Goal: Task Accomplishment & Management: Complete application form

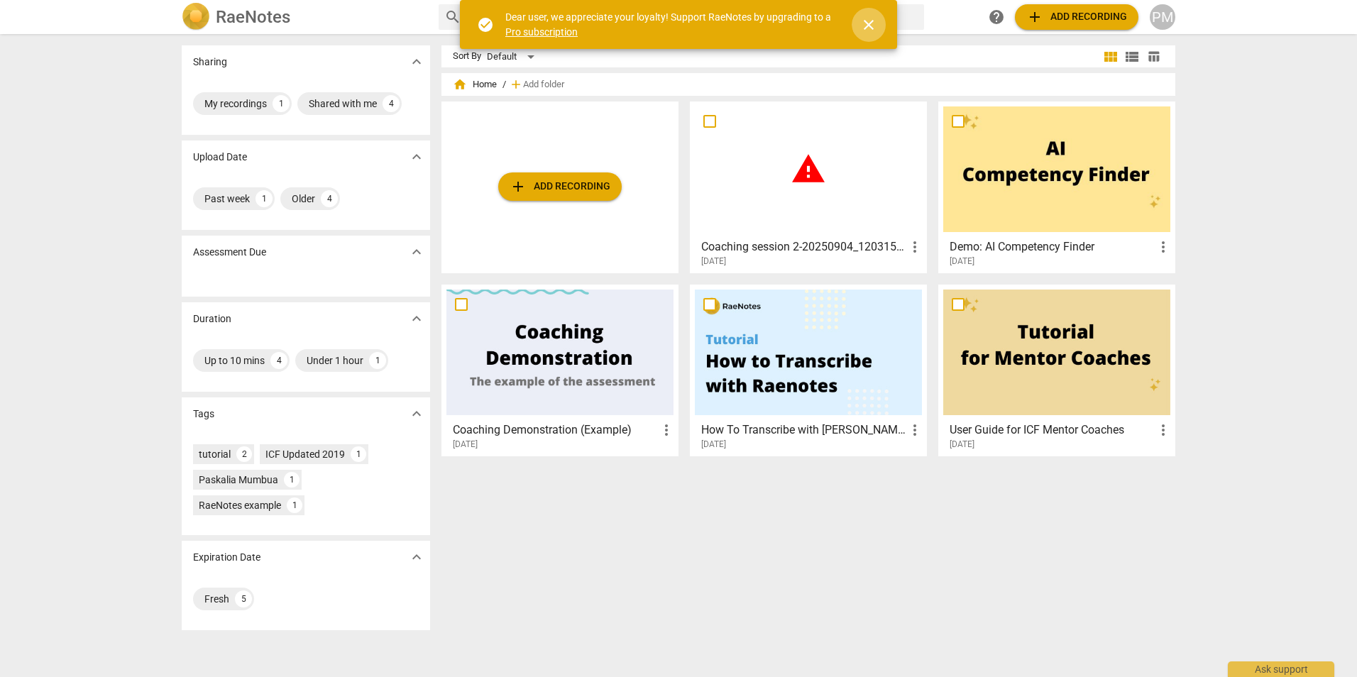
click at [874, 28] on span "close" at bounding box center [868, 24] width 17 height 17
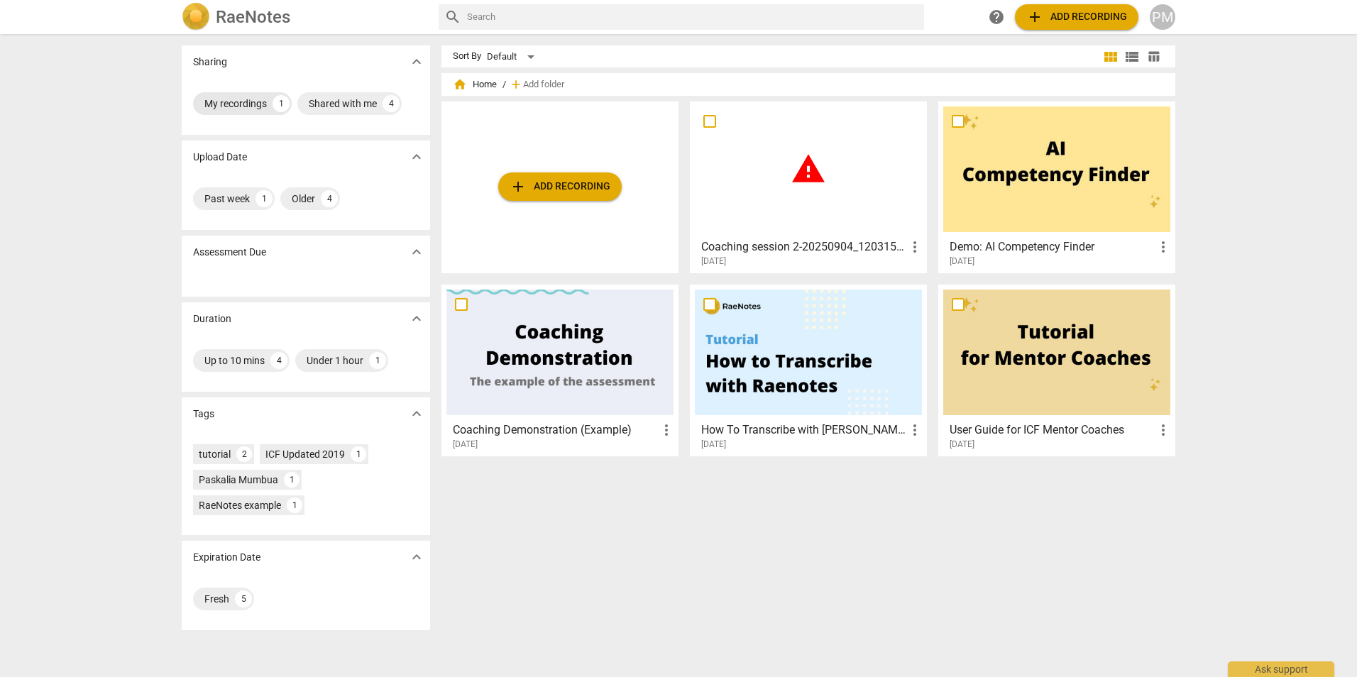
click at [232, 98] on div "My recordings" at bounding box center [235, 104] width 62 height 14
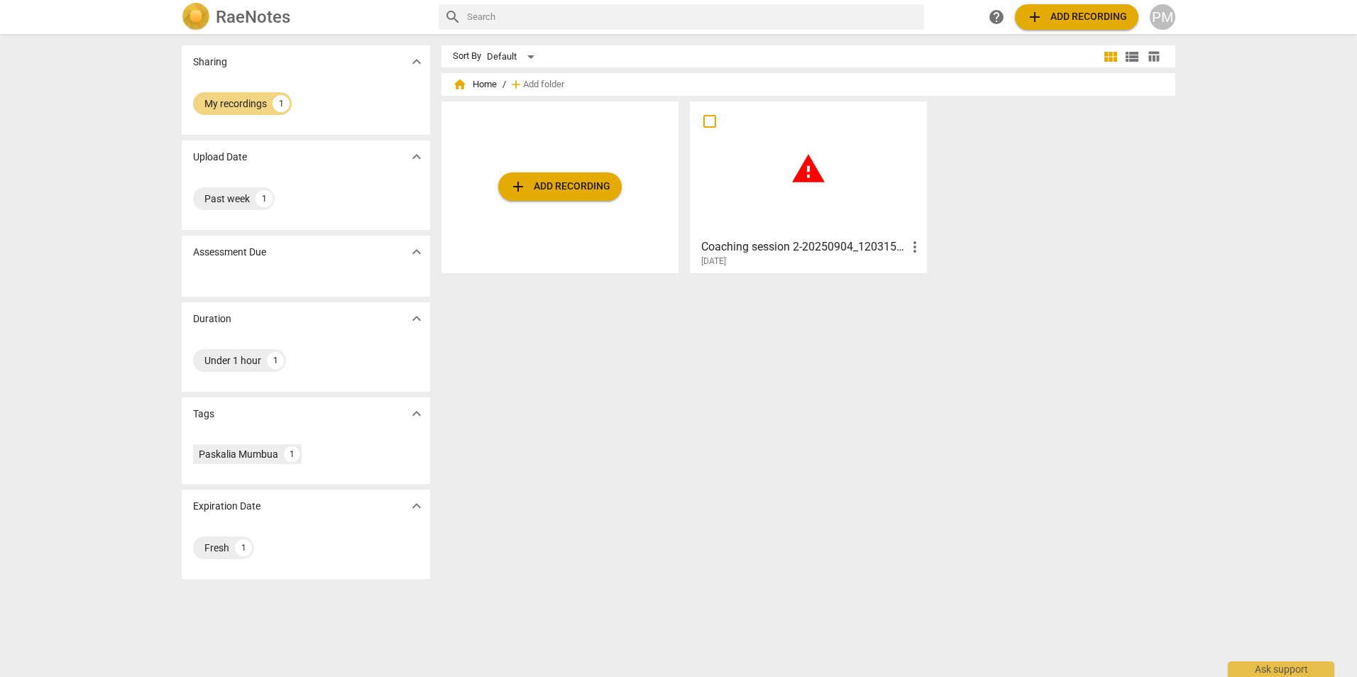
click at [813, 169] on span "warning" at bounding box center [808, 168] width 35 height 35
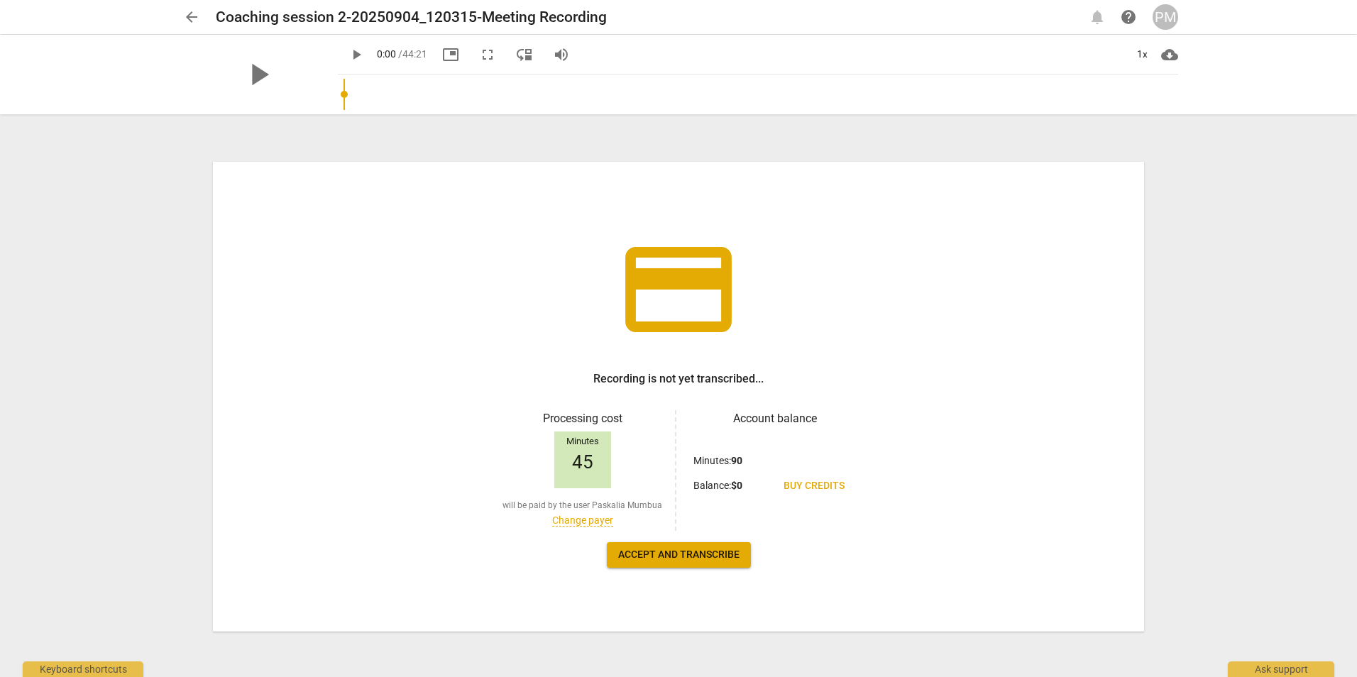
click at [712, 549] on span "Accept and transcribe" at bounding box center [678, 555] width 121 height 14
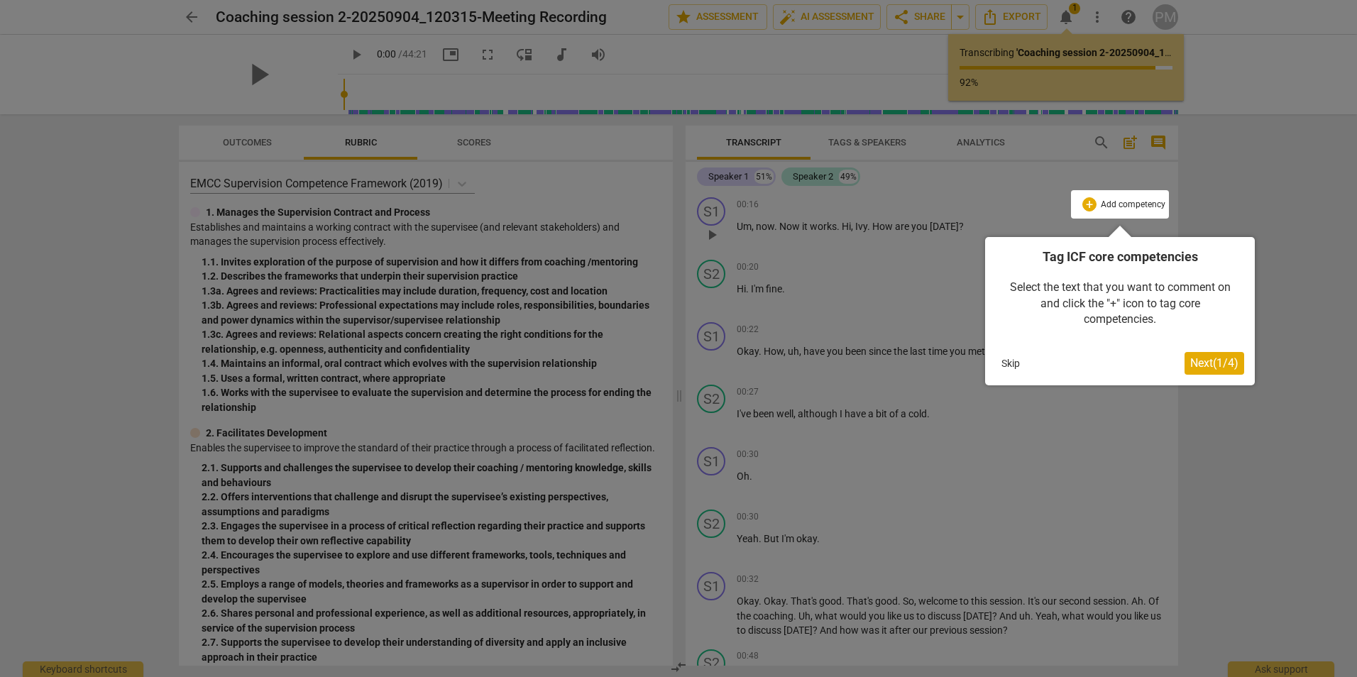
click at [1254, 148] on div at bounding box center [678, 338] width 1357 height 677
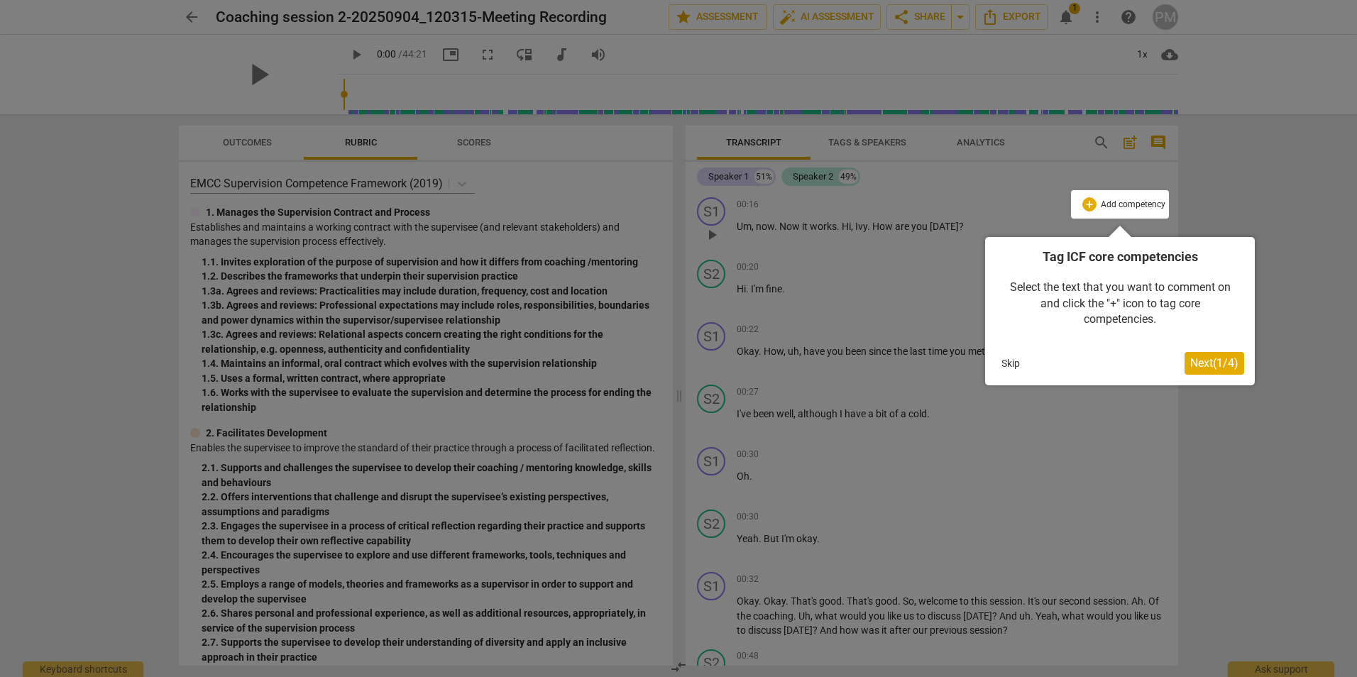
click at [1239, 142] on div at bounding box center [678, 338] width 1357 height 677
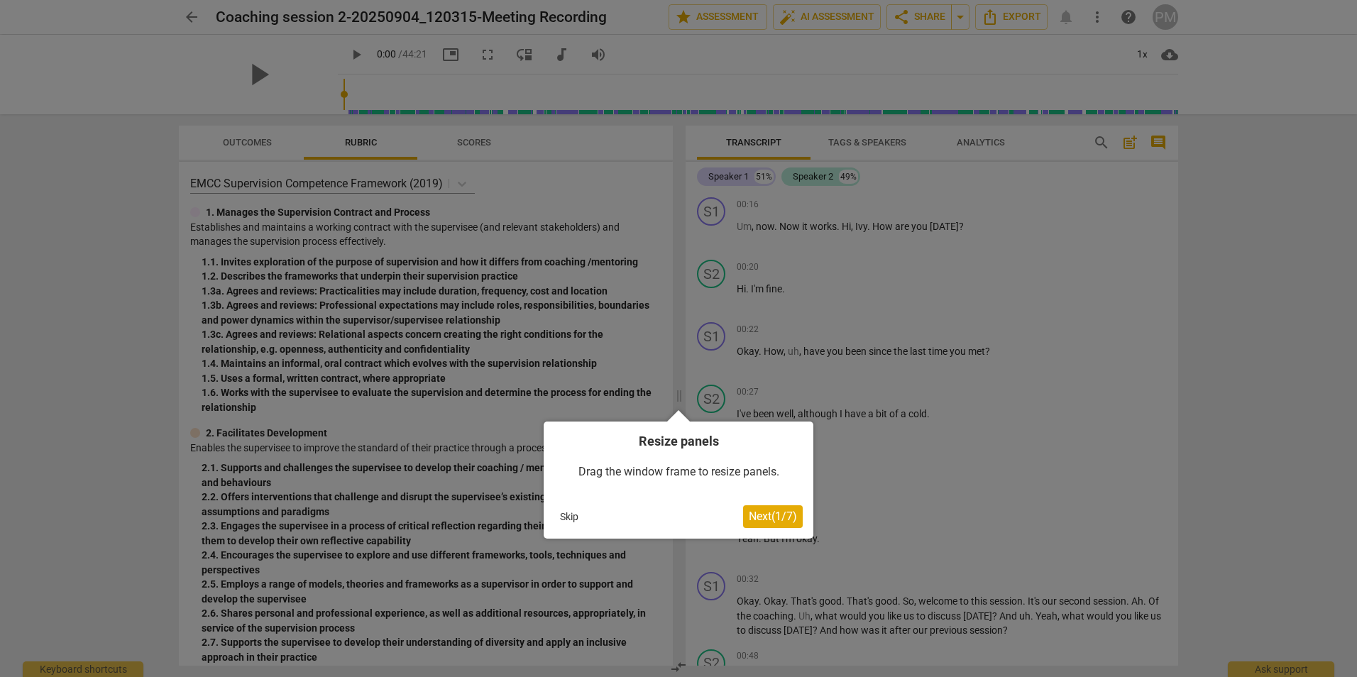
click at [1282, 240] on div at bounding box center [678, 338] width 1357 height 677
click at [569, 518] on button "Skip" at bounding box center [569, 516] width 30 height 21
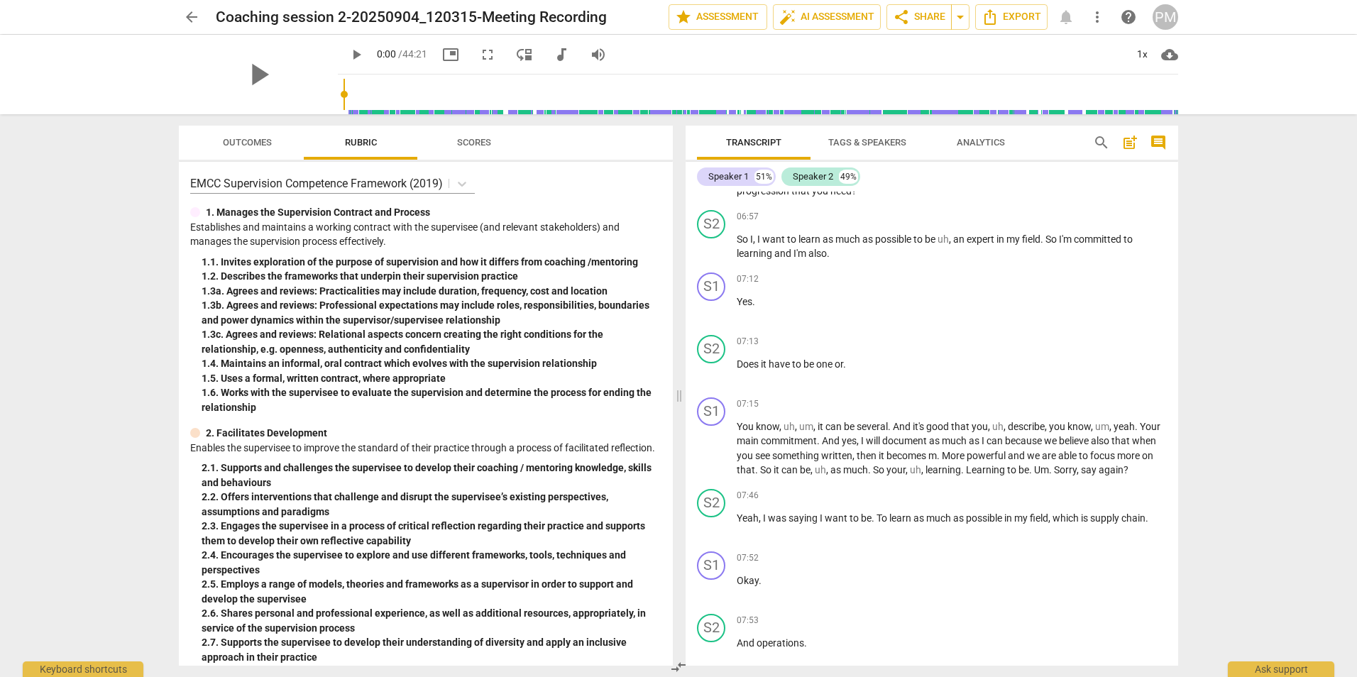
scroll to position [2059, 0]
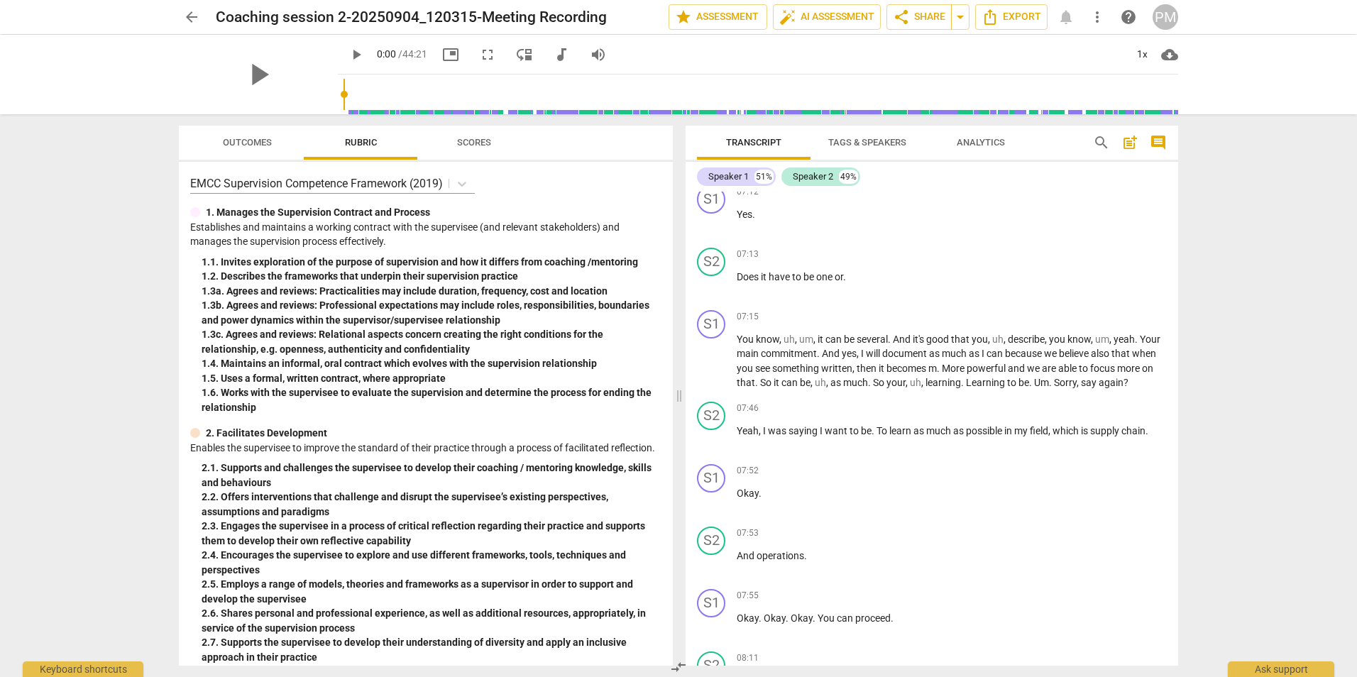
click at [474, 146] on span "Scores" at bounding box center [474, 142] width 34 height 11
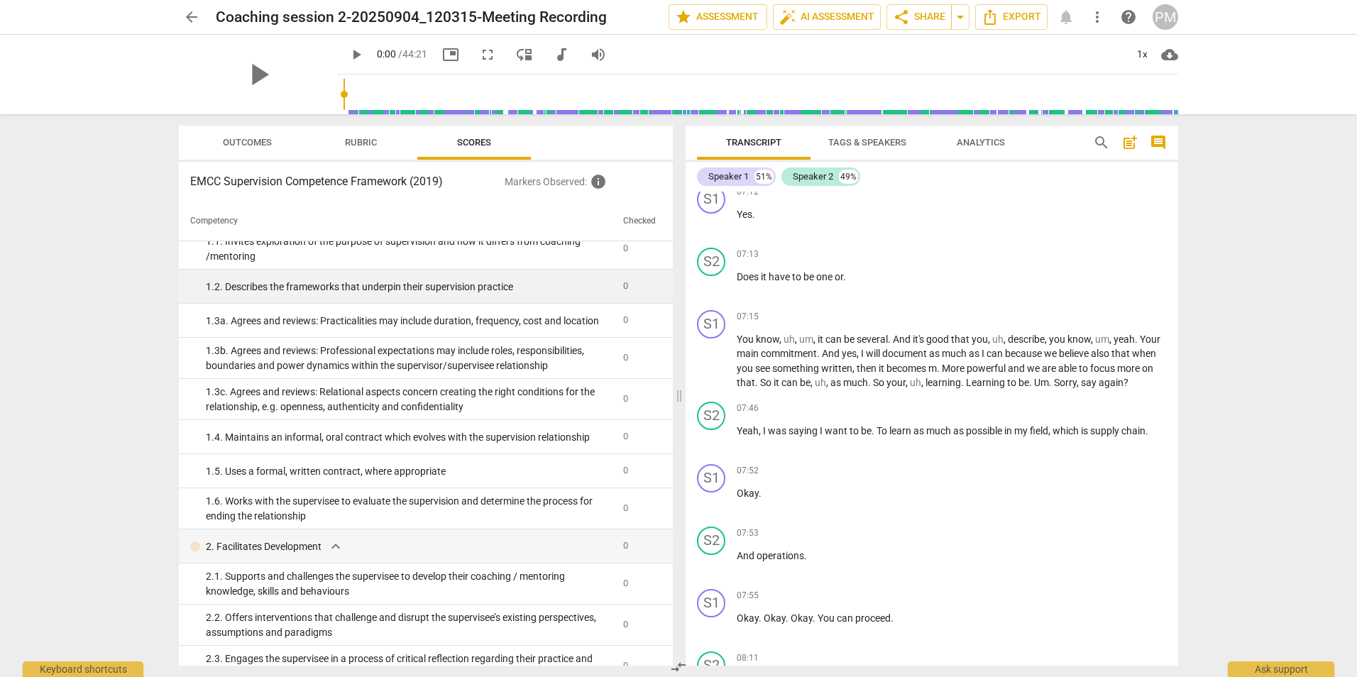
scroll to position [0, 0]
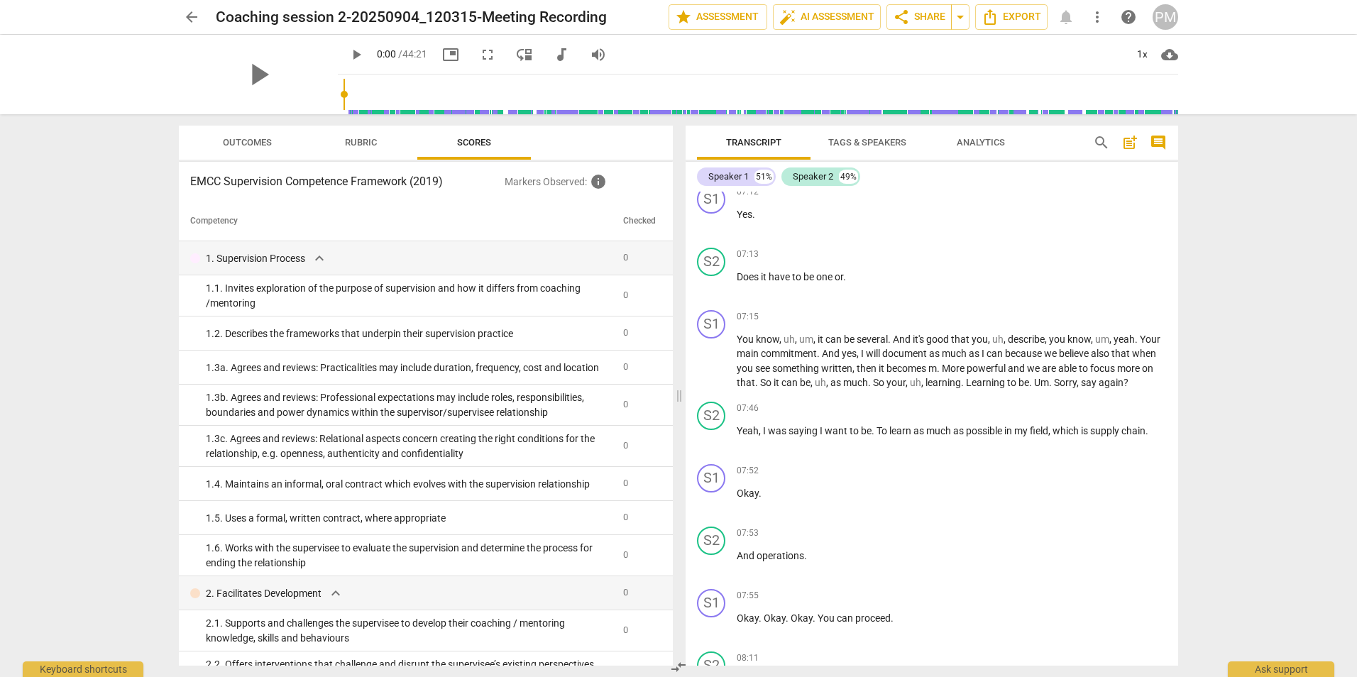
click at [971, 137] on span "Analytics" at bounding box center [981, 142] width 48 height 11
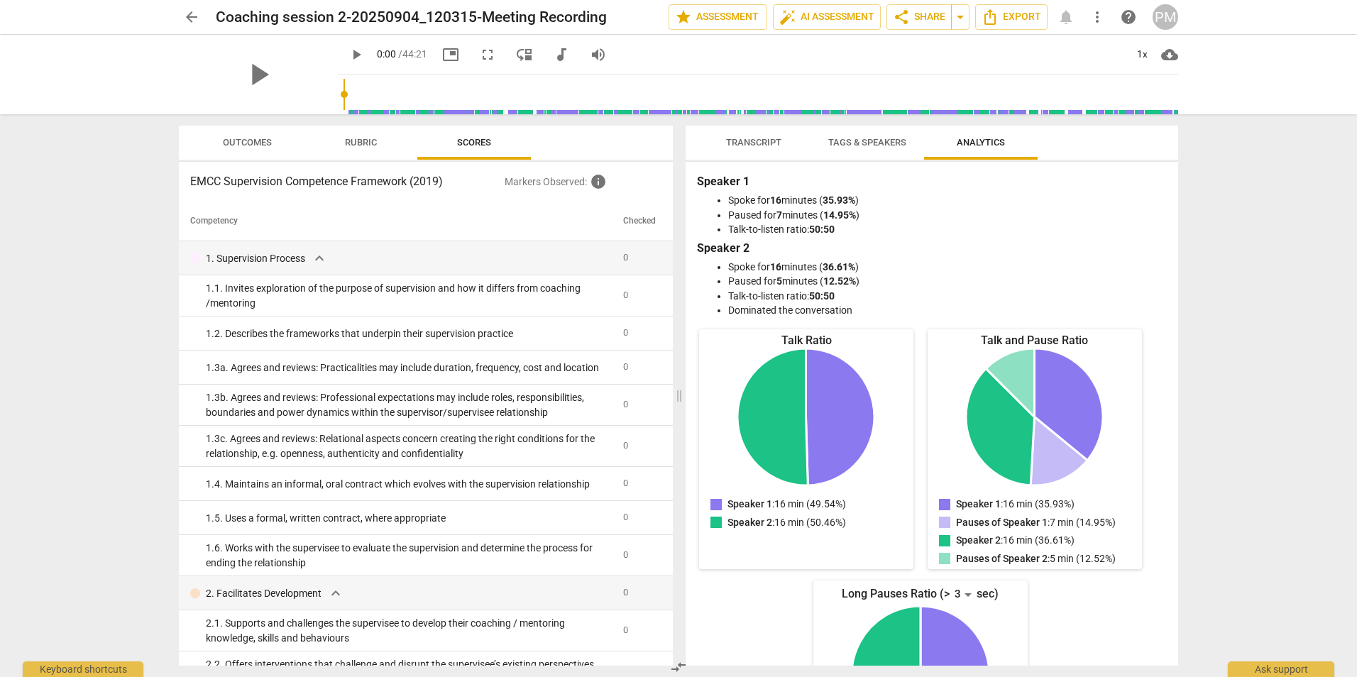
click at [770, 146] on span "Transcript" at bounding box center [753, 142] width 55 height 11
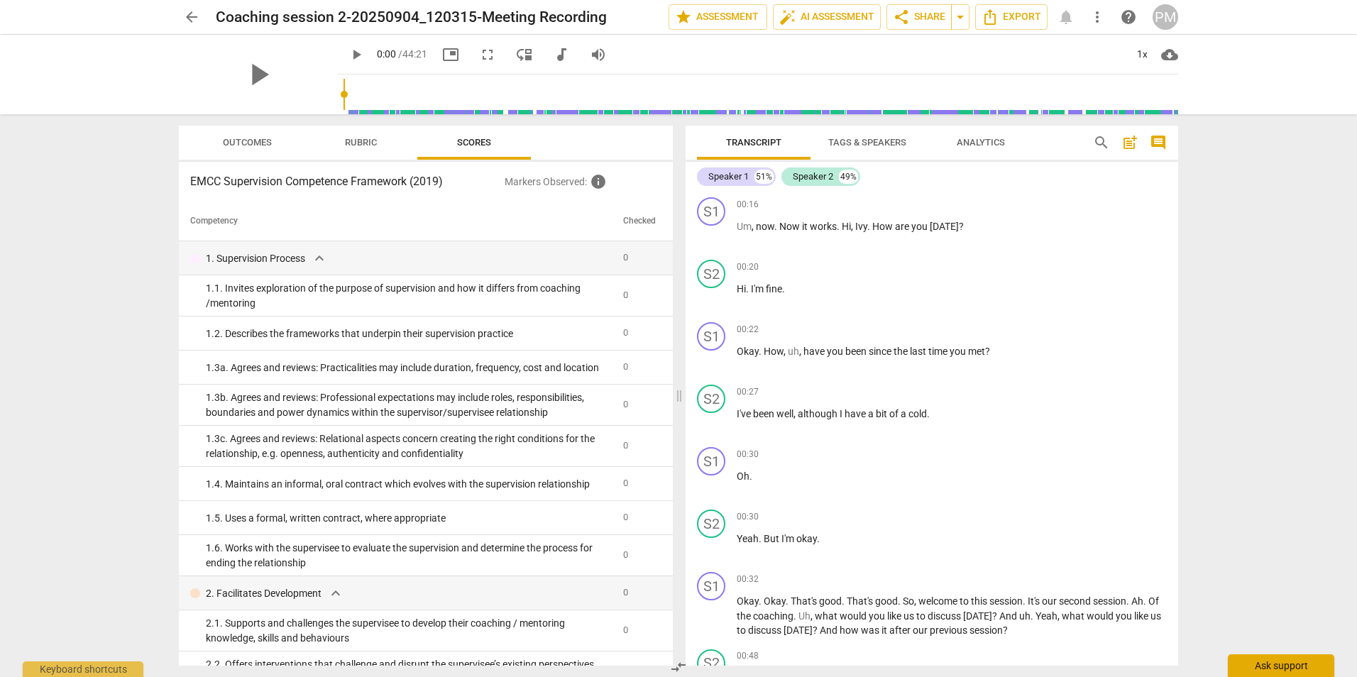
click at [1306, 664] on div "Ask support" at bounding box center [1281, 666] width 106 height 23
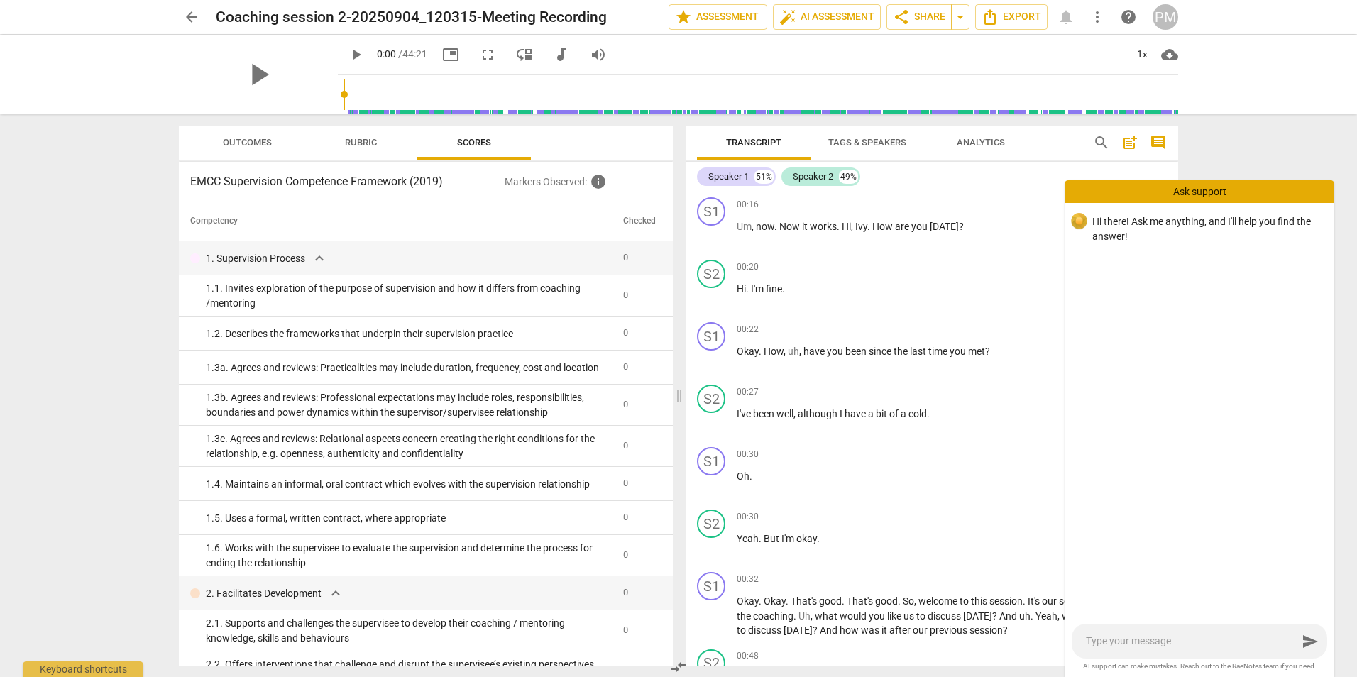
type textarea "H"
type textarea "He"
type textarea "Hel"
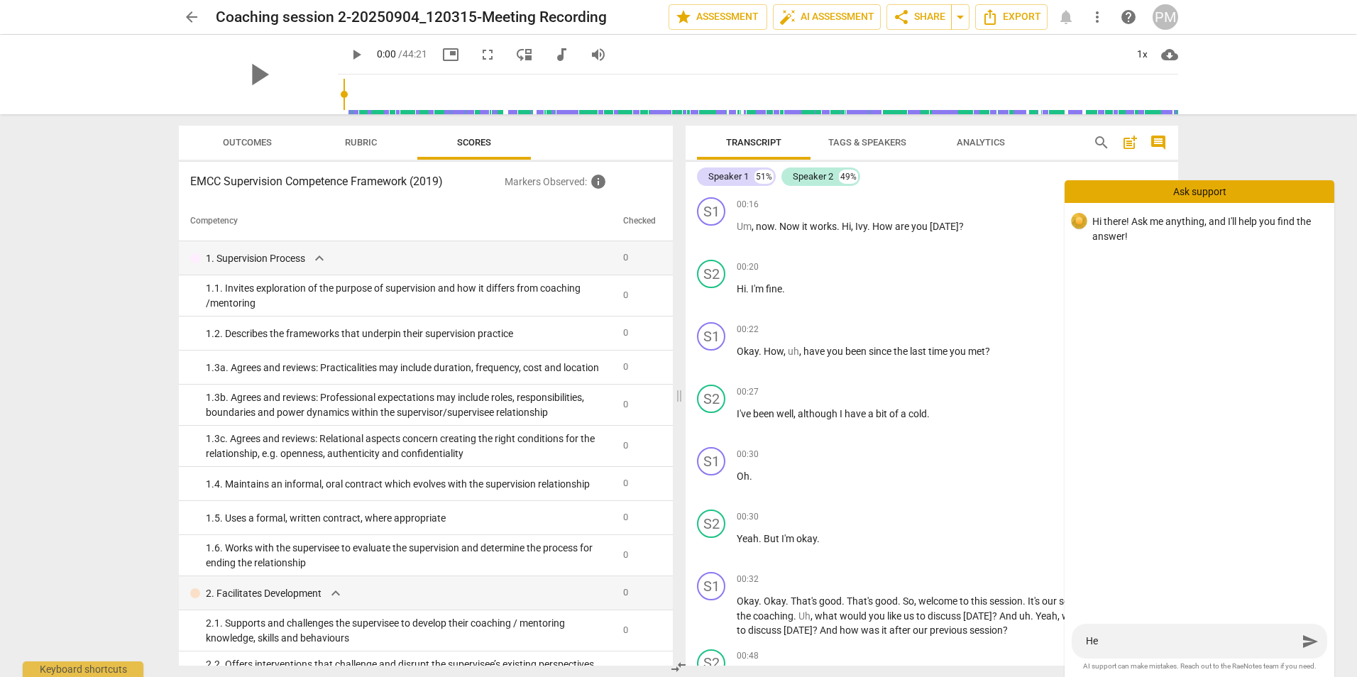
type textarea "Hel"
type textarea "Hell"
type textarea "Hello"
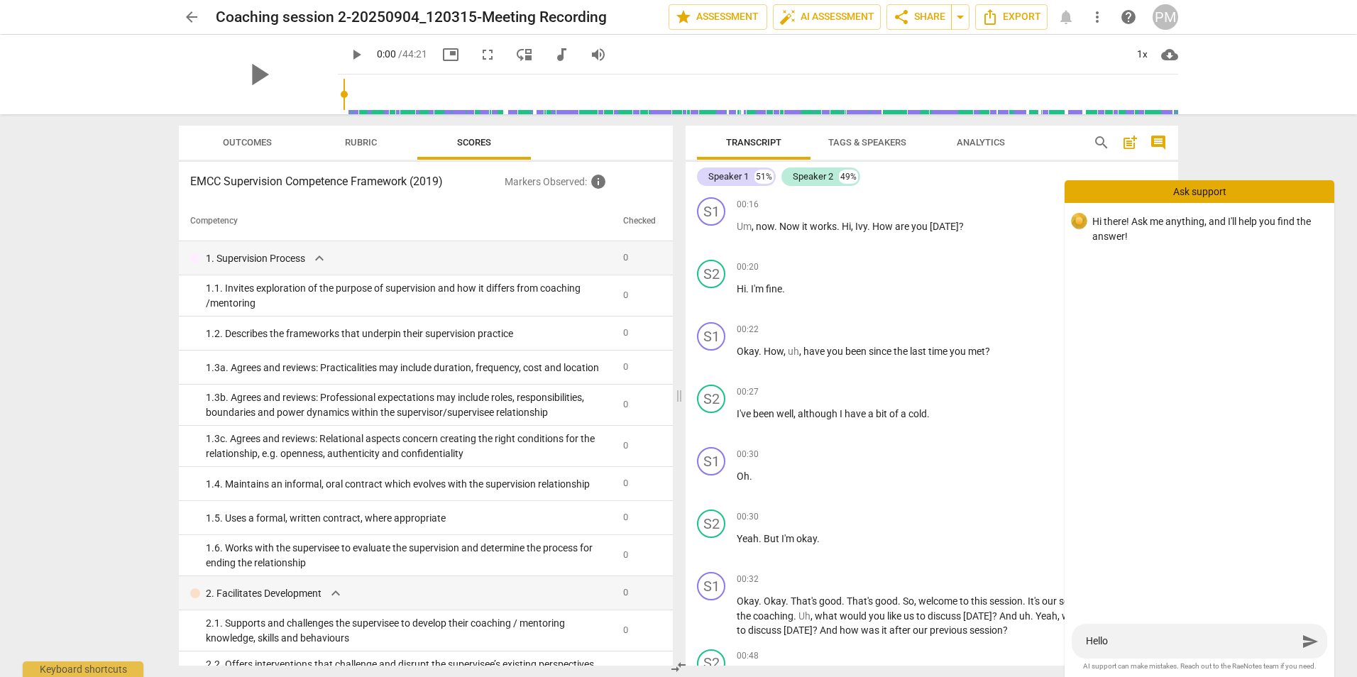
type textarea "Hello"
type textarea "Hello :"
type textarea "Hello :-"
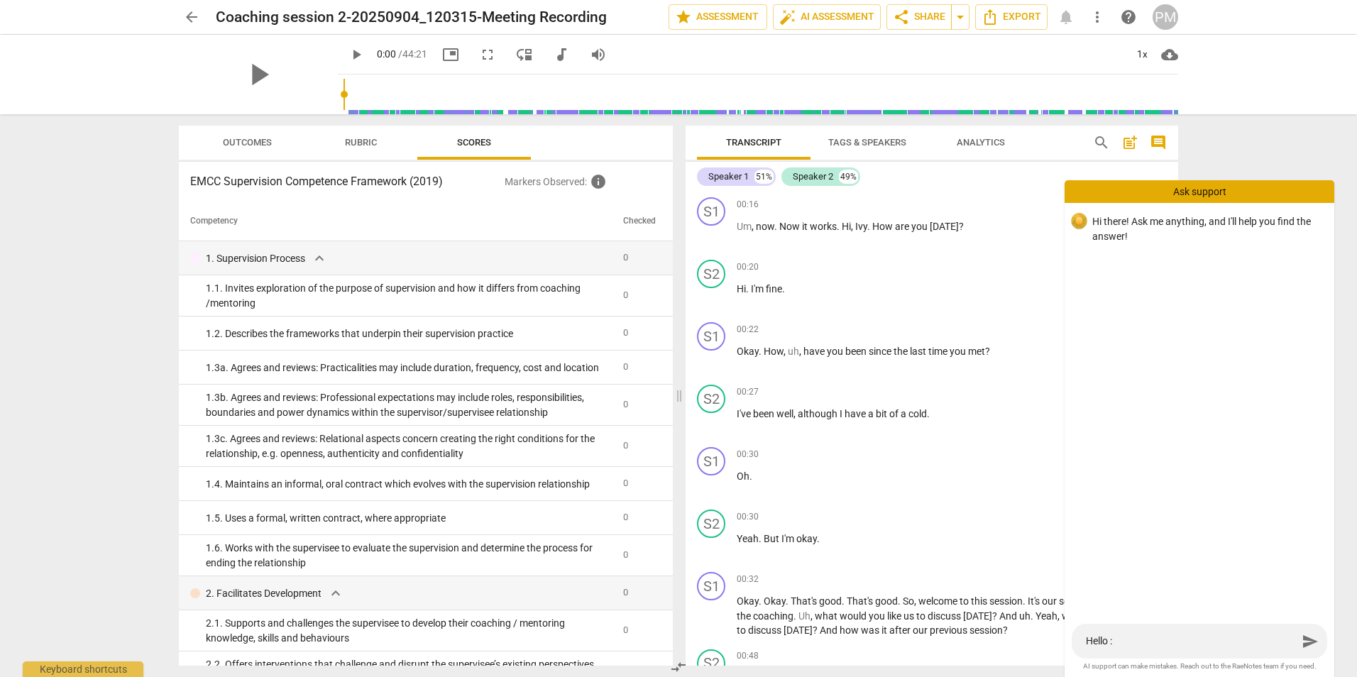
type textarea "Hello :-"
type textarea "Hello :-)"
type textarea "Hello :-)."
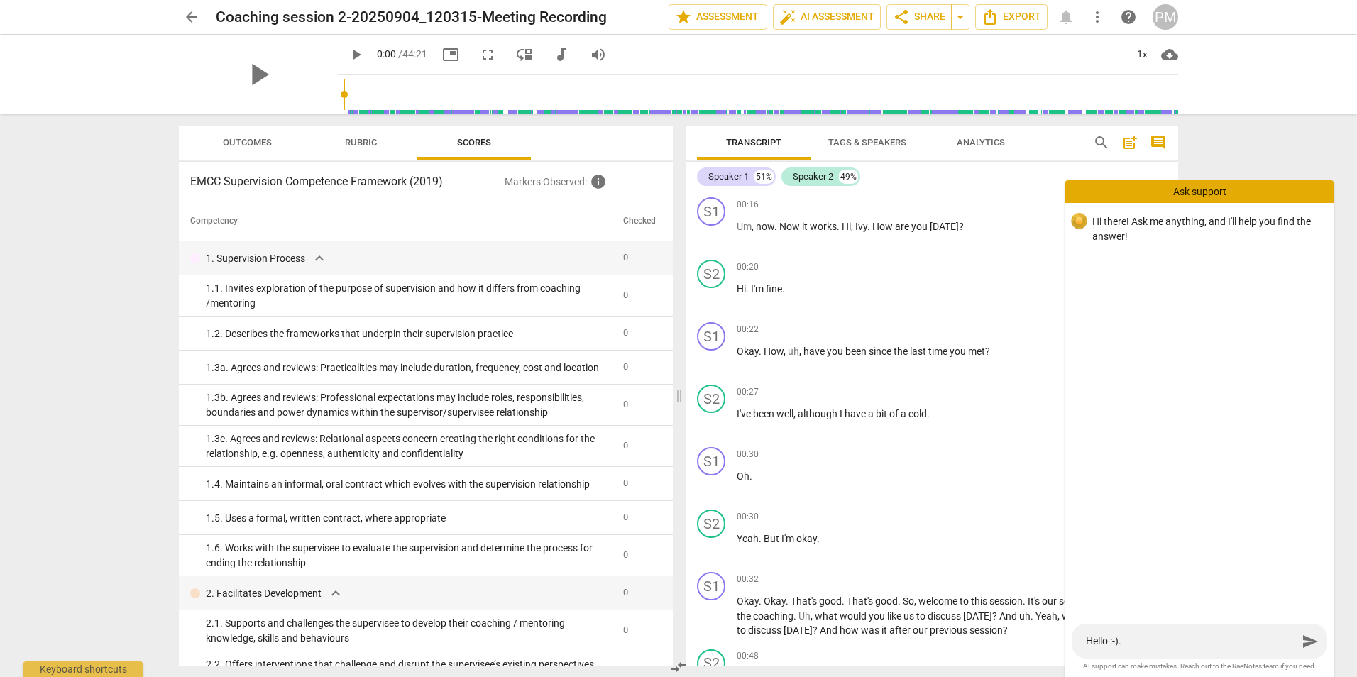
type textarea "Hello :-)."
type textarea "Hello :-). I"
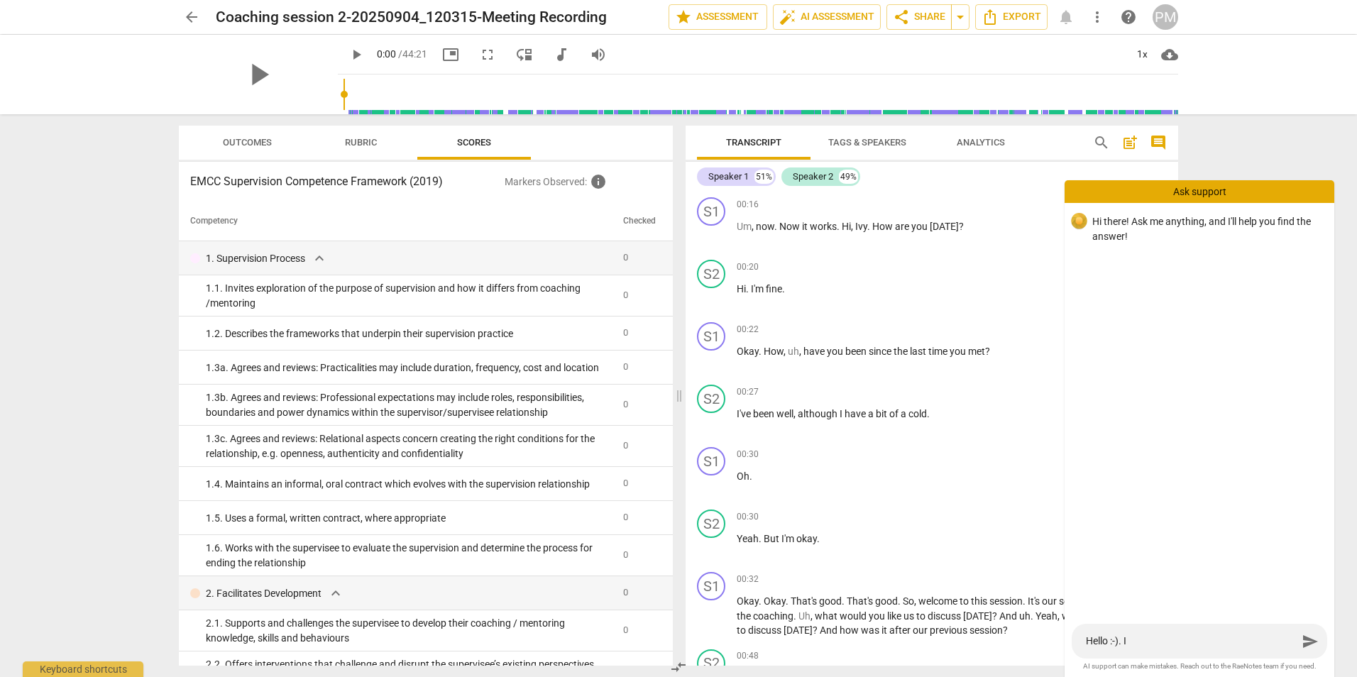
type textarea "Hello :-). I"
type textarea "Hello :-). I w"
type textarea "Hello :-). I wo"
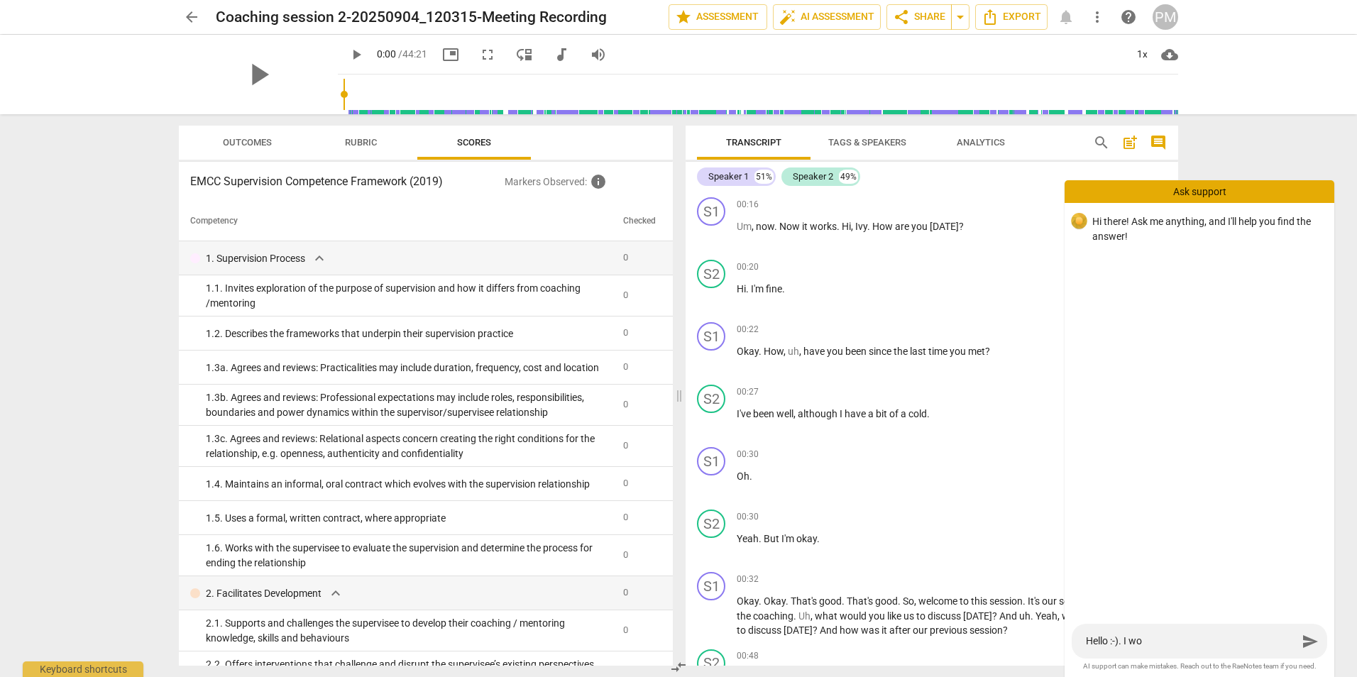
type textarea "Hello :-). I wou"
type textarea "Hello :-). I woul"
type textarea "Hello :-). I would"
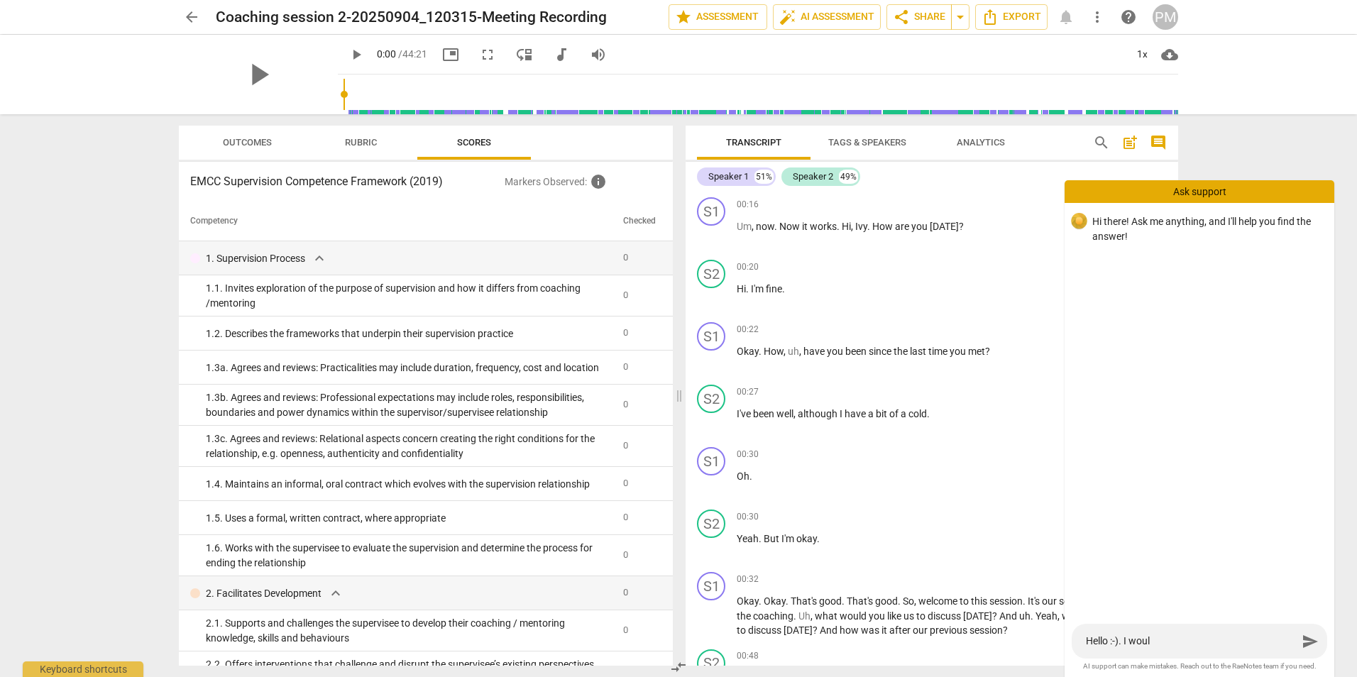
type textarea "Hello :-). I would"
type textarea "Hello :-). I would l"
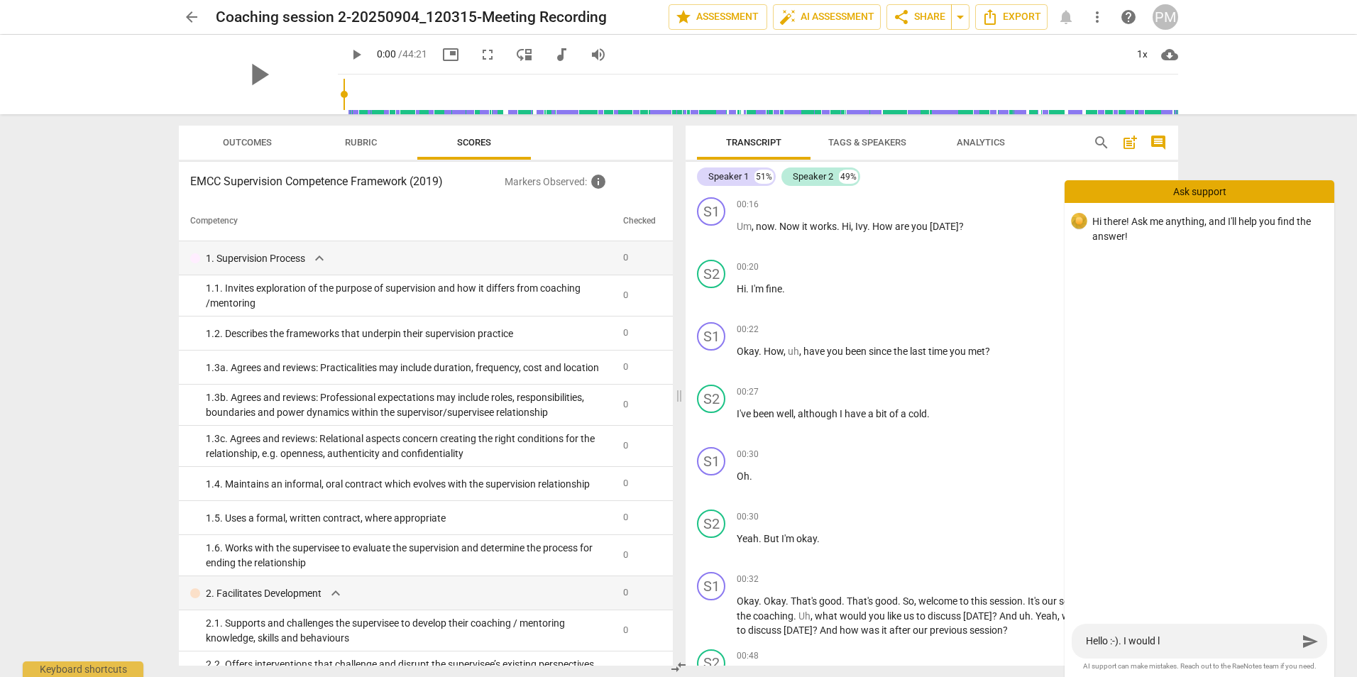
type textarea "Hello :-). I would li"
type textarea "Hello :-). I would lik"
type textarea "Hello :-). I would like"
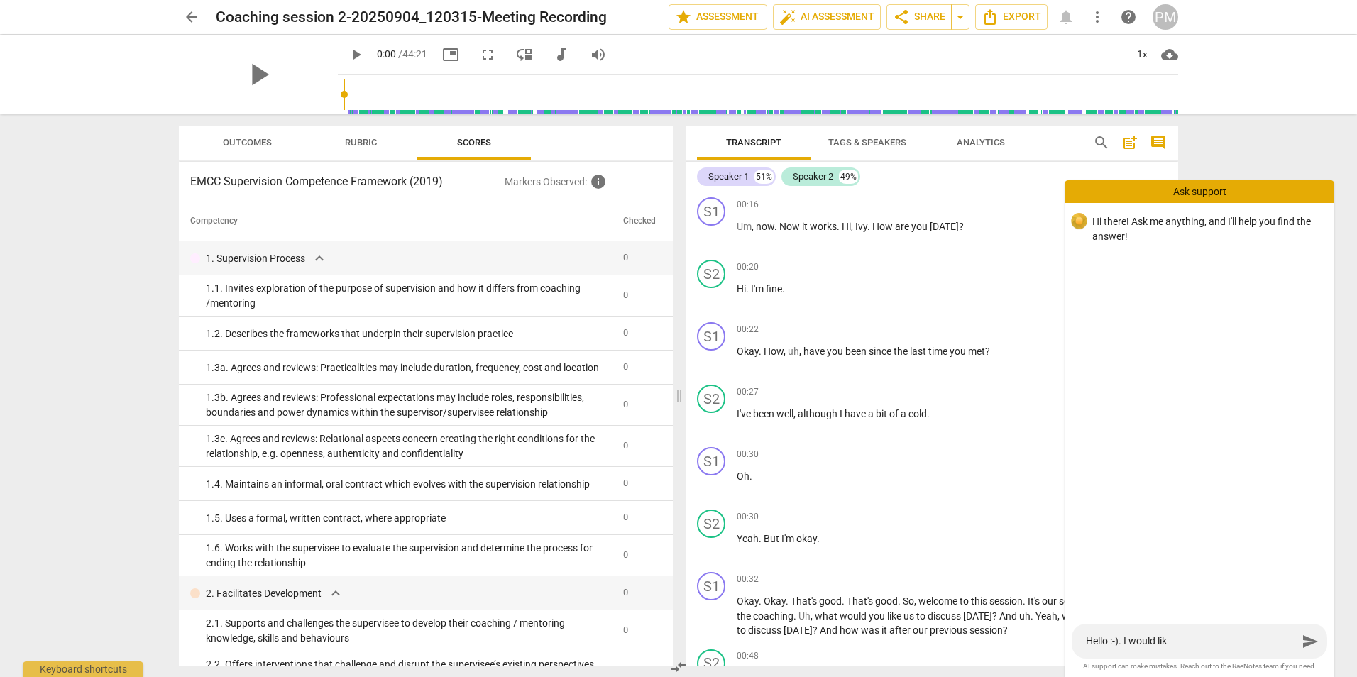
type textarea "Hello :-). I would like"
type textarea "Hello :-). I would like t"
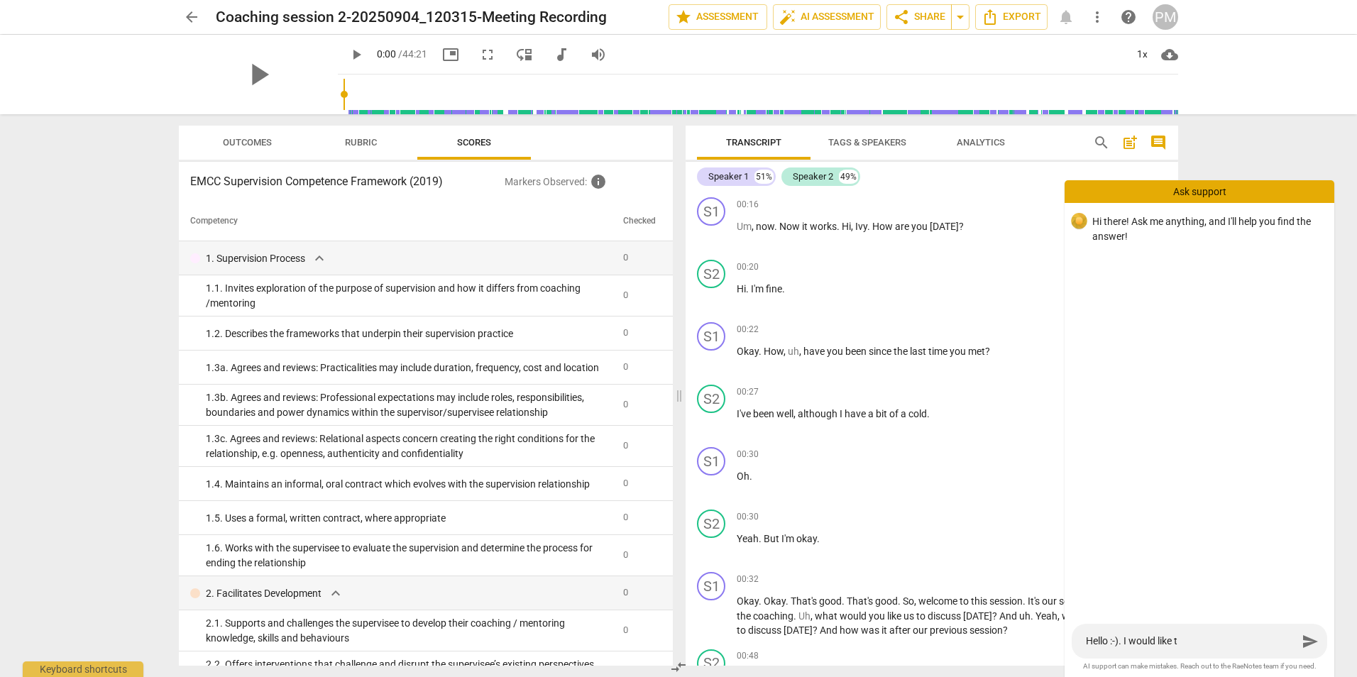
type textarea "Hello :-). I would like t"
type textarea "Hello :-). I would like to"
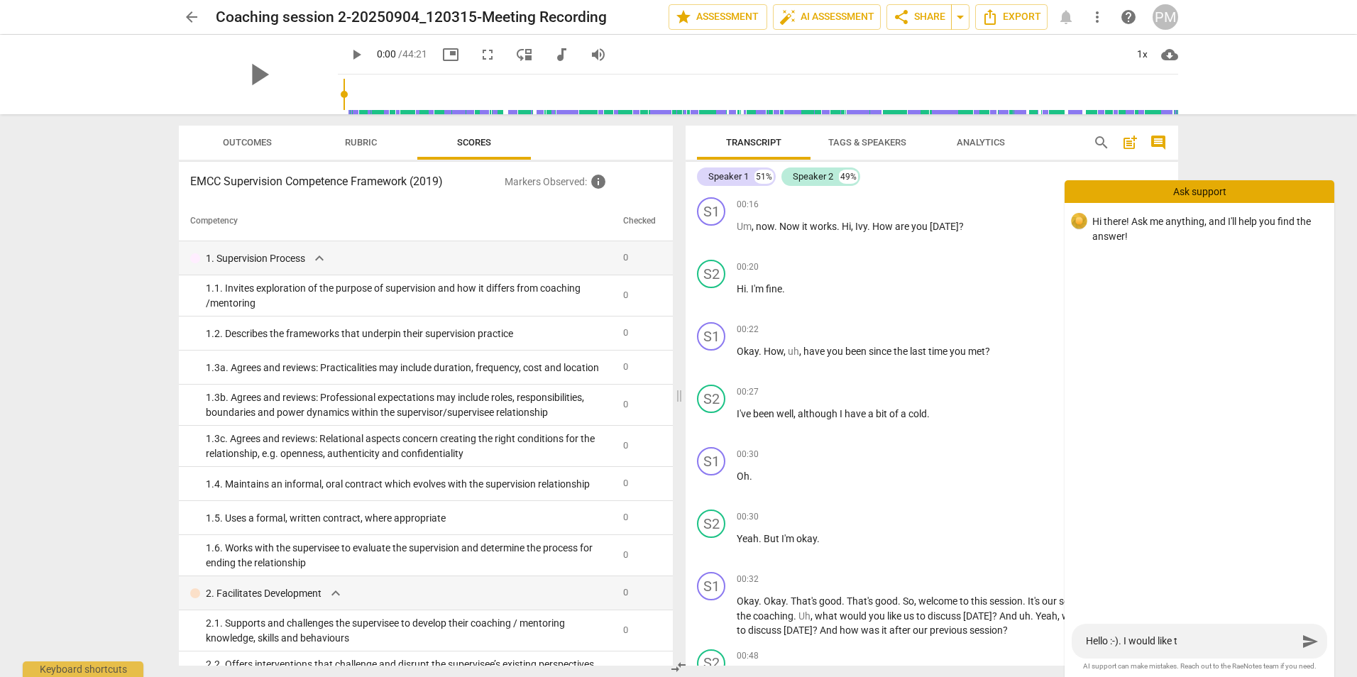
type textarea "Hello :-). I would like to"
type textarea "Hello :-). I would like to e"
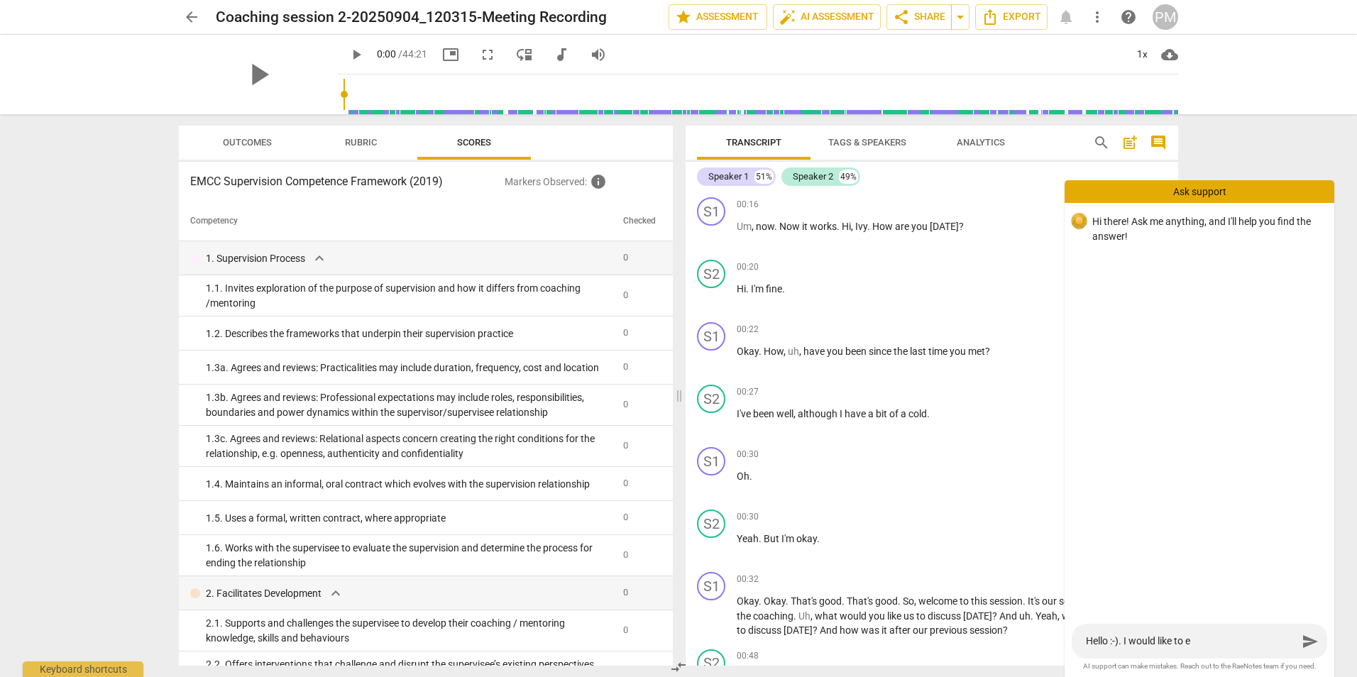
type textarea "Hello :-). I would like to ed"
type textarea "Hello :-). I would like to edi"
type textarea "Hello :-). I would like to edit"
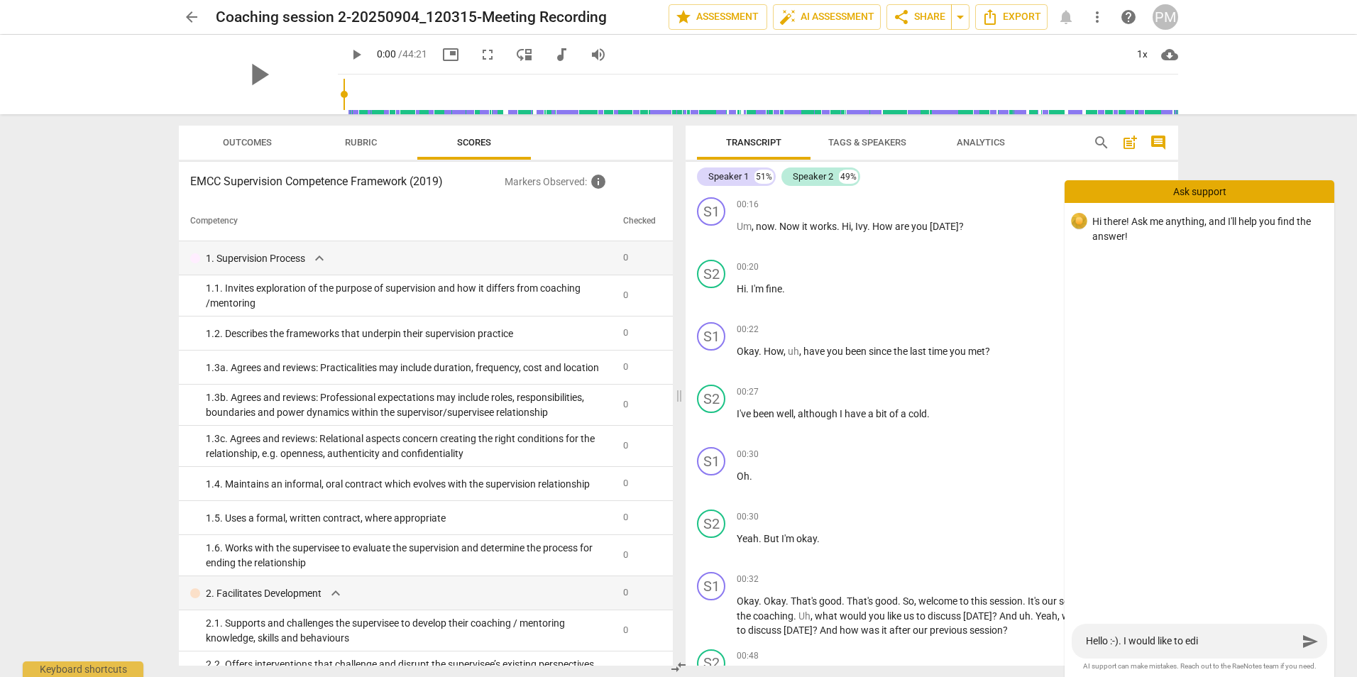
type textarea "Hello :-). I would like to edit"
type textarea "Hello :-). I would like to edit t"
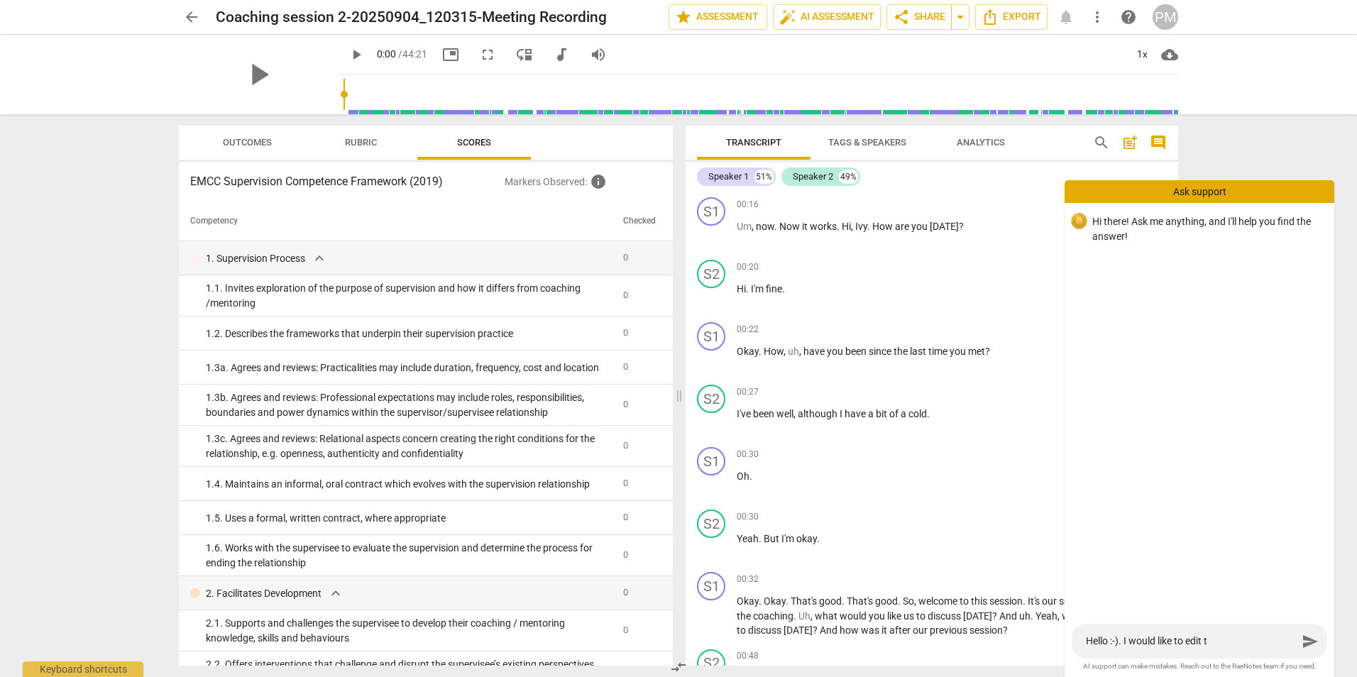
type textarea "Hello :-). I would like to edit th"
type textarea "Hello :-). I would like to edit the"
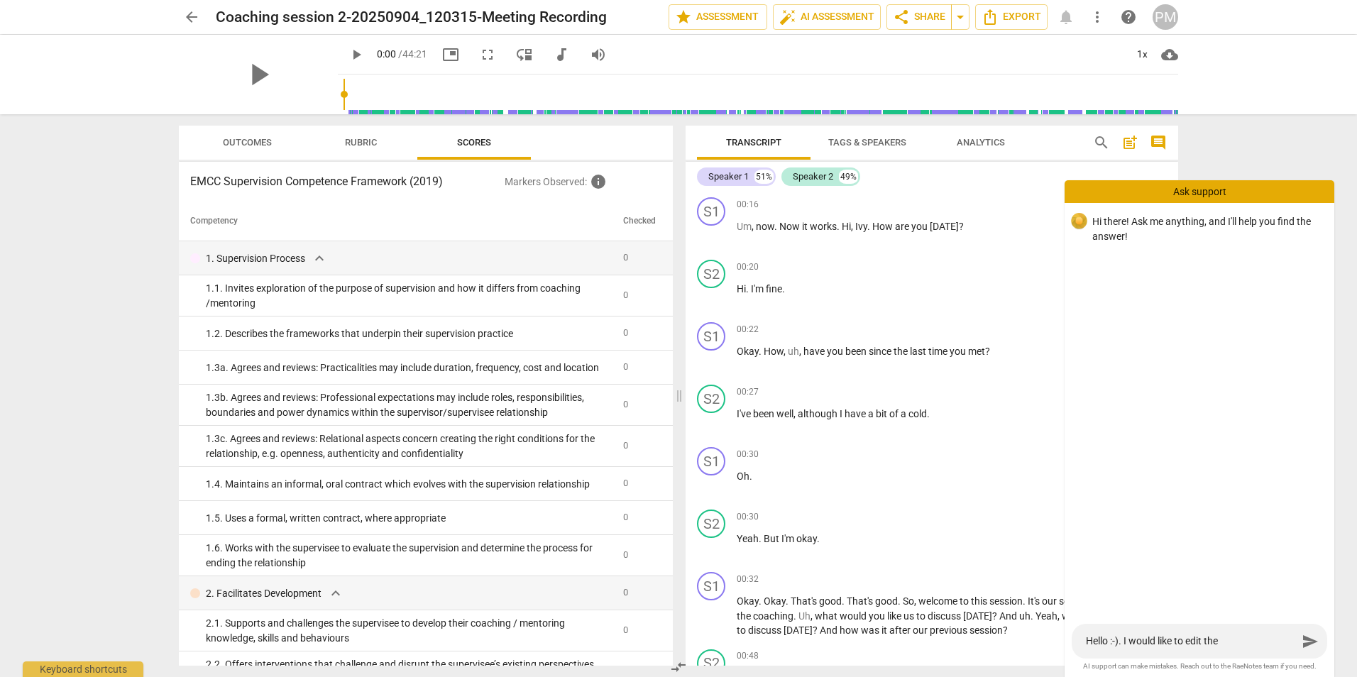
type textarea "Hello :-). I would like to edit the"
type textarea "Hello :-). I would like to edit the t"
type textarea "Hello :-). I would like to edit the tr"
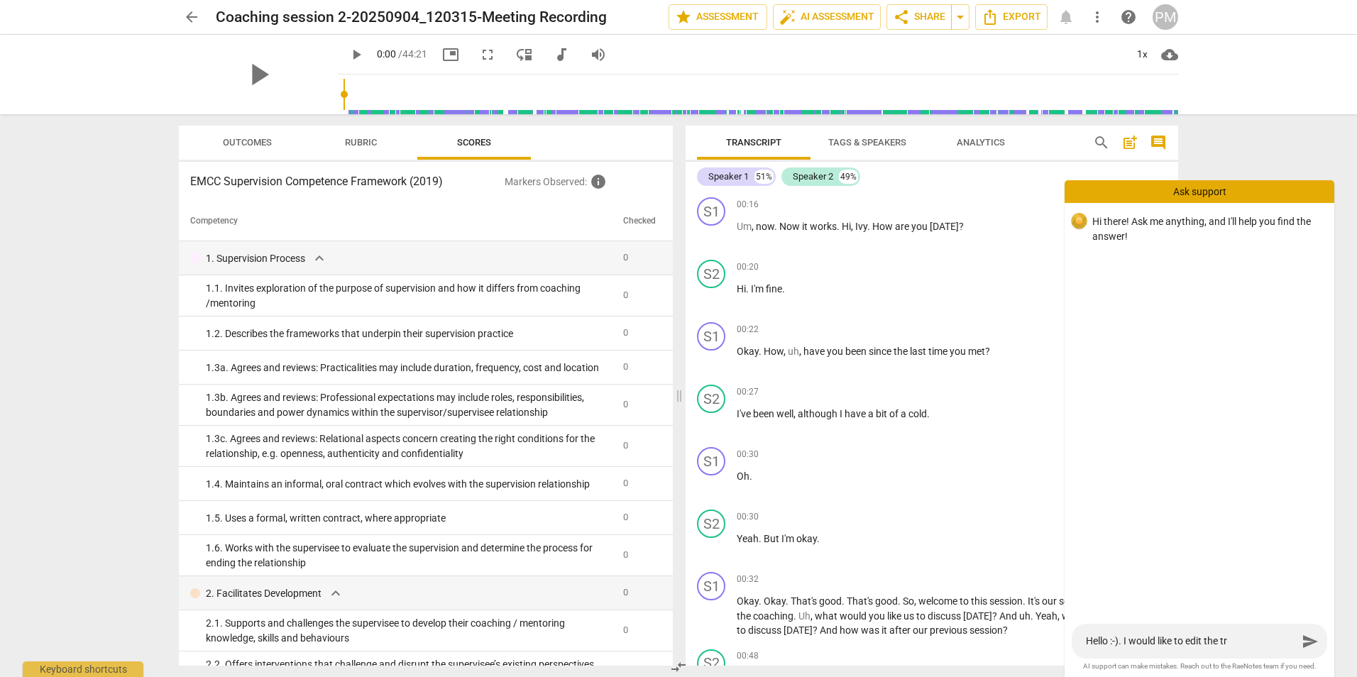
type textarea "Hello :-). I would like to edit the tra"
type textarea "Hello :-). I would like to edit the [PERSON_NAME]"
type textarea "Hello :-). I would like to edit the trans"
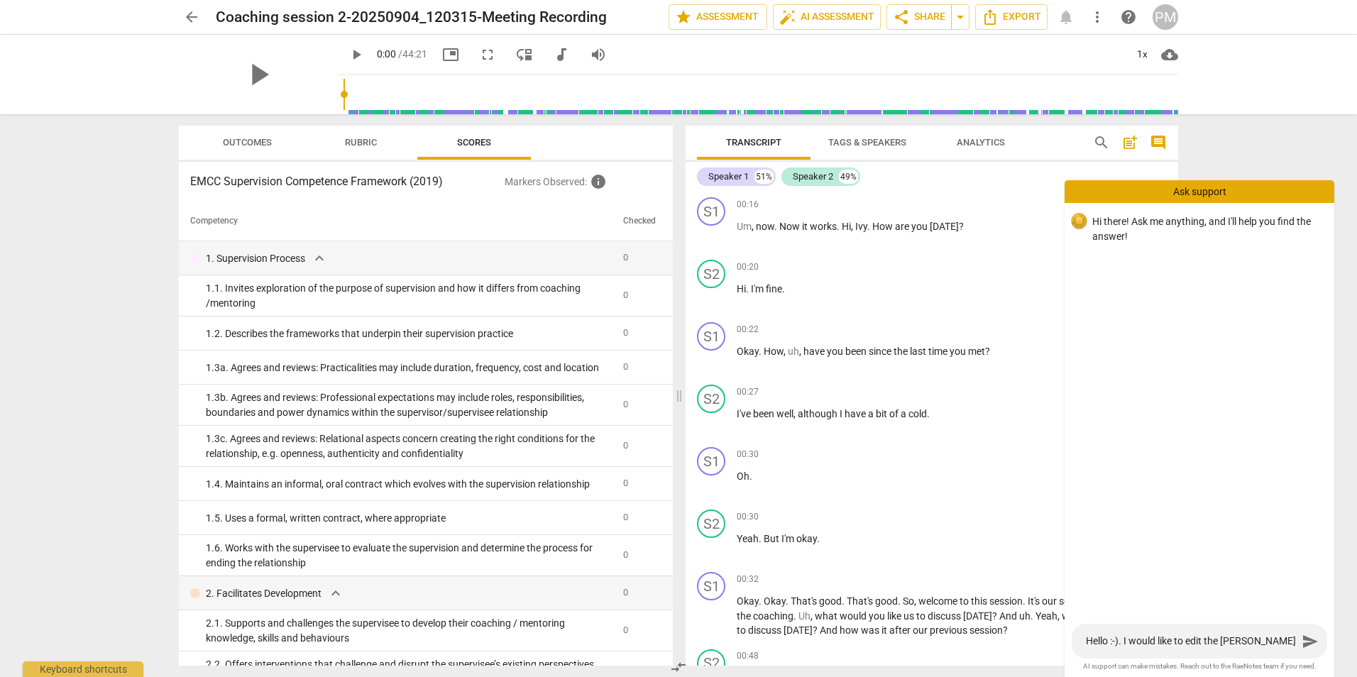
type textarea "Hello :-). I would like to edit the trans"
type textarea "Hello :-). I would like to edit the transc"
type textarea "Hello :-). I would like to edit the transcr"
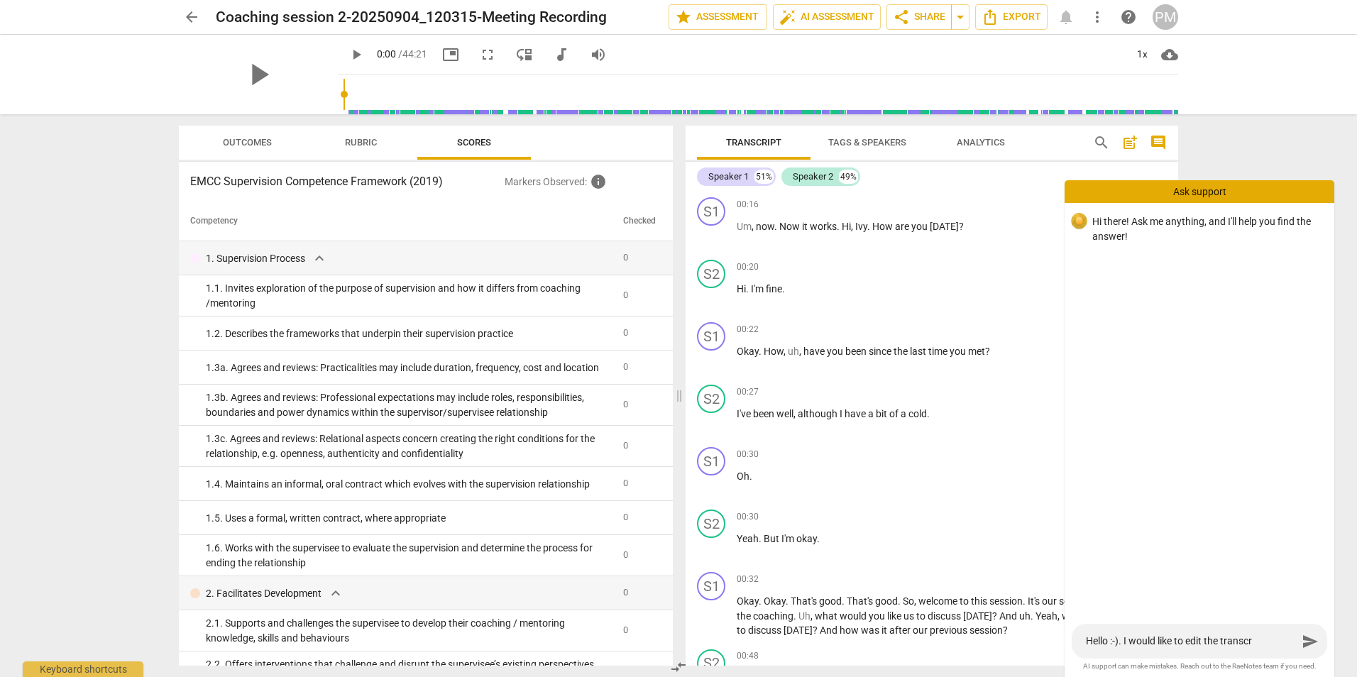
type textarea "Hello :-). I would like to edit the transcru"
type textarea "Hello :-). I would like to edit the transcr"
type textarea "Hello :-). I would like to edit the transcrp"
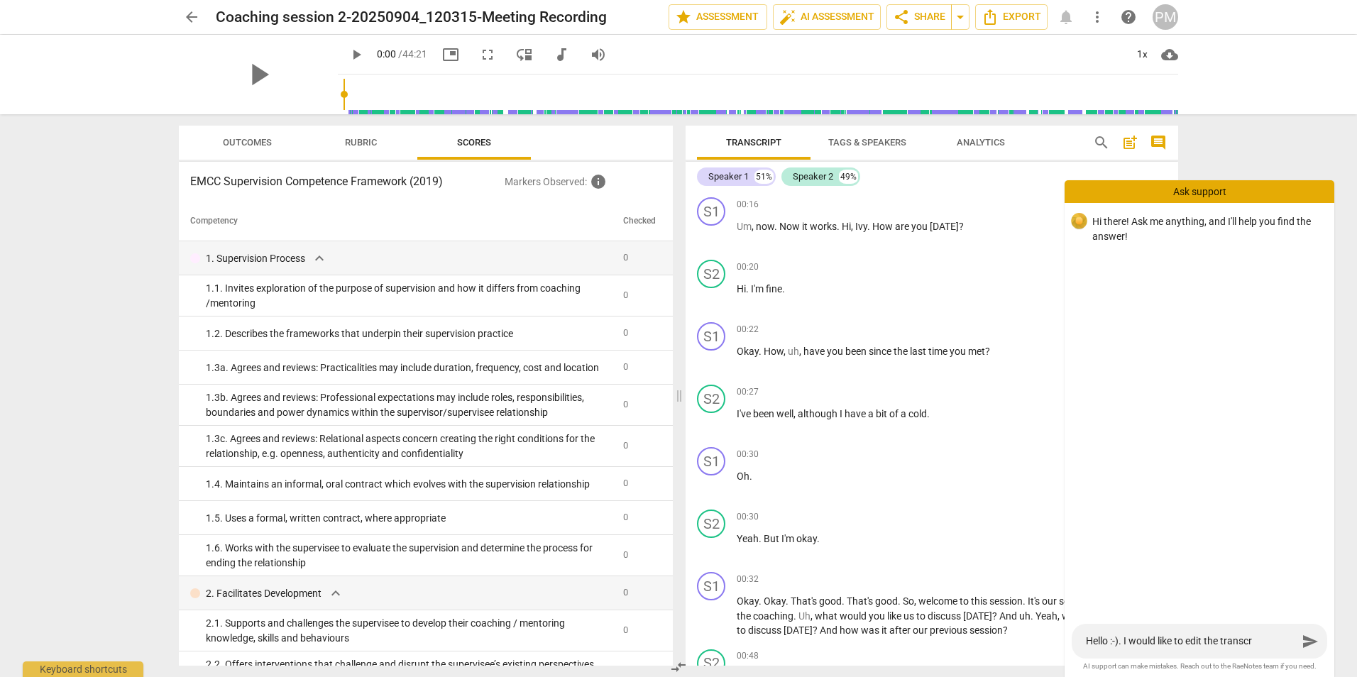
type textarea "Hello :-). I would like to edit the transcrp"
type textarea "Hello :-). I would like to edit the transcr"
type textarea "Hello :-). I would like to edit the transc"
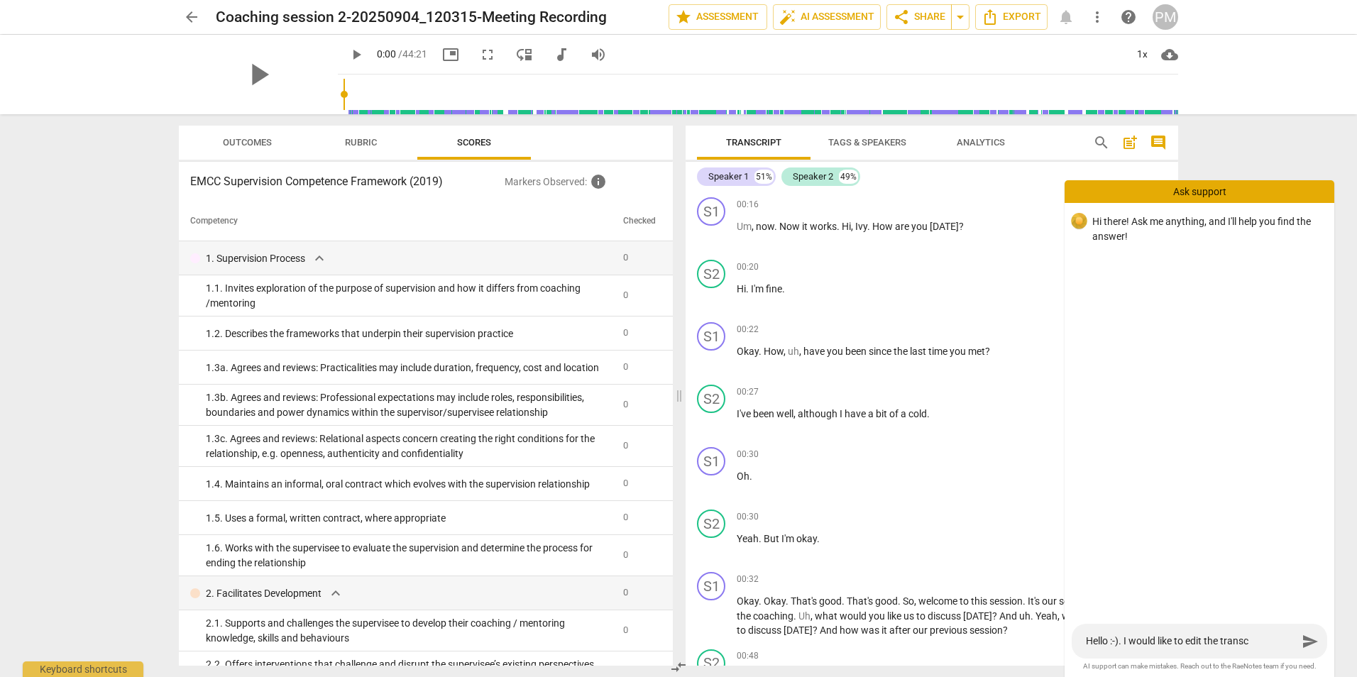
type textarea "Hello :-). I would like to edit the transcr"
type textarea "Hello :-). I would like to edit the transcri"
type textarea "Hello :-). I would like to edit the transcrip"
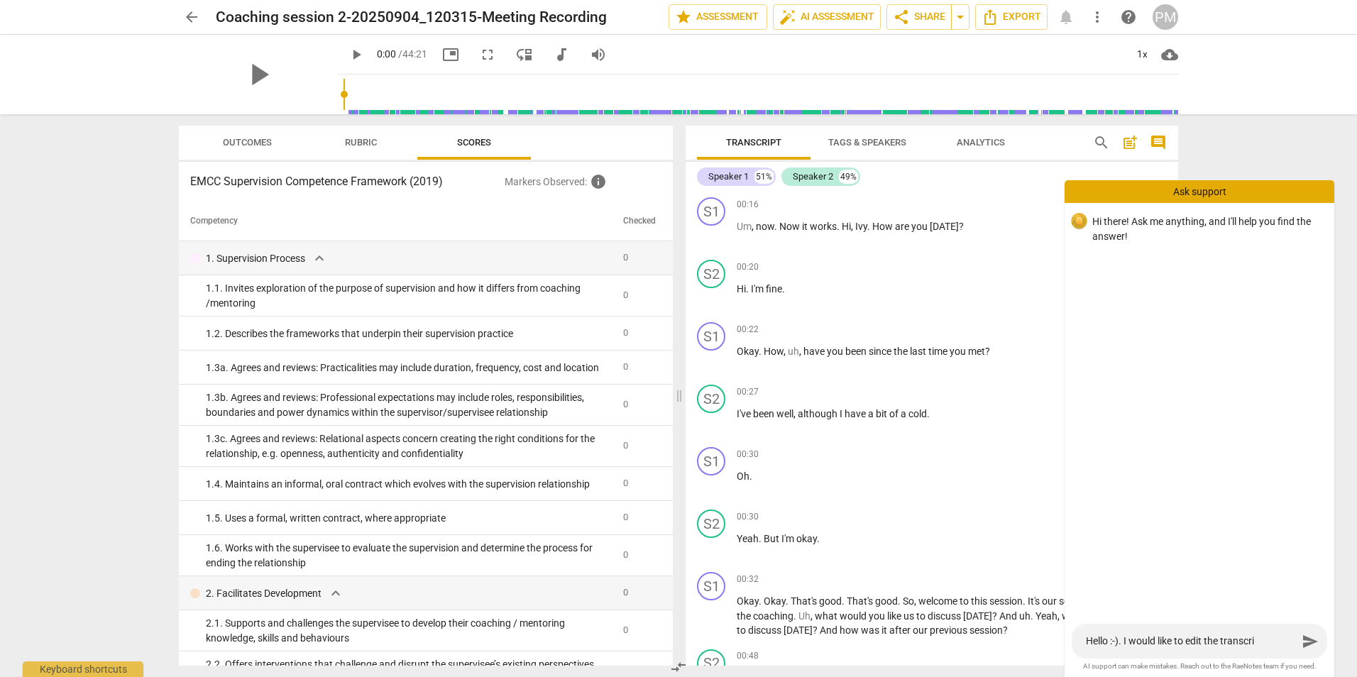
type textarea "Hello :-). I would like to edit the transcrip"
type textarea "Hello :-). I would like to edit the transcript"
type textarea "Hello :-). I would like to edit the transcript."
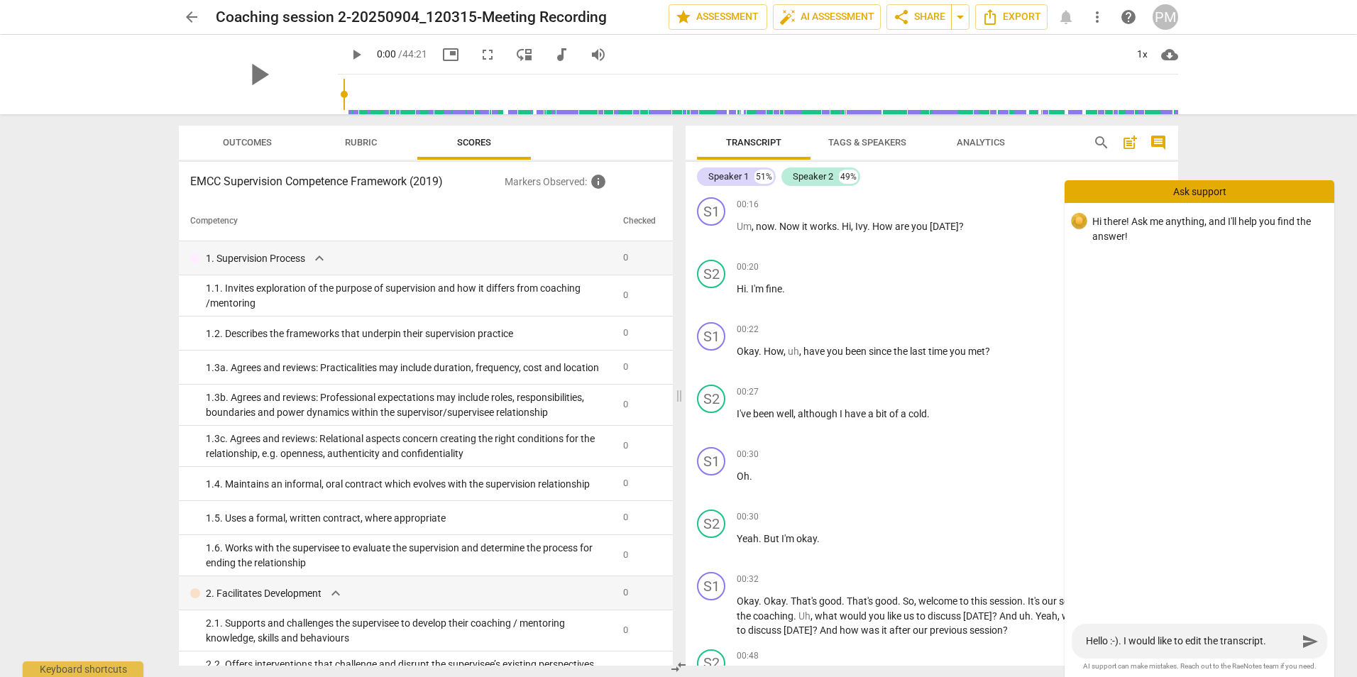
type textarea "Hello :-). I would like to edit the transcript."
type textarea "Hello :-). I would like to edit the transcript. H"
type textarea "Hello :-). I would like to edit the transcript. Ho"
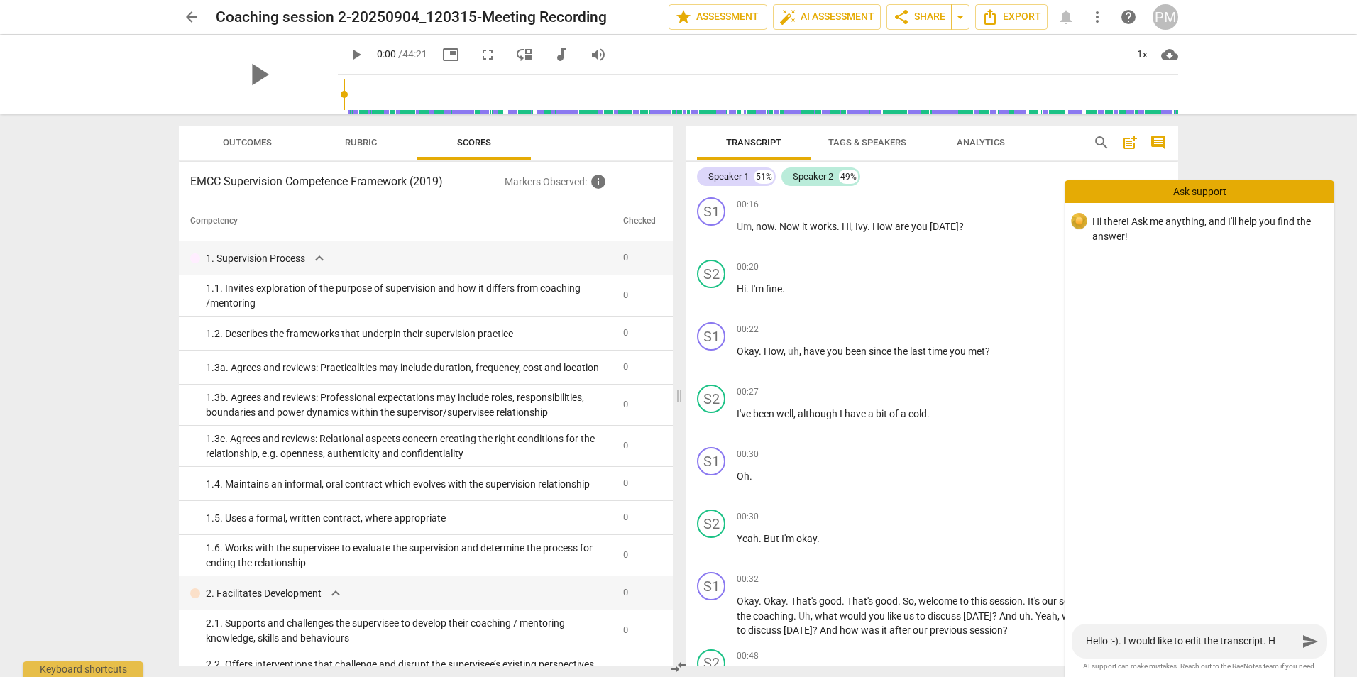
type textarea "Hello :-). I would like to edit the transcript. Ho"
type textarea "Hello :-). I would like to edit the transcript. Hoe"
type textarea "Hello :-). I would like to edit the transcript. [GEOGRAPHIC_DATA]"
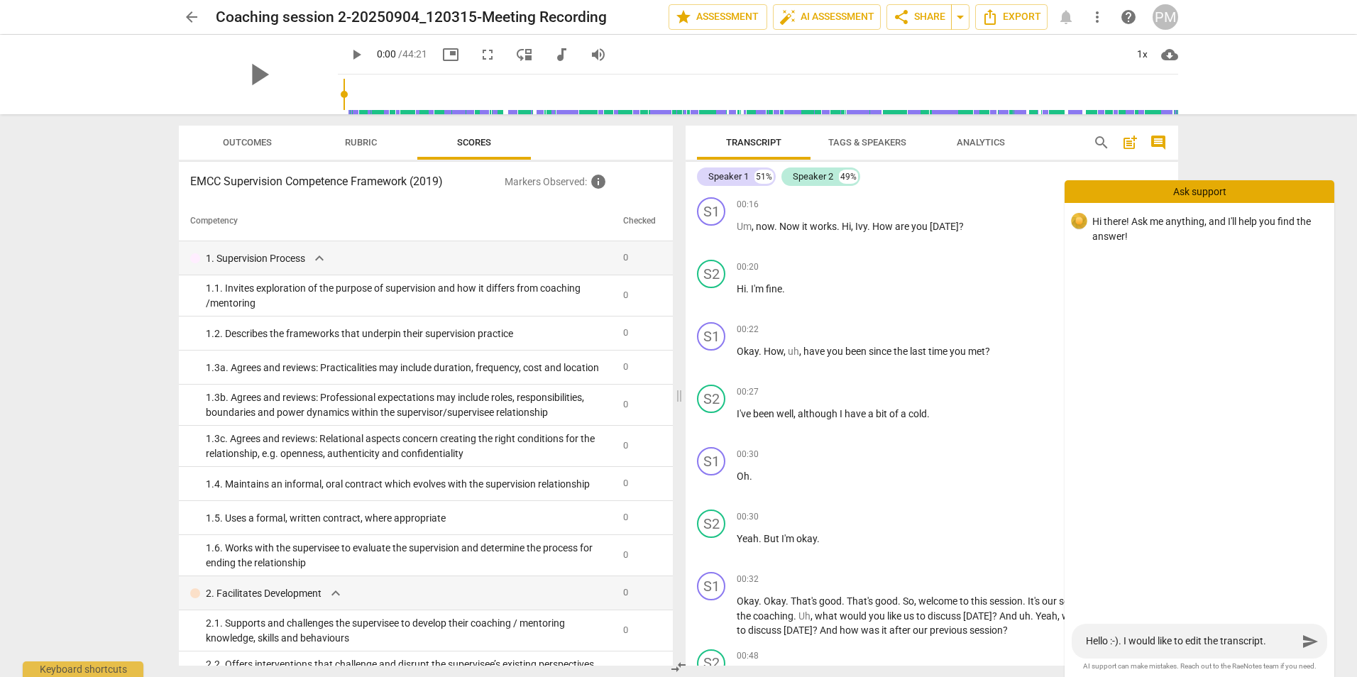
type textarea "Hello :-). I would like to edit the transcript. Hoe"
type textarea "Hello :-). I would like to edit the transcript. Ho"
type textarea "Hello :-). I would like to edit the transcript. How"
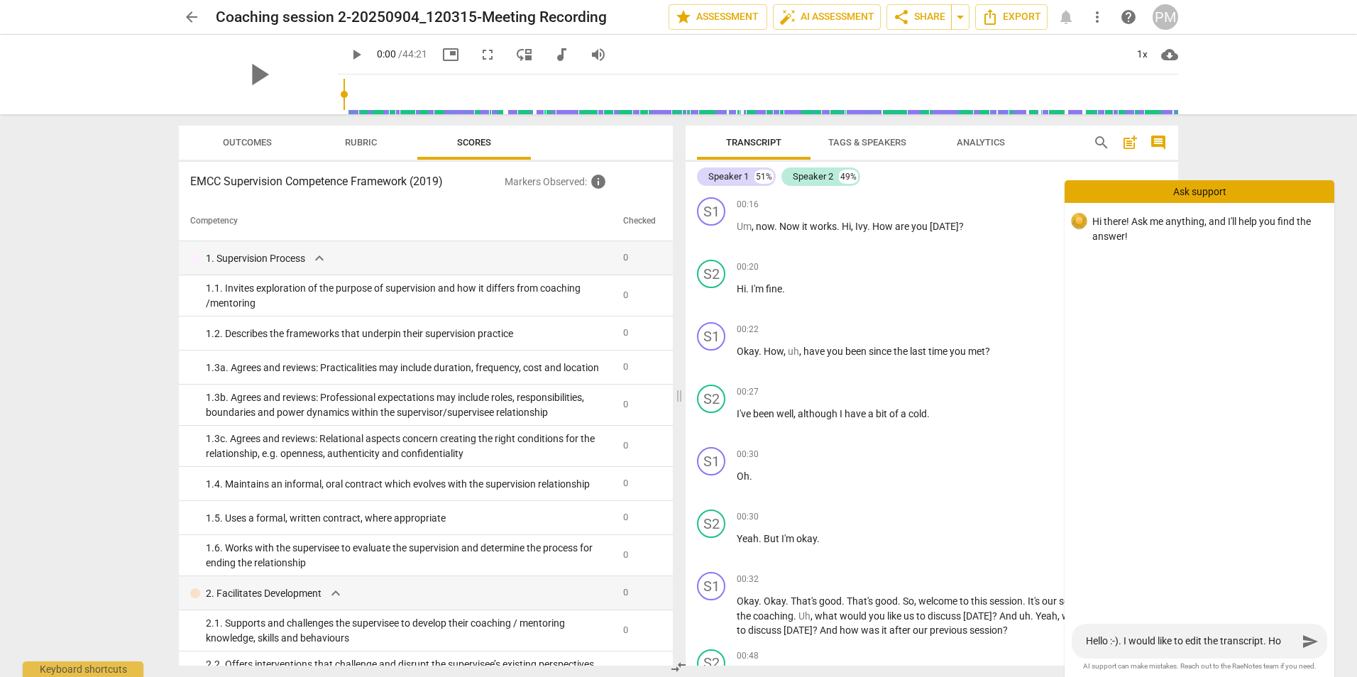
type textarea "Hello :-). I would like to edit the transcript. How"
type textarea "Hello :-). I would like to edit the transcript. How d"
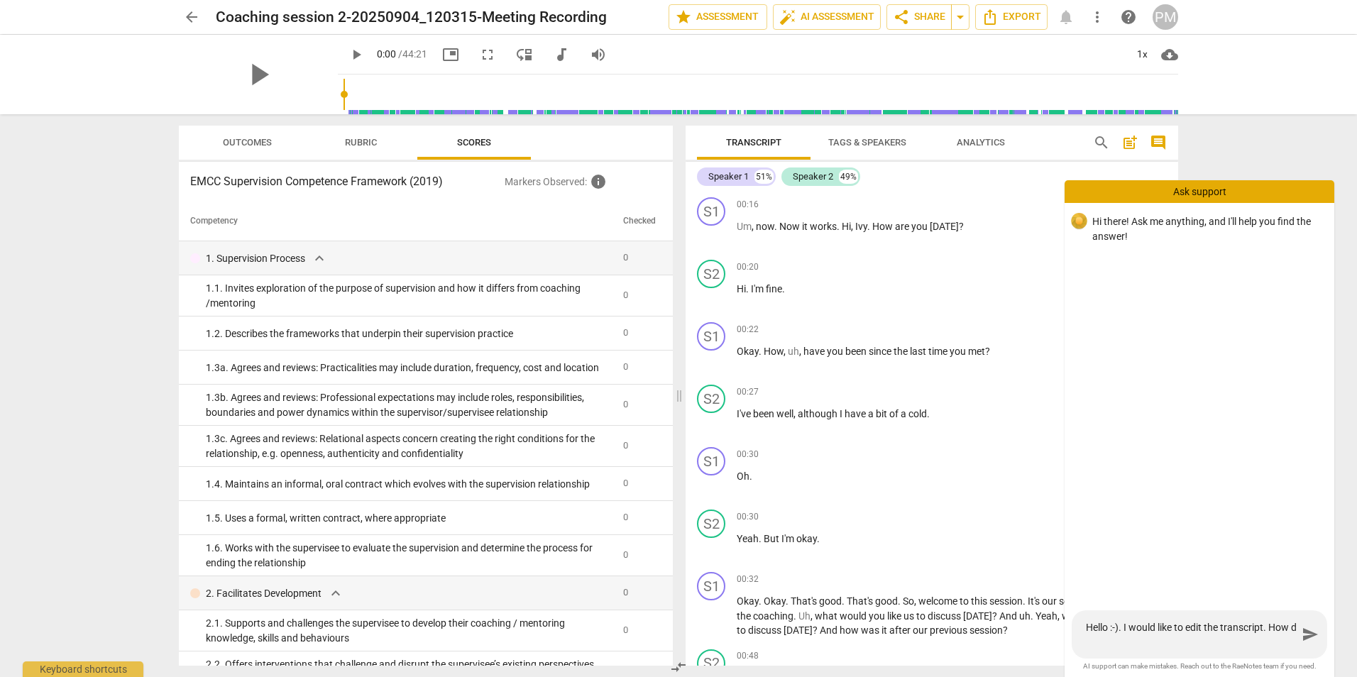
type textarea "Hello :-). I would like to edit the transcript. How do"
type textarea "Hello :-). I would like to edit the transcript. How do i"
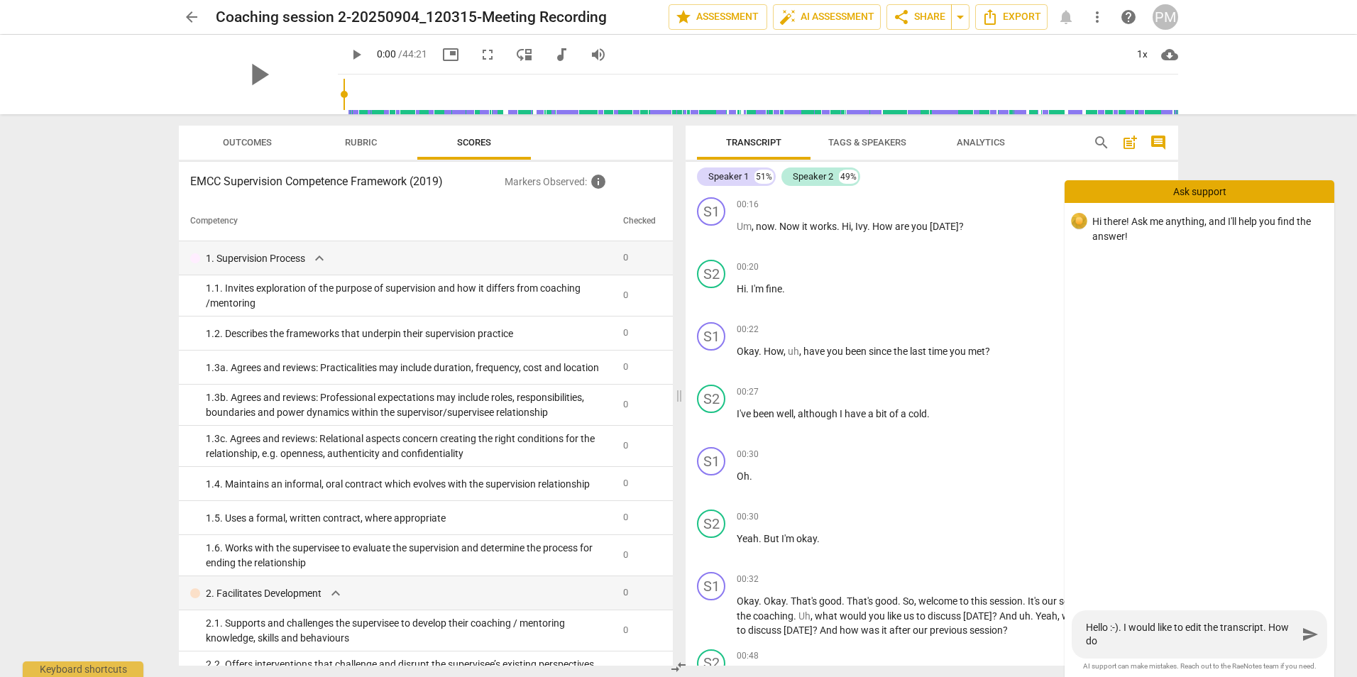
type textarea "Hello :-). I would like to edit the transcript. How do i"
type textarea "Hello :-). I would like to edit the transcript. How do i d"
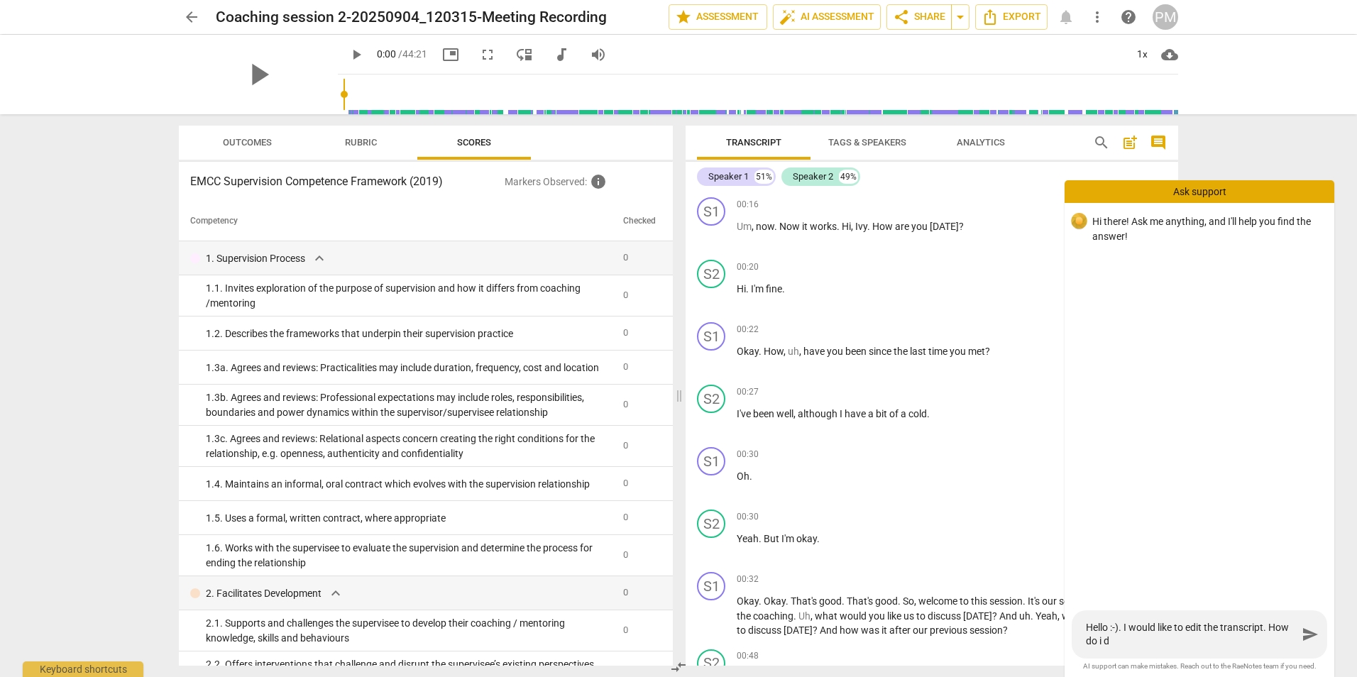
type textarea "Hello :-). I would like to edit the transcript. How do i do"
type textarea "Hello :-). I would like to edit the transcript. How do i do t"
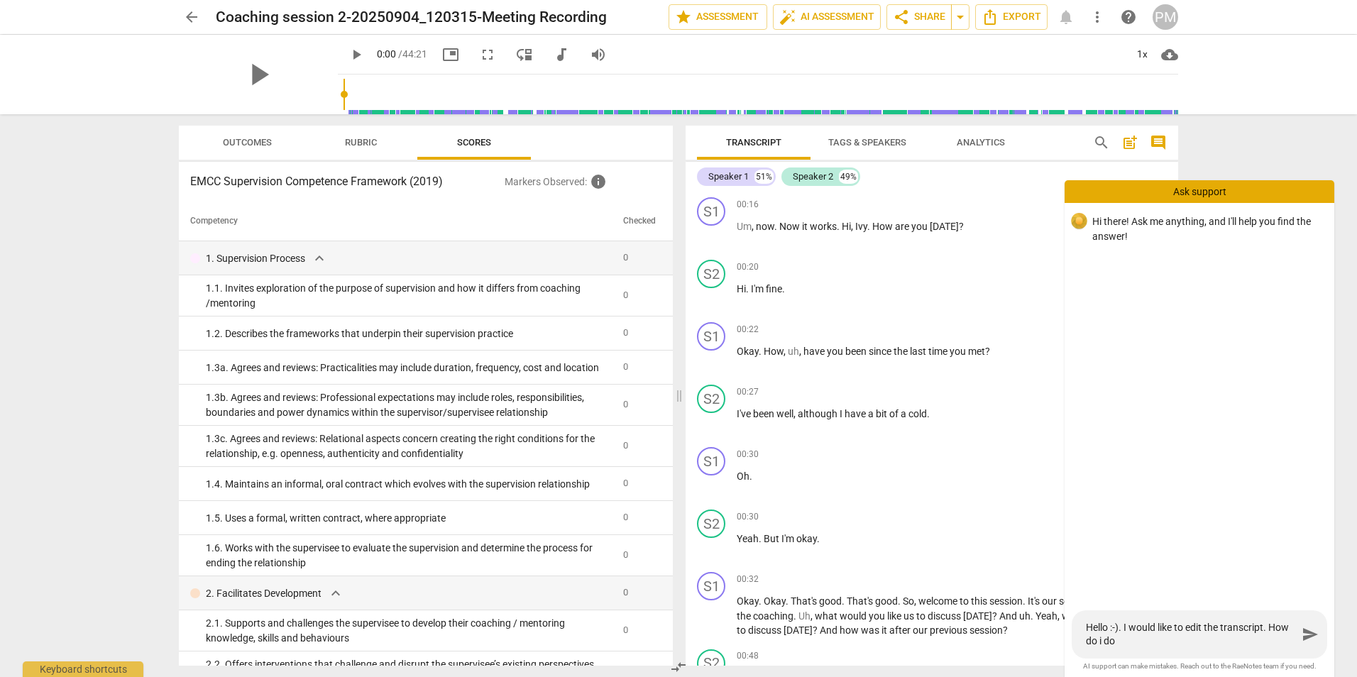
type textarea "Hello :-). I would like to edit the transcript. How do i do t"
type textarea "Hello :-). I would like to edit the transcript. How do i do th"
type textarea "Hello :-). I would like to edit the transcript. How do i do tha"
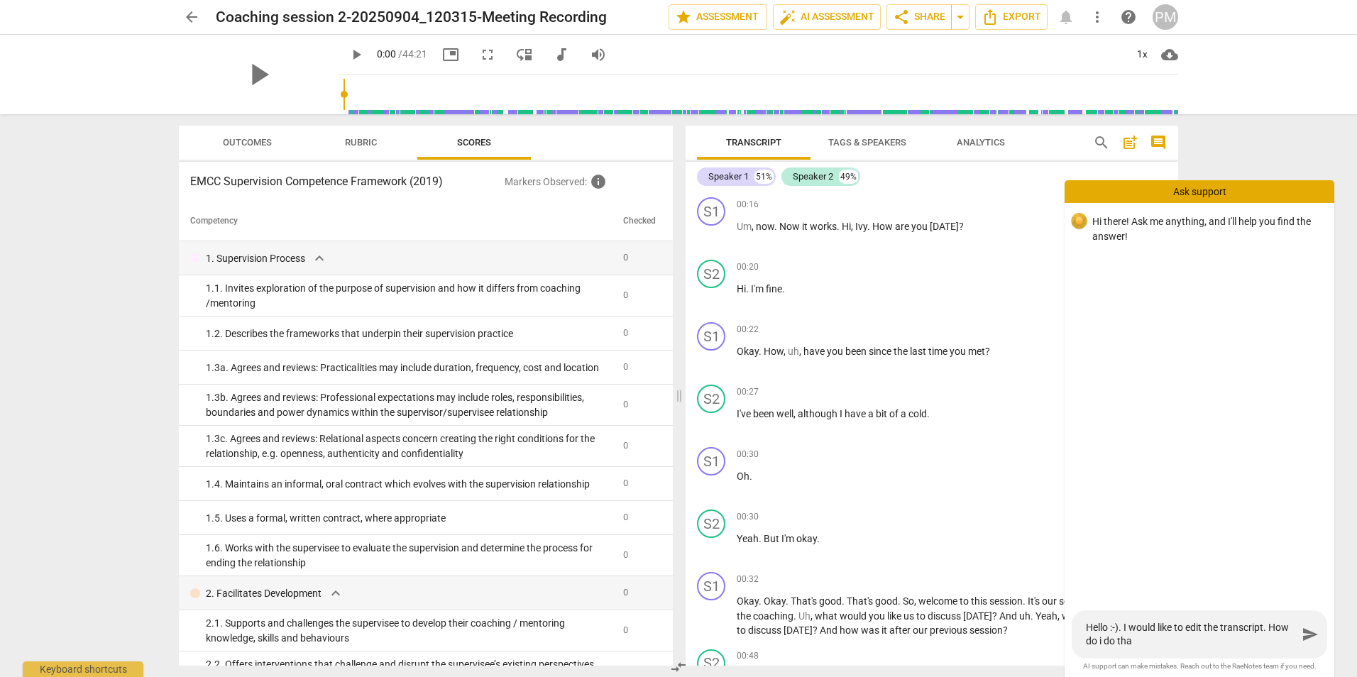
type textarea "Hello :-). I would like to edit the transcript. How do i do that"
type textarea "Hello :-). I would like to edit the transcript. How do i do that?"
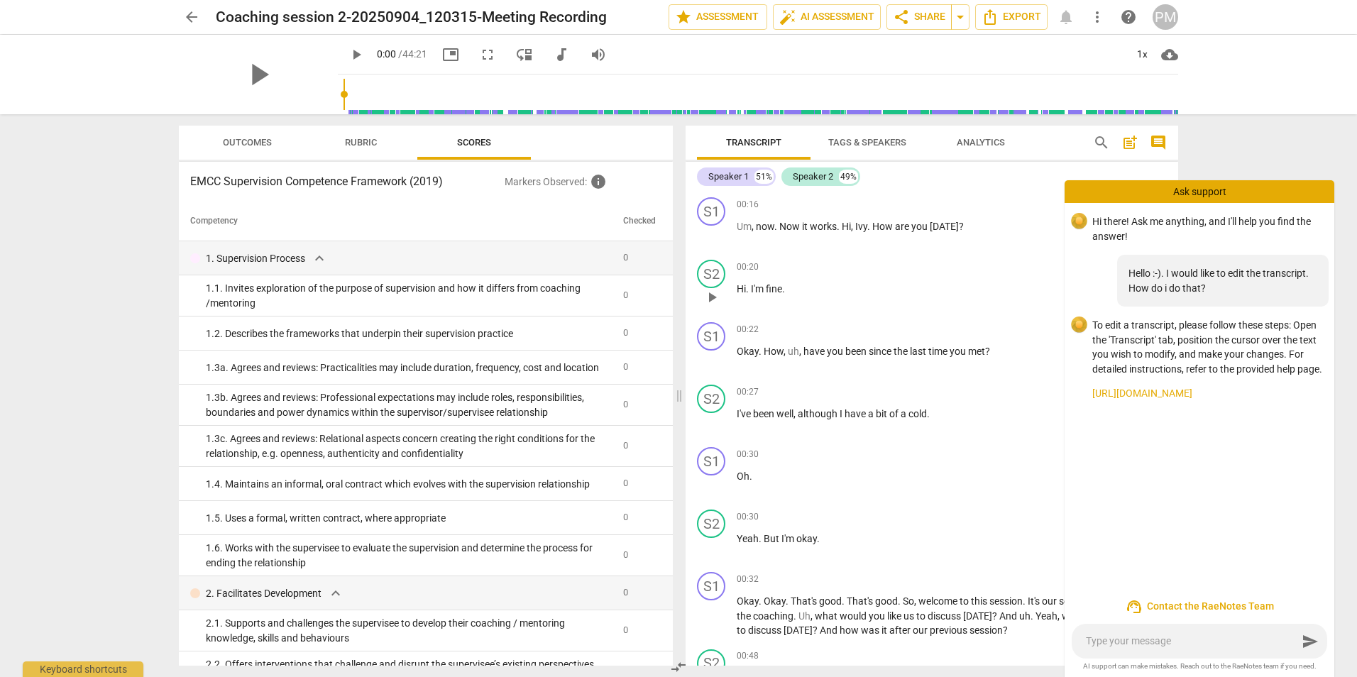
click at [864, 279] on div "00:20 + Add competency keyboard_arrow_right Hi . I'm fine ." at bounding box center [952, 285] width 430 height 51
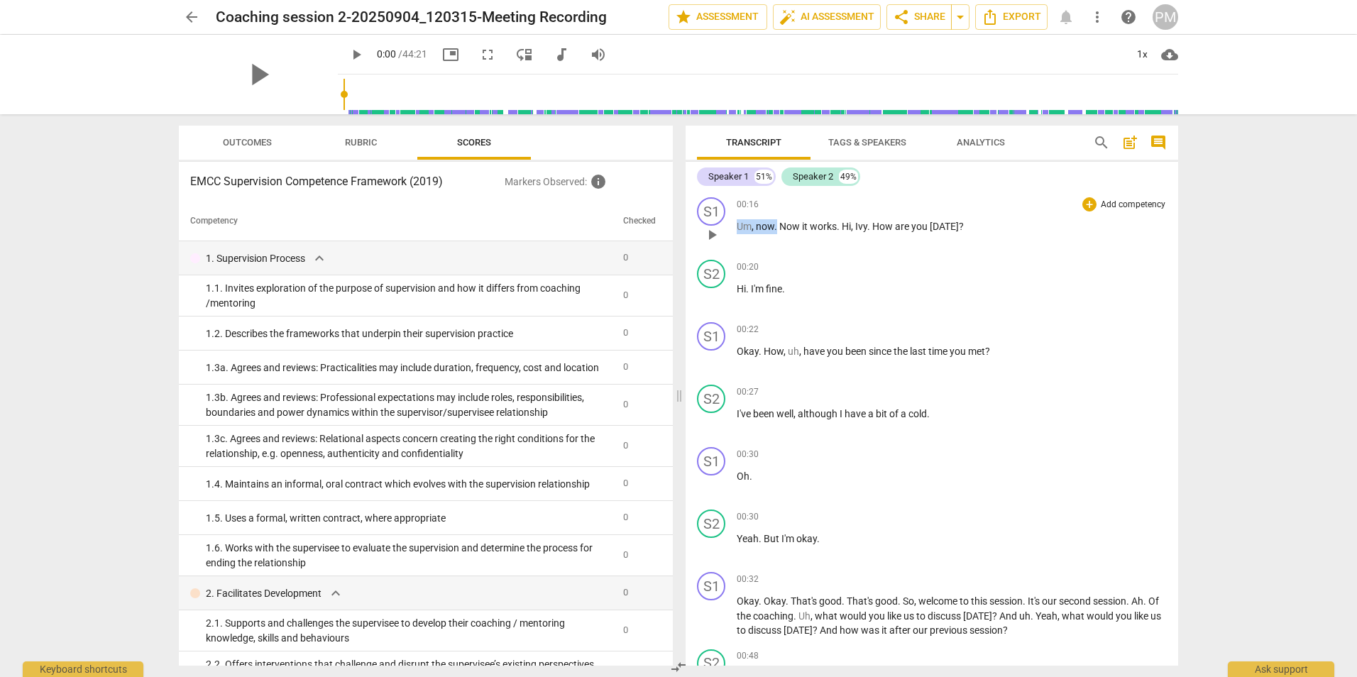
drag, startPoint x: 777, startPoint y: 226, endPoint x: 723, endPoint y: 226, distance: 53.2
click at [723, 226] on div "S1 play_arrow pause 00:16 + Add competency keyboard_arrow_right Um , now . Now …" at bounding box center [932, 223] width 493 height 62
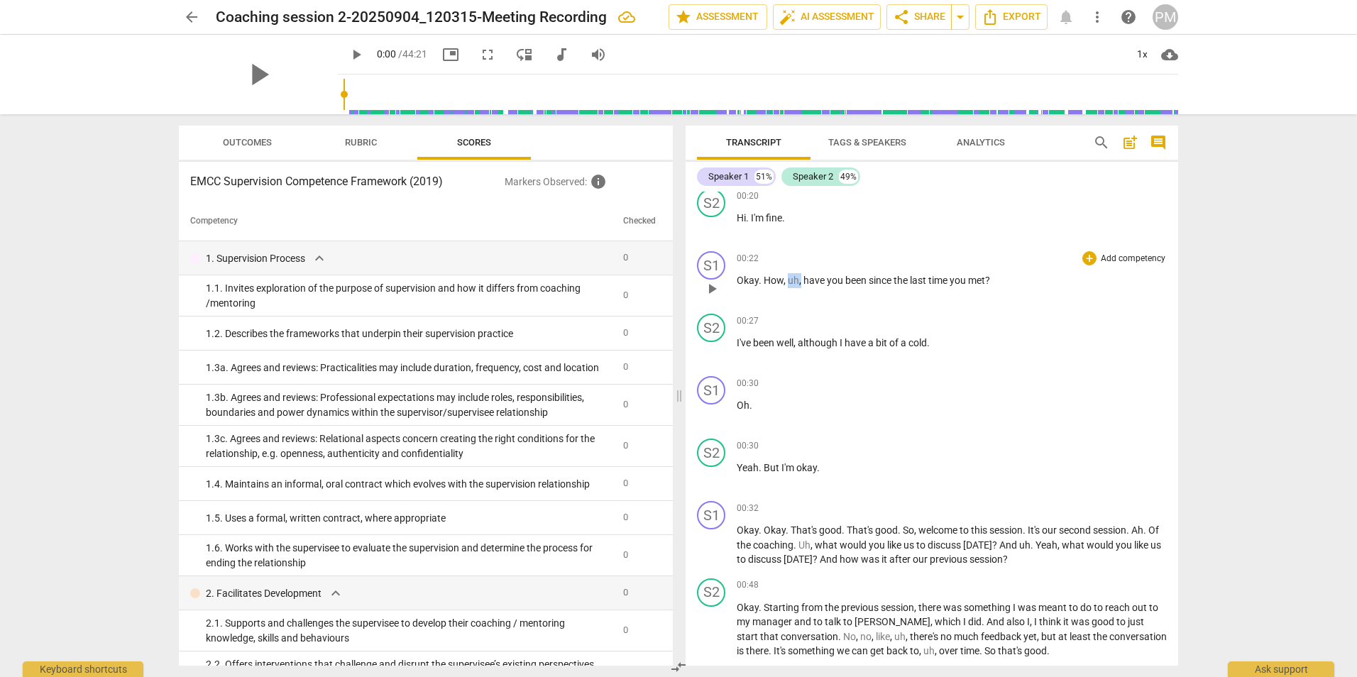
drag, startPoint x: 801, startPoint y: 281, endPoint x: 789, endPoint y: 279, distance: 12.3
click at [789, 279] on p "Okay . How , uh , have you been since the last time you met ?" at bounding box center [952, 280] width 430 height 15
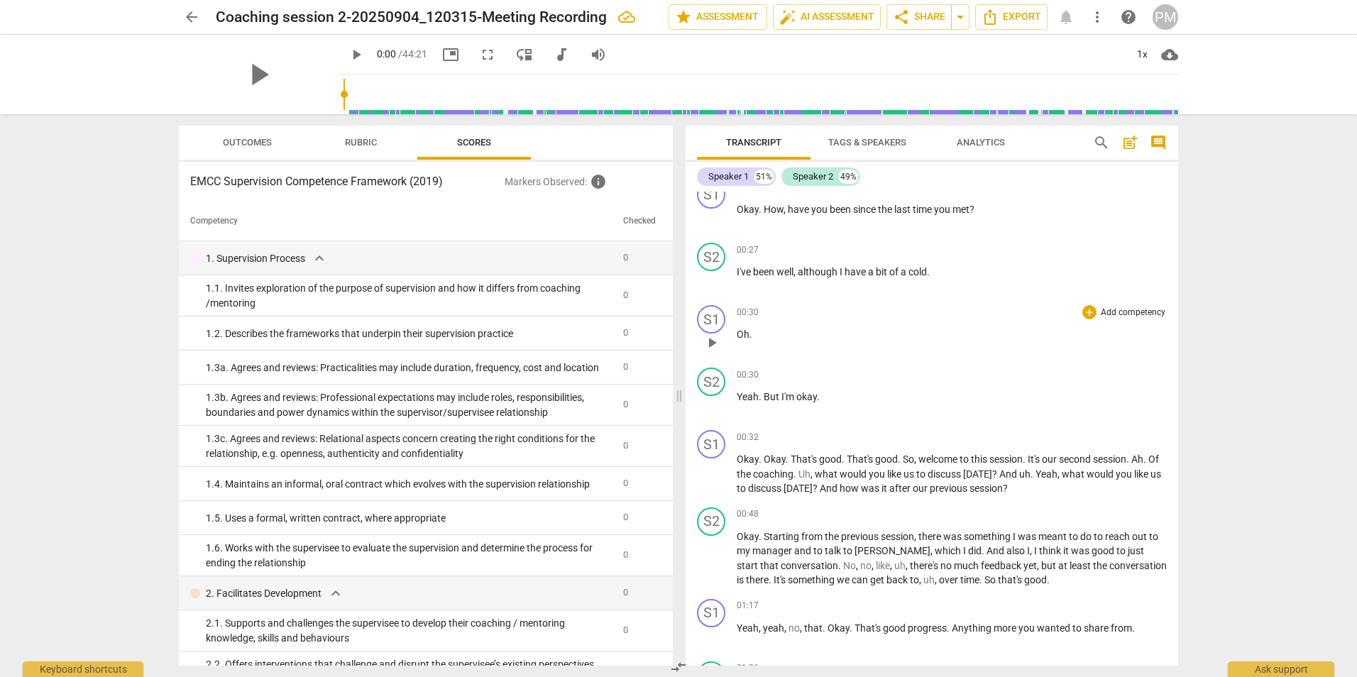
click at [755, 332] on p "Oh ." at bounding box center [952, 334] width 430 height 15
drag, startPoint x: 869, startPoint y: 333, endPoint x: 993, endPoint y: 338, distance: 124.3
click at [993, 338] on p "Oh, i am so sorry to hear that. I wish you quick recovery." at bounding box center [952, 334] width 430 height 15
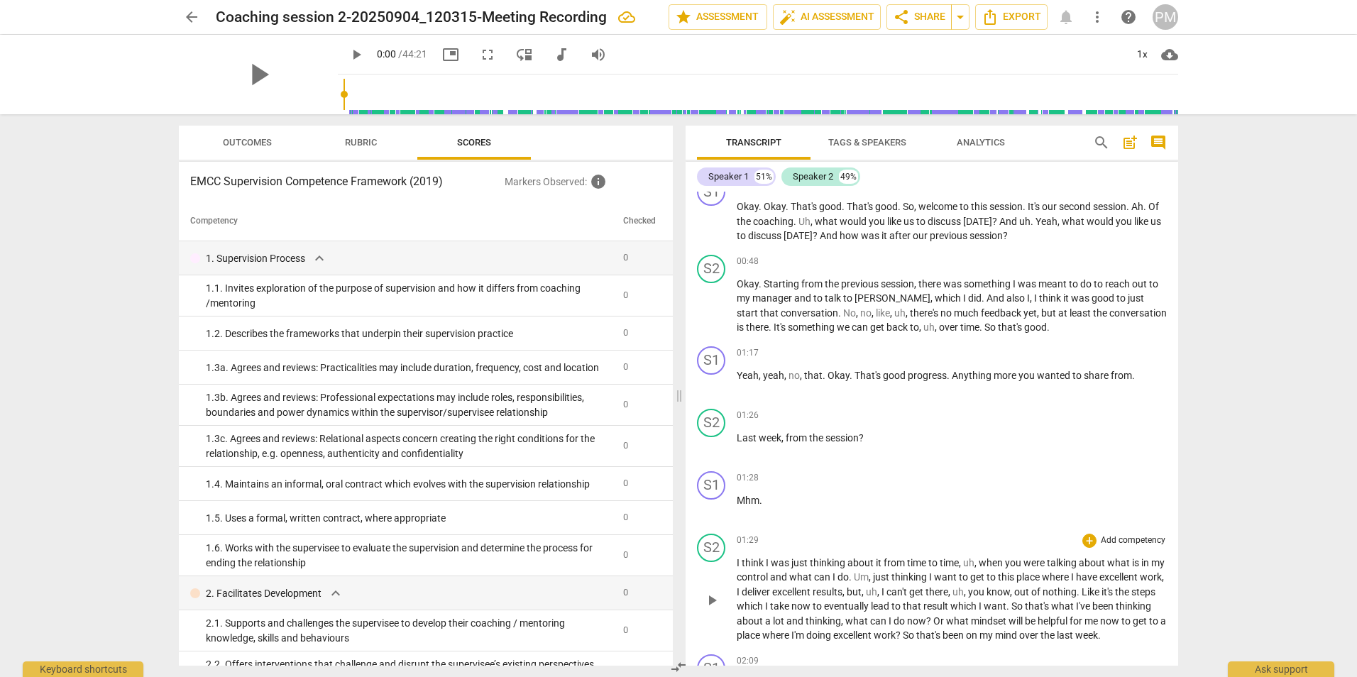
scroll to position [426, 0]
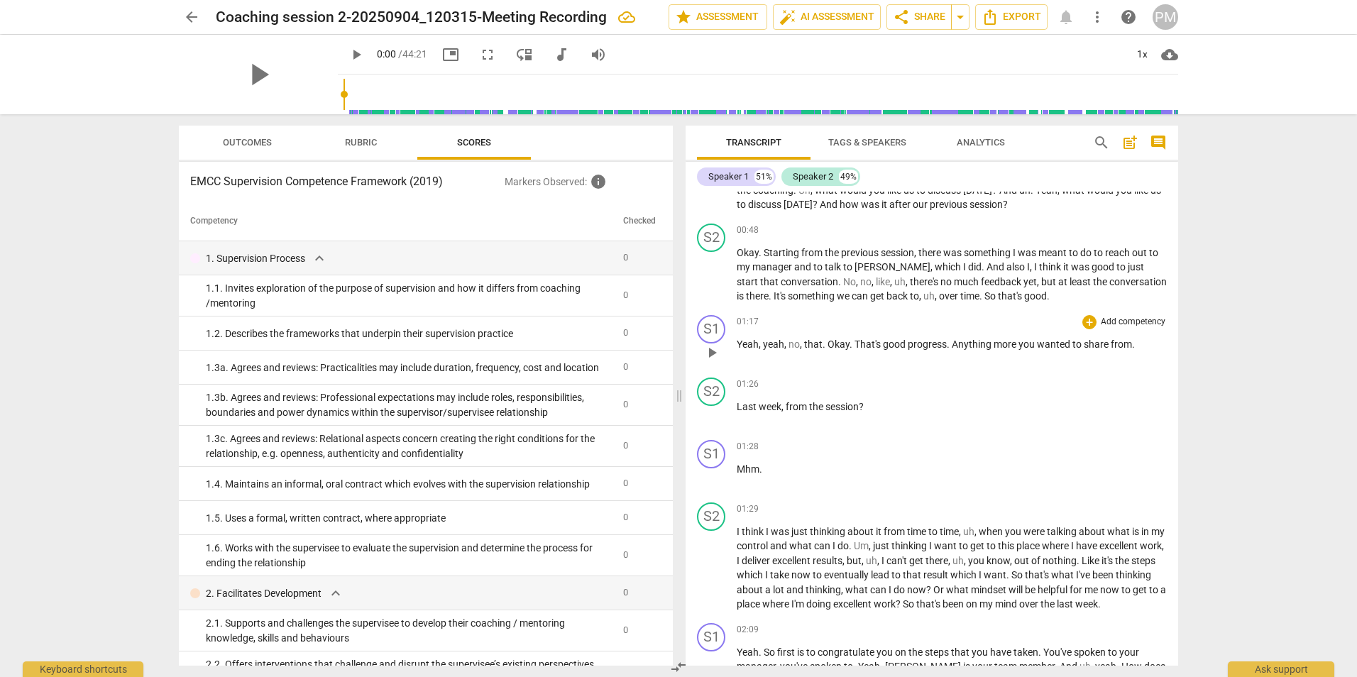
click at [1129, 346] on span "from" at bounding box center [1121, 344] width 21 height 11
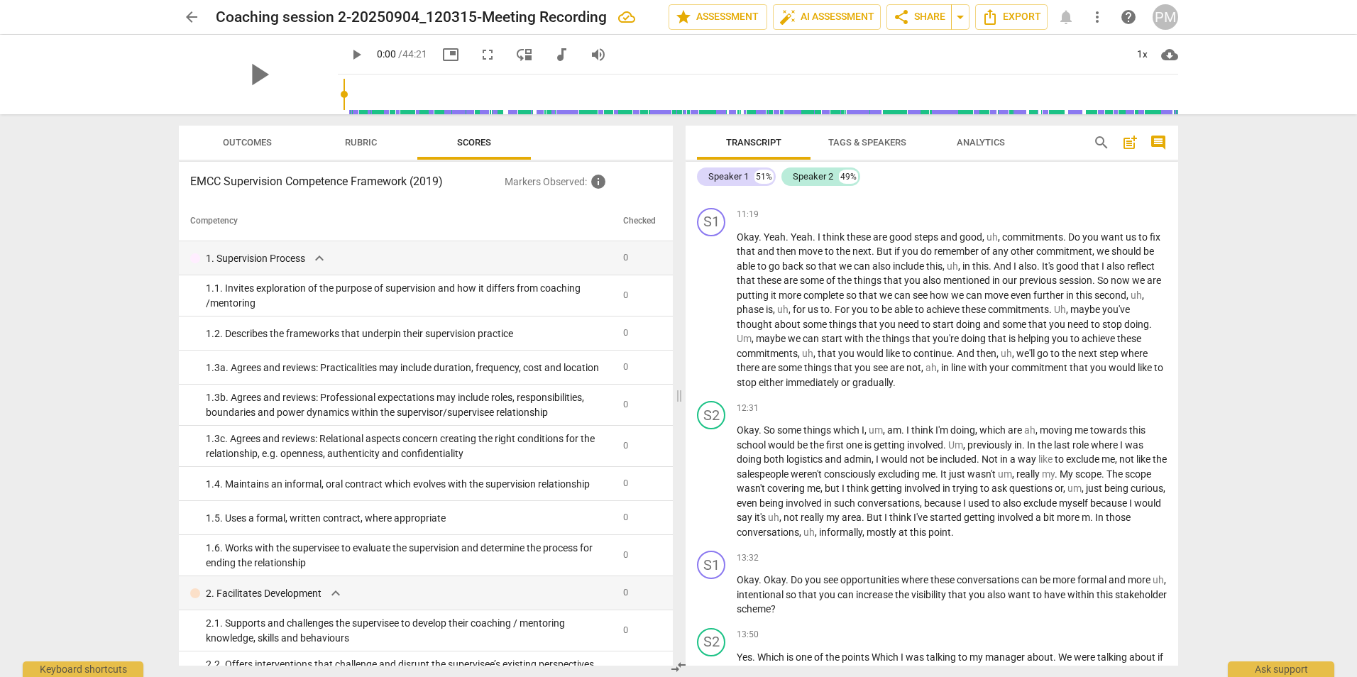
scroll to position [3408, 0]
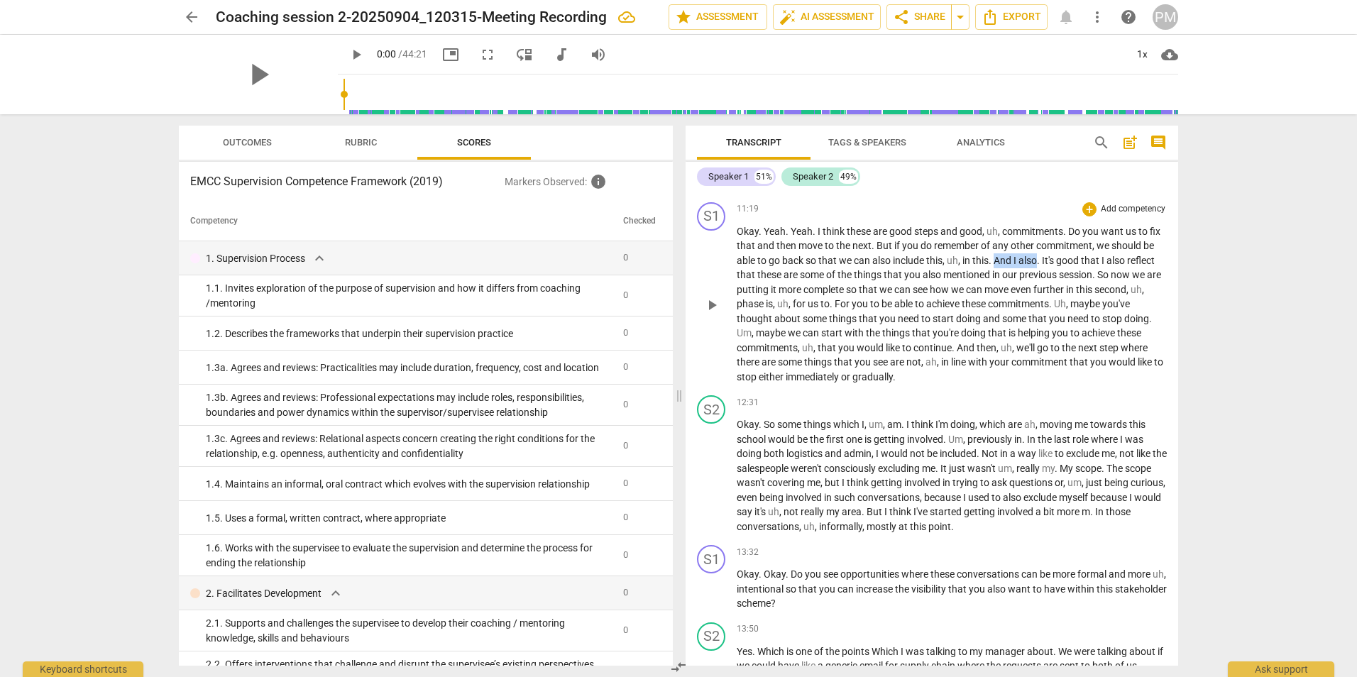
drag, startPoint x: 997, startPoint y: 322, endPoint x: 1039, endPoint y: 319, distance: 42.0
click at [1039, 319] on p "Okay . Yeah . Yeah . I think these are good steps and good , uh , commitments .…" at bounding box center [952, 304] width 430 height 160
drag, startPoint x: 802, startPoint y: 347, endPoint x: 773, endPoint y: 344, distance: 29.2
click at [773, 295] on span "complete" at bounding box center [758, 289] width 43 height 11
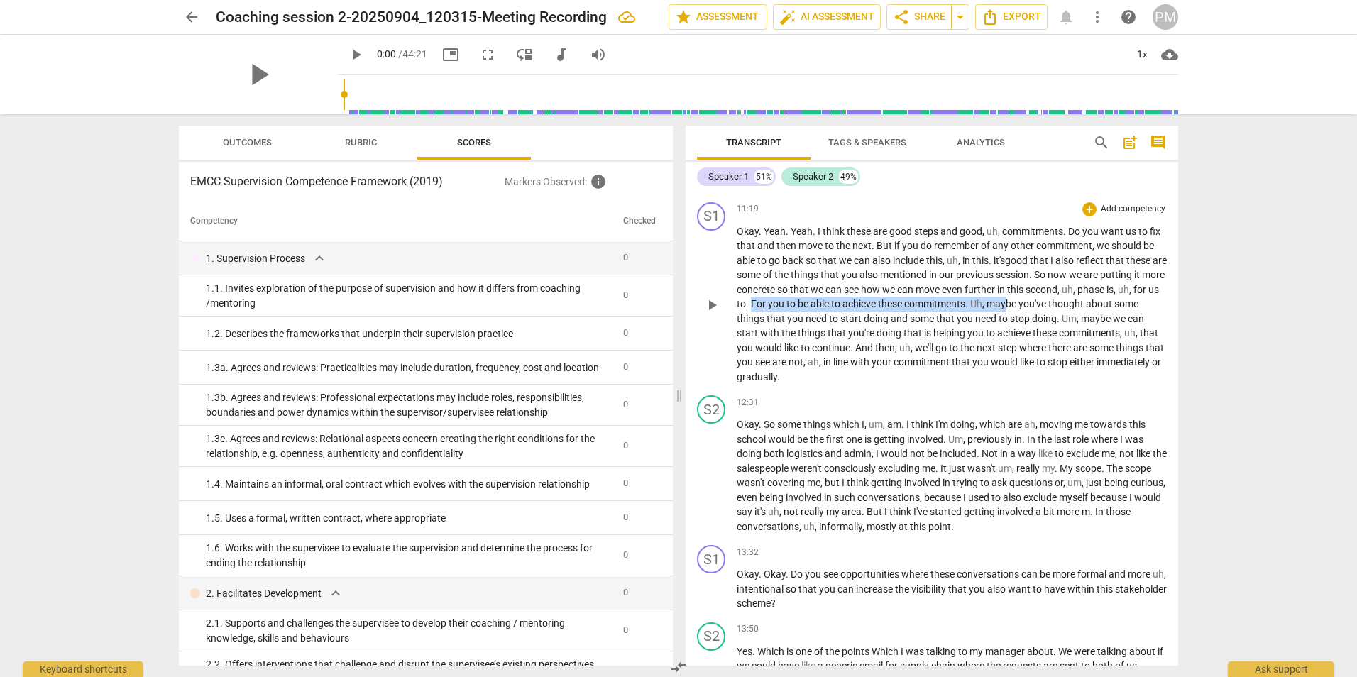
drag, startPoint x: 780, startPoint y: 363, endPoint x: 1034, endPoint y: 368, distance: 254.2
click at [1034, 368] on p "Okay . Yeah . Yeah . I think these are good steps and good , uh , commitments .…" at bounding box center [952, 304] width 430 height 160
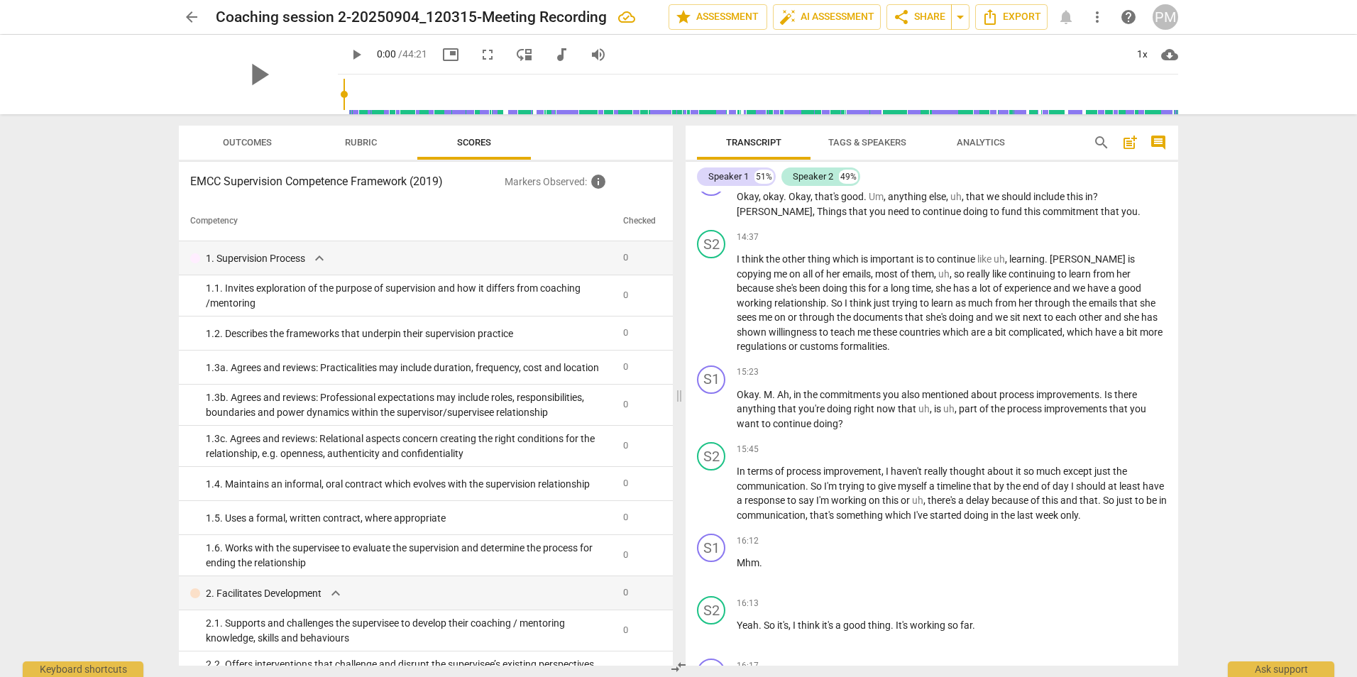
scroll to position [4046, 0]
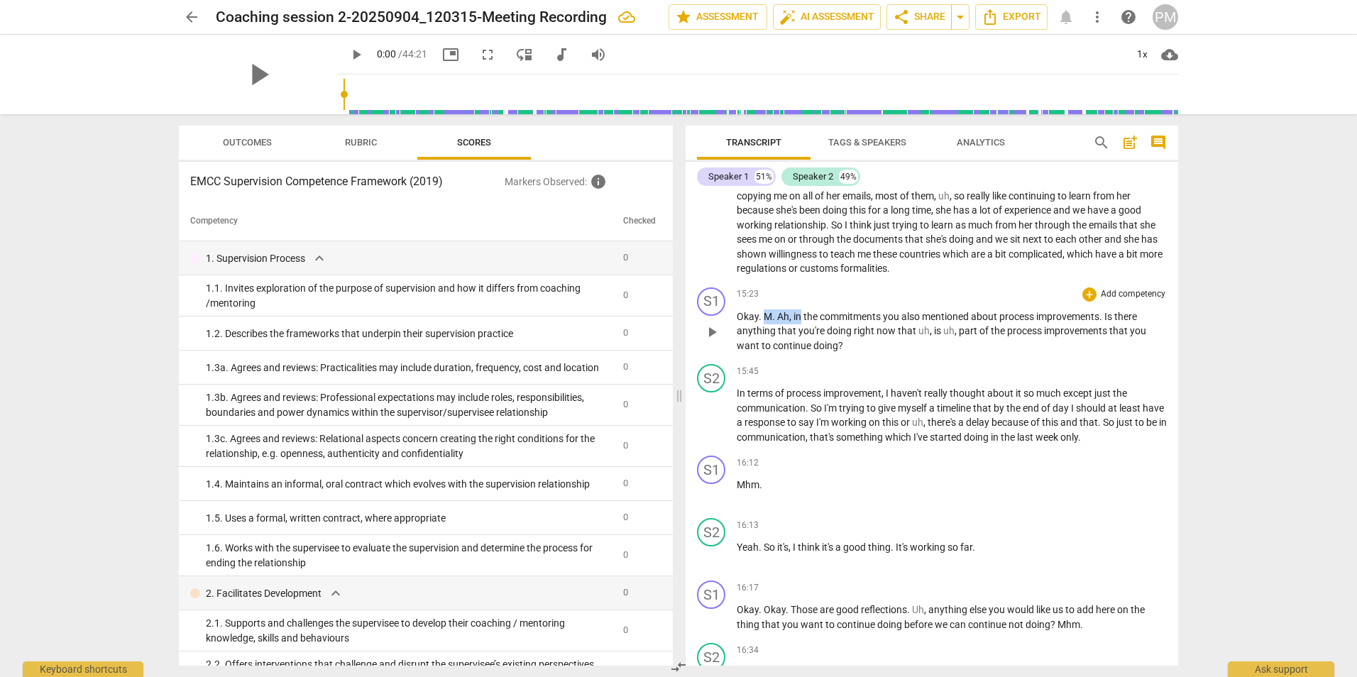
drag, startPoint x: 764, startPoint y: 376, endPoint x: 801, endPoint y: 378, distance: 37.7
click at [801, 354] on p "Okay . M . Ah , in the commitments you also mentioned about process improvement…" at bounding box center [952, 332] width 430 height 44
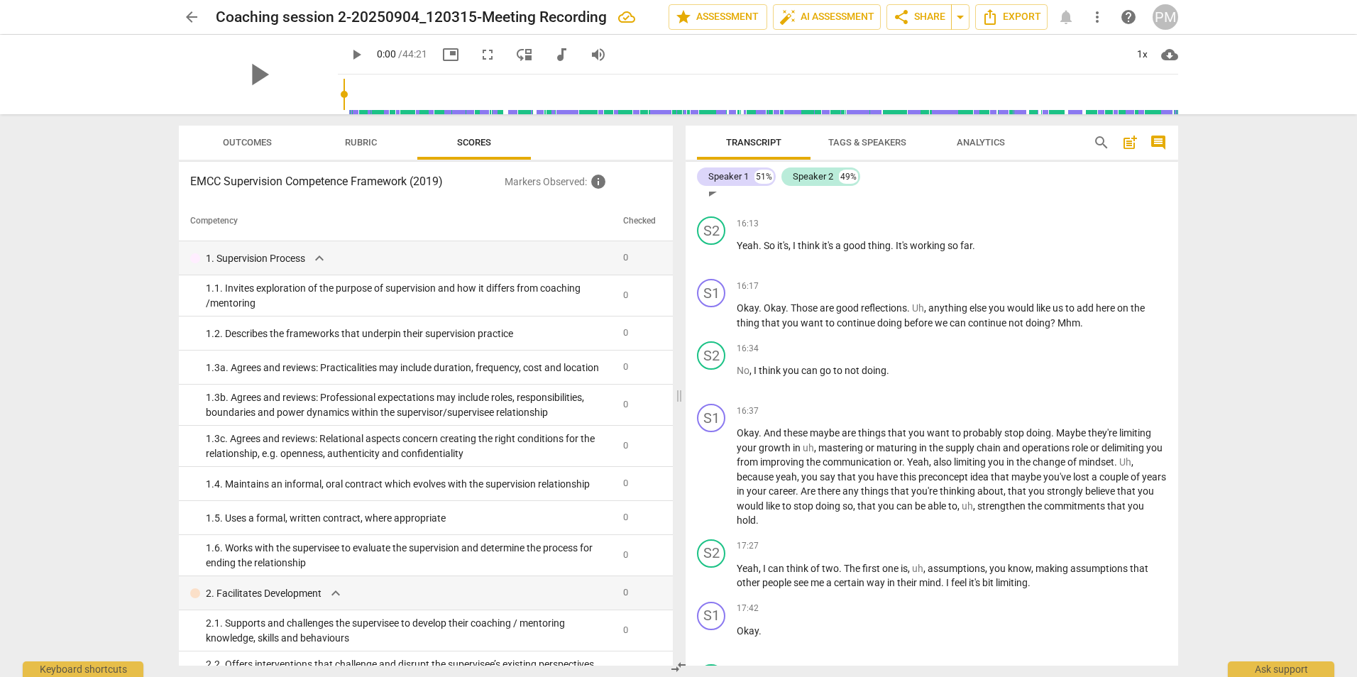
scroll to position [4401, 0]
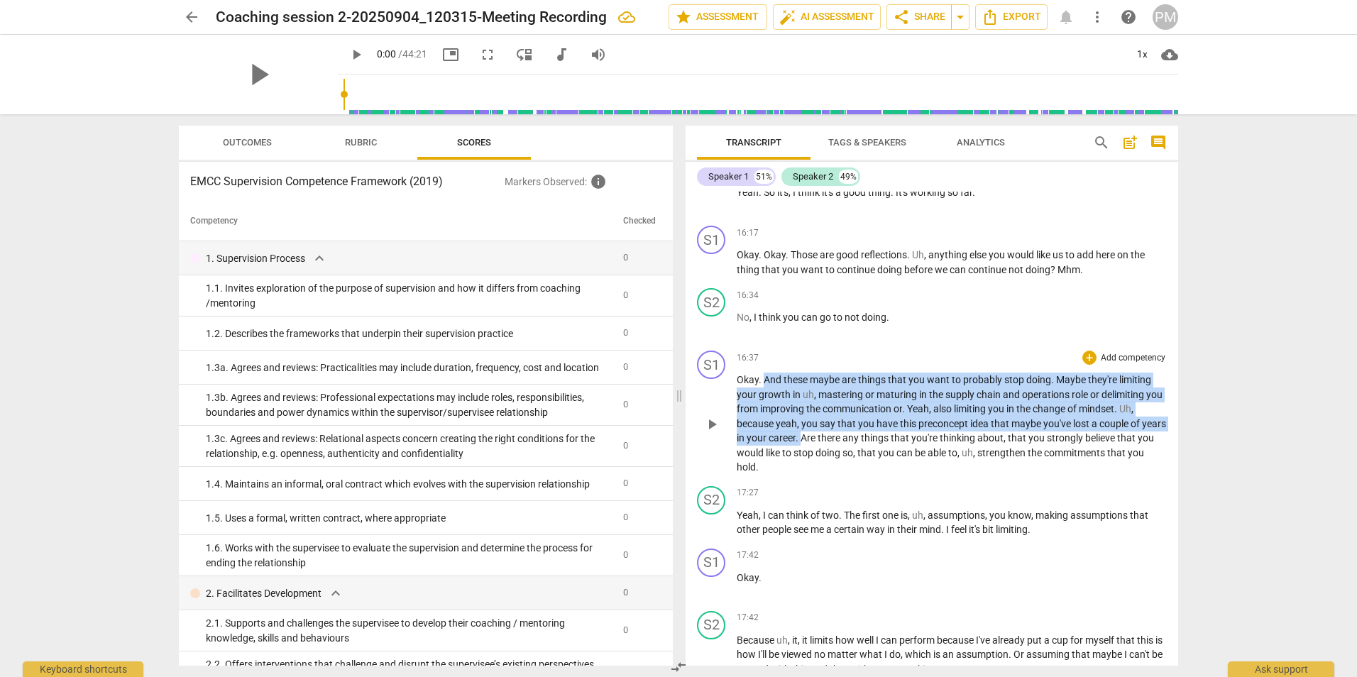
drag, startPoint x: 765, startPoint y: 435, endPoint x: 826, endPoint y: 496, distance: 86.3
click at [826, 475] on p "Okay . And these maybe are things that you want to probably stop doing . Maybe …" at bounding box center [952, 424] width 430 height 102
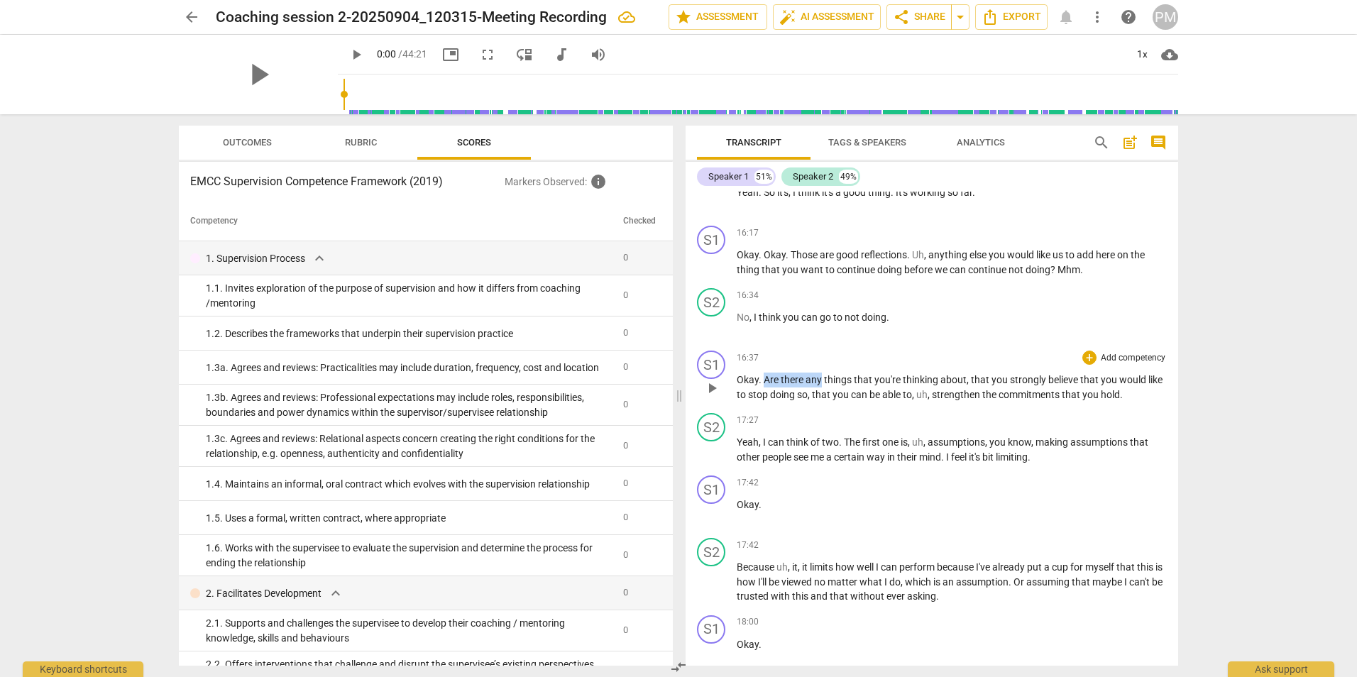
drag, startPoint x: 765, startPoint y: 435, endPoint x: 819, endPoint y: 433, distance: 54.0
click at [819, 402] on p "Okay . Are there any things that you're thinking about , that you strongly beli…" at bounding box center [952, 387] width 430 height 29
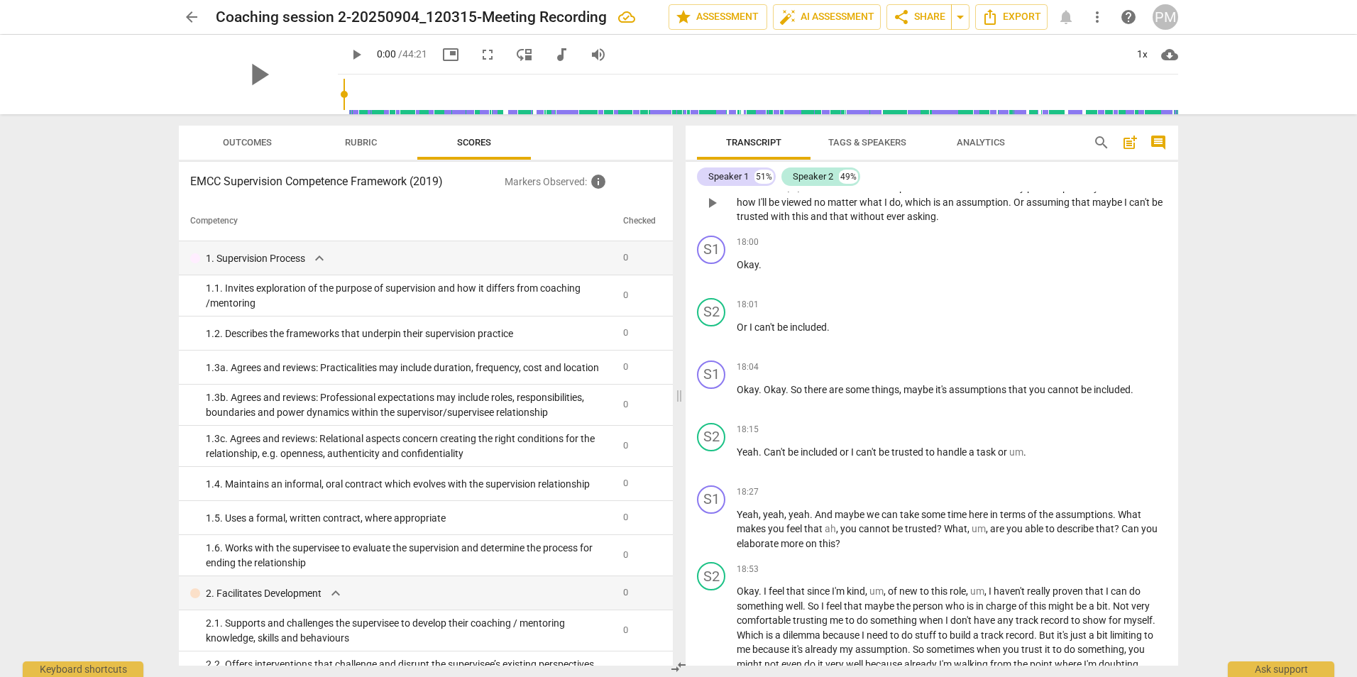
scroll to position [4827, 0]
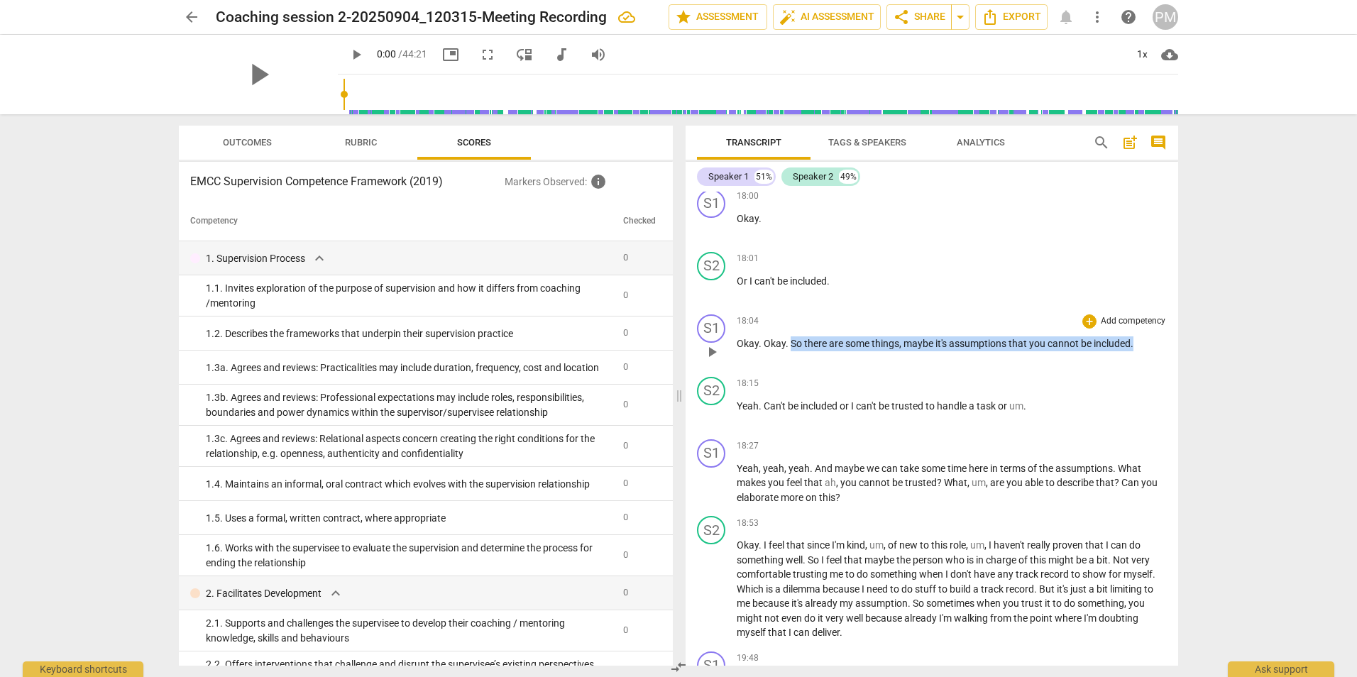
drag, startPoint x: 792, startPoint y: 403, endPoint x: 1143, endPoint y: 407, distance: 351.4
click at [1143, 351] on p "Okay . Okay . So there are some things , maybe it's assumptions that you cannot…" at bounding box center [952, 343] width 430 height 15
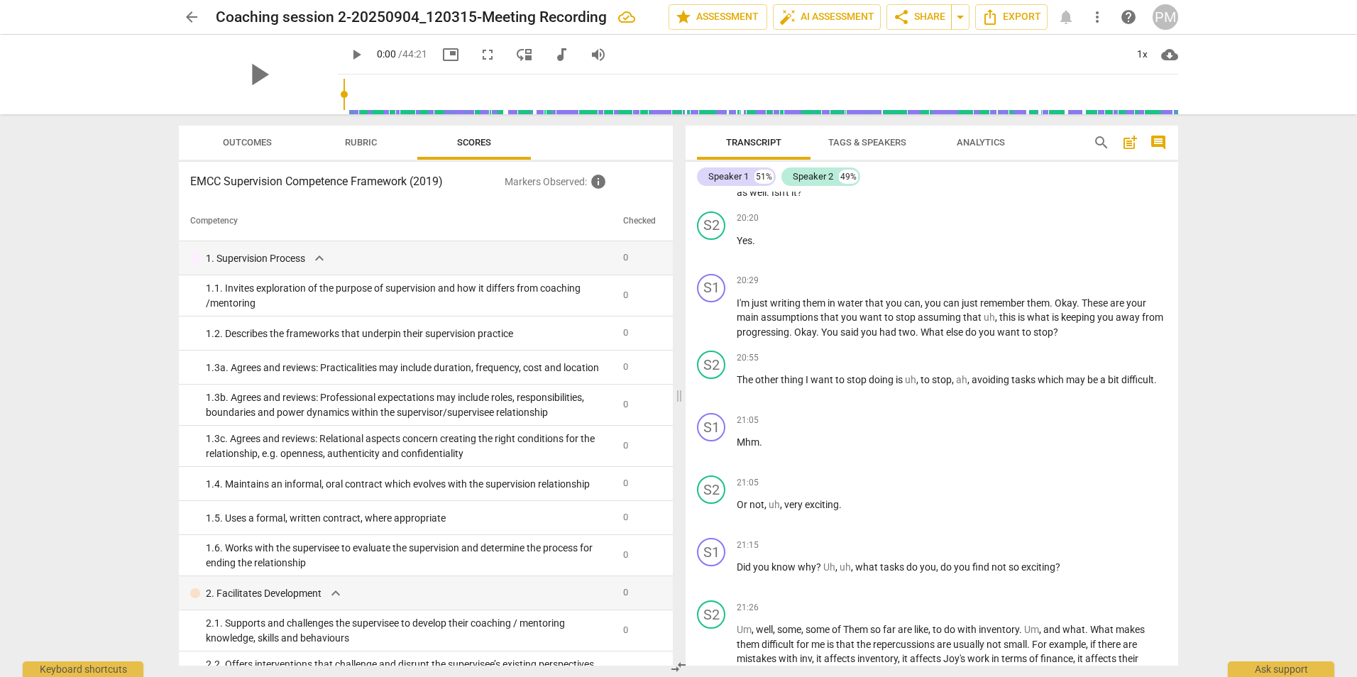
scroll to position [5395, 0]
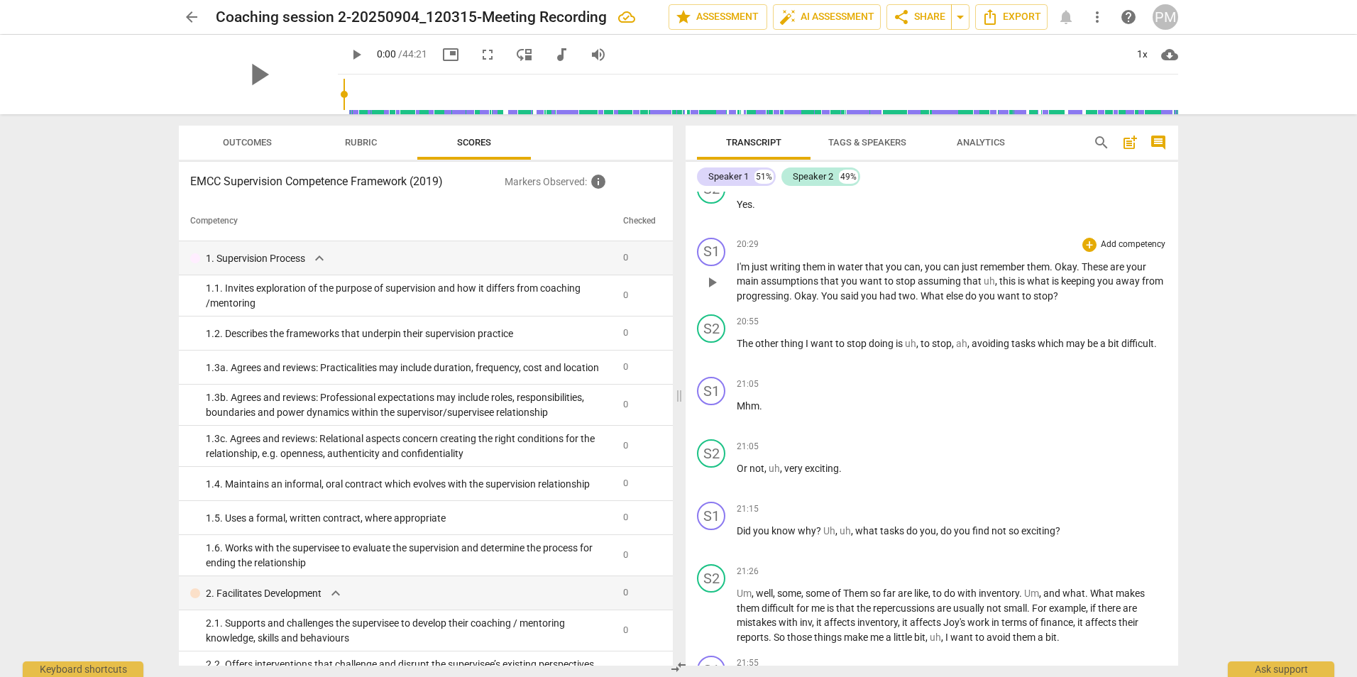
click at [839, 273] on span "water" at bounding box center [852, 266] width 28 height 11
drag, startPoint x: 738, startPoint y: 325, endPoint x: 1055, endPoint y: 325, distance: 316.6
click at [1055, 304] on p "I'm just writing them in water that you can , you can just remember them . Okay…" at bounding box center [952, 282] width 430 height 44
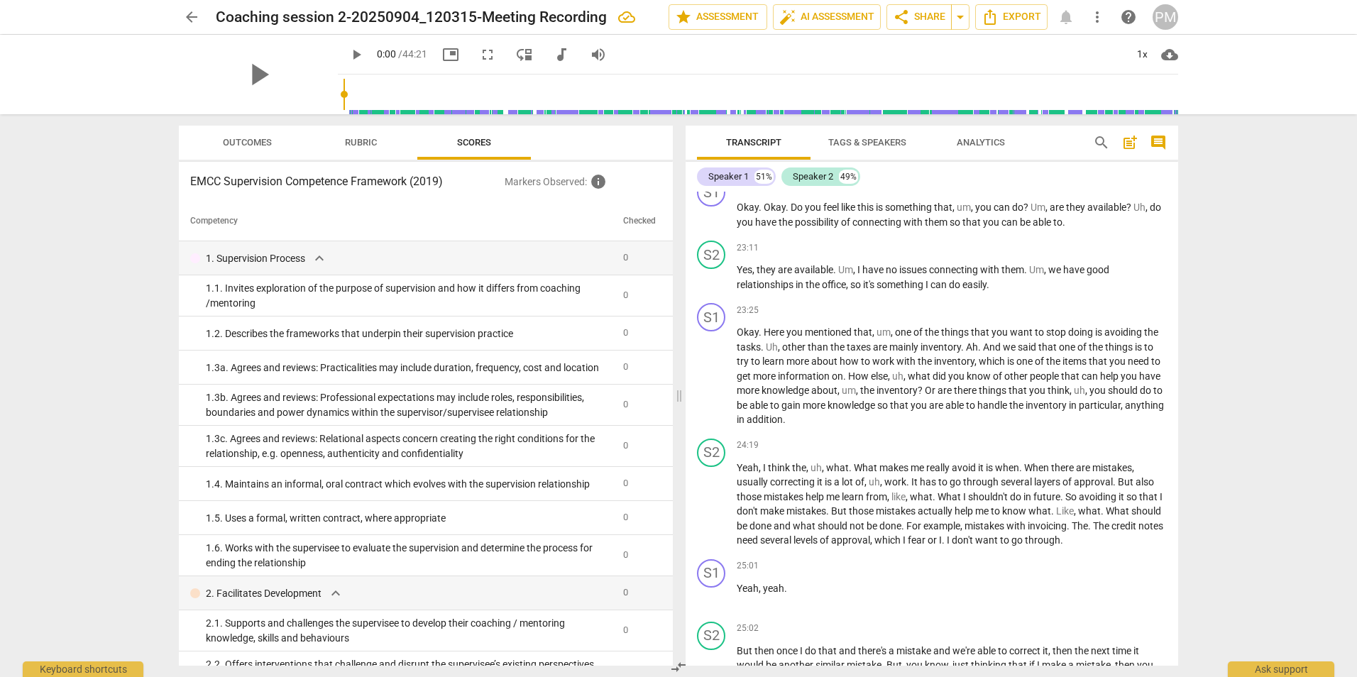
scroll to position [6318, 0]
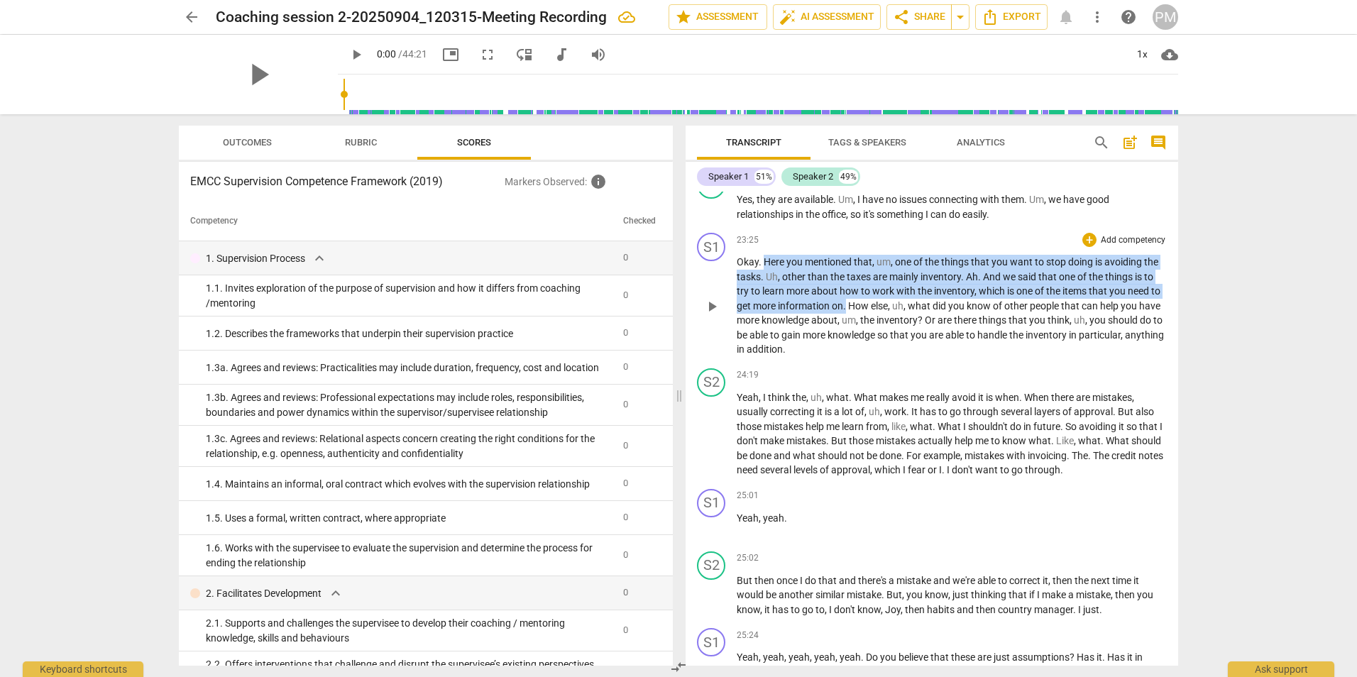
drag, startPoint x: 847, startPoint y: 366, endPoint x: 764, endPoint y: 318, distance: 95.7
click at [764, 318] on p "Okay . Here you mentioned that , um , one of the things that you want to stop d…" at bounding box center [952, 306] width 430 height 102
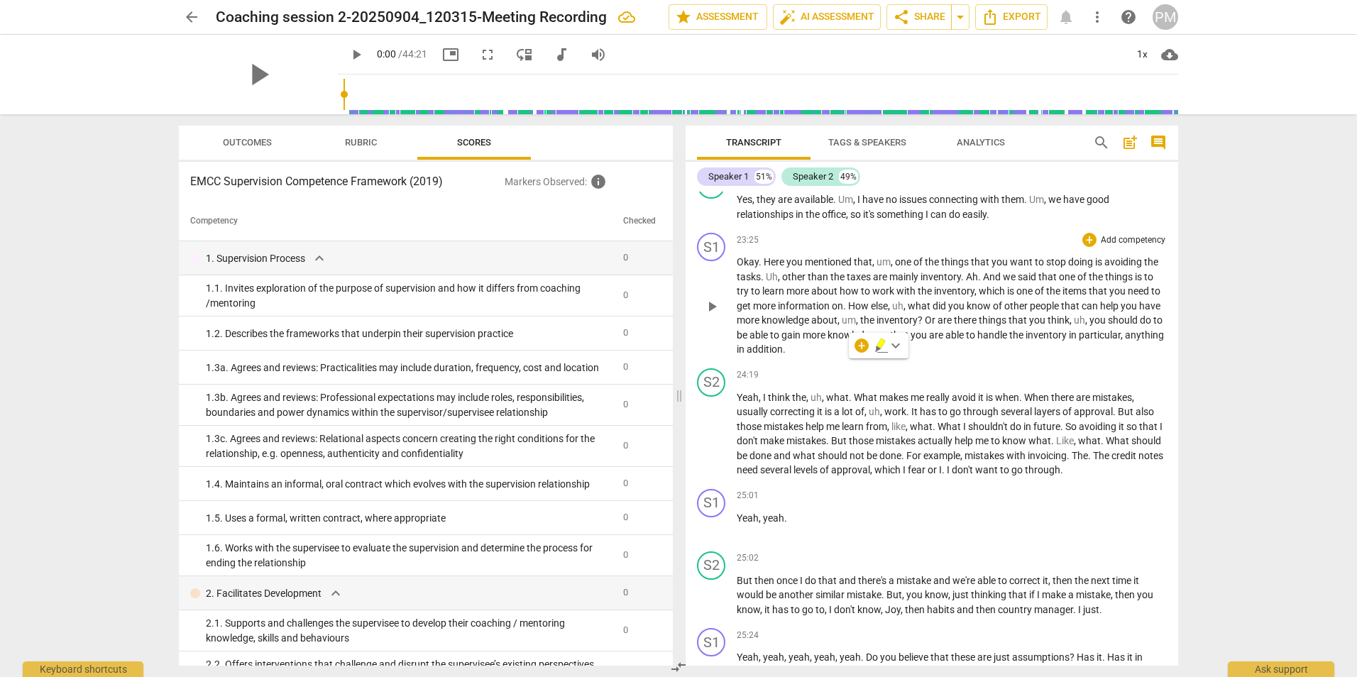
click at [1037, 357] on p "Okay . Here you mentioned that , um , one of the things that you want to stop d…" at bounding box center [952, 306] width 430 height 102
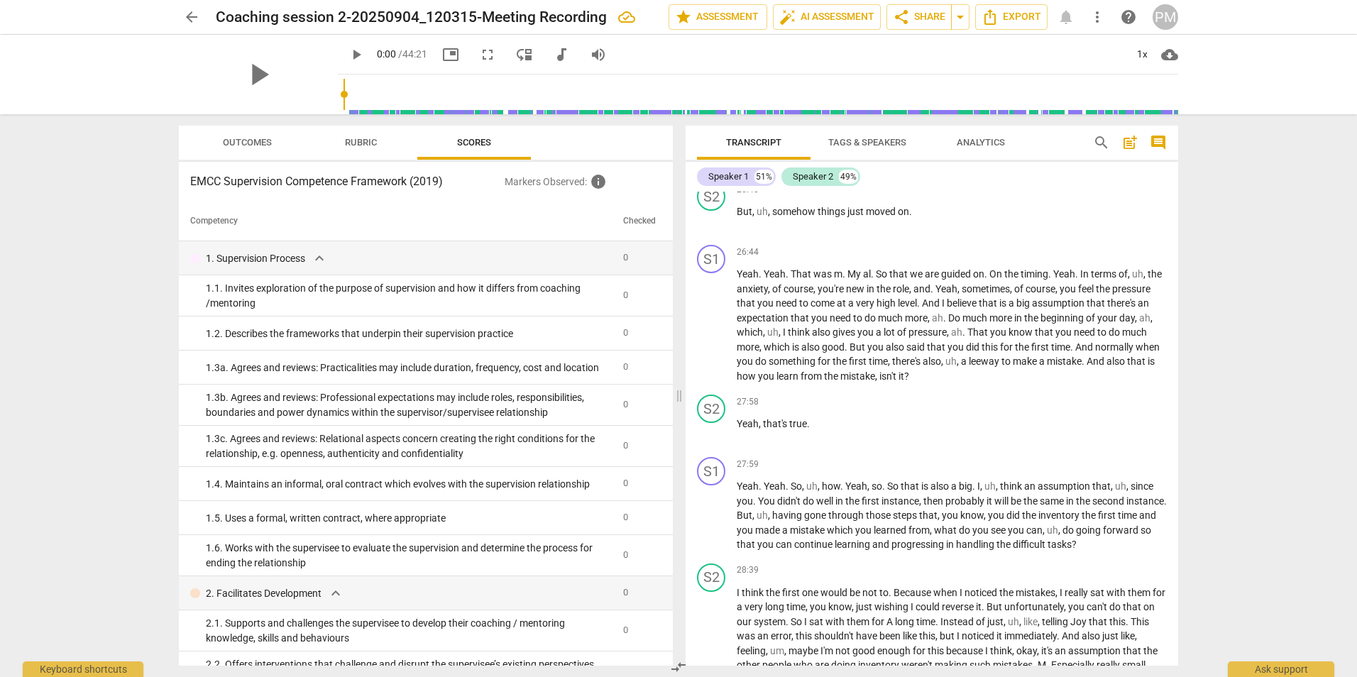
scroll to position [7170, 0]
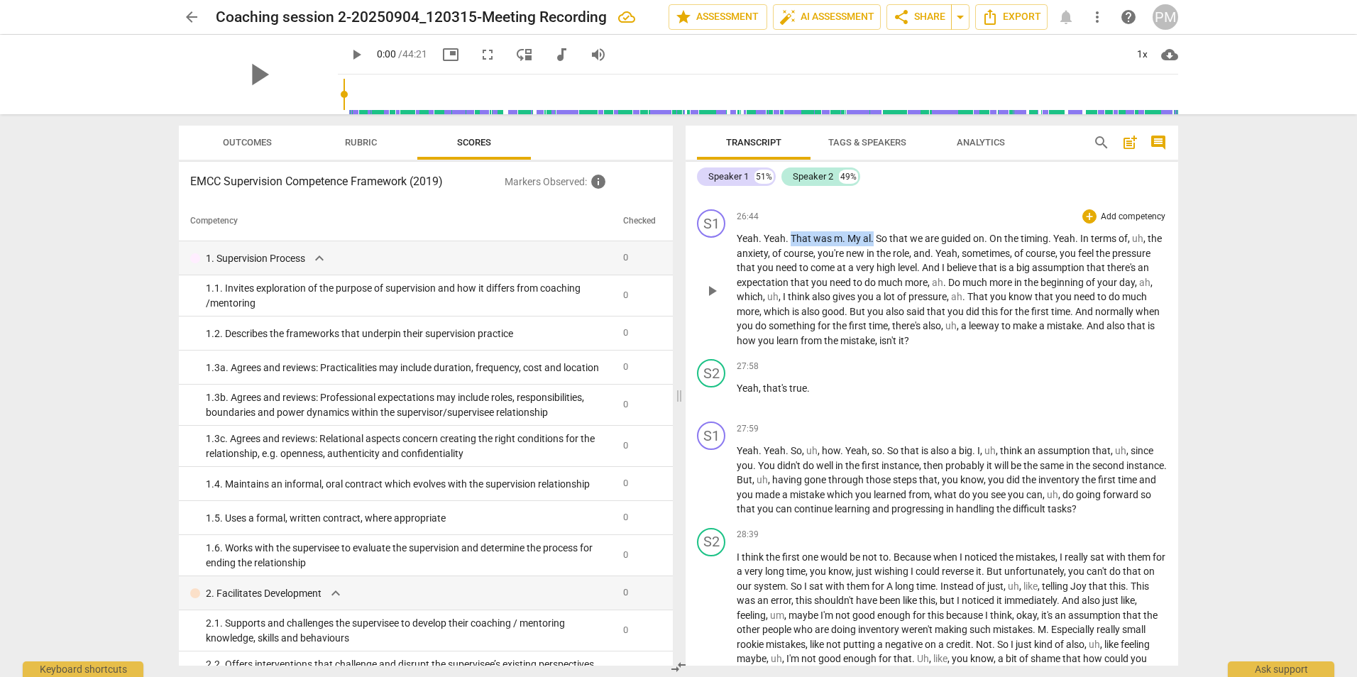
drag, startPoint x: 793, startPoint y: 293, endPoint x: 874, endPoint y: 297, distance: 81.0
click at [874, 297] on p "Yeah . Yeah . That was m . My al . So that we are guided on . On the timing . Y…" at bounding box center [952, 289] width 430 height 116
drag, startPoint x: 793, startPoint y: 294, endPoint x: 968, endPoint y: 296, distance: 174.7
click at [968, 296] on p "Yeah . Yeah . So that we are guided on . On the timing . Yeah . In terms of , u…" at bounding box center [952, 289] width 430 height 116
click at [968, 244] on span "." at bounding box center [967, 238] width 5 height 11
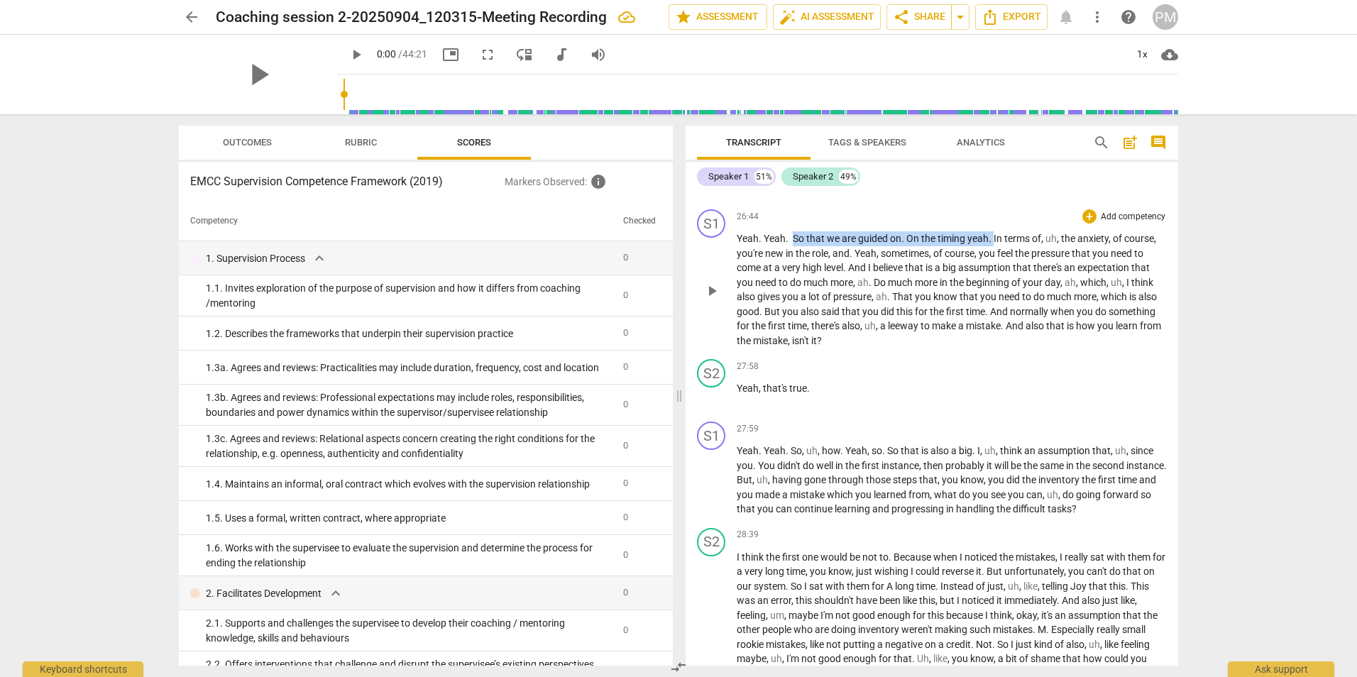
drag, startPoint x: 794, startPoint y: 295, endPoint x: 995, endPoint y: 295, distance: 200.2
click at [995, 295] on p "Yeah . Yeah . So that we are guided on . On the timing yeah . In terms of , uh …" at bounding box center [952, 289] width 430 height 116
click at [995, 244] on span "In" at bounding box center [999, 238] width 11 height 11
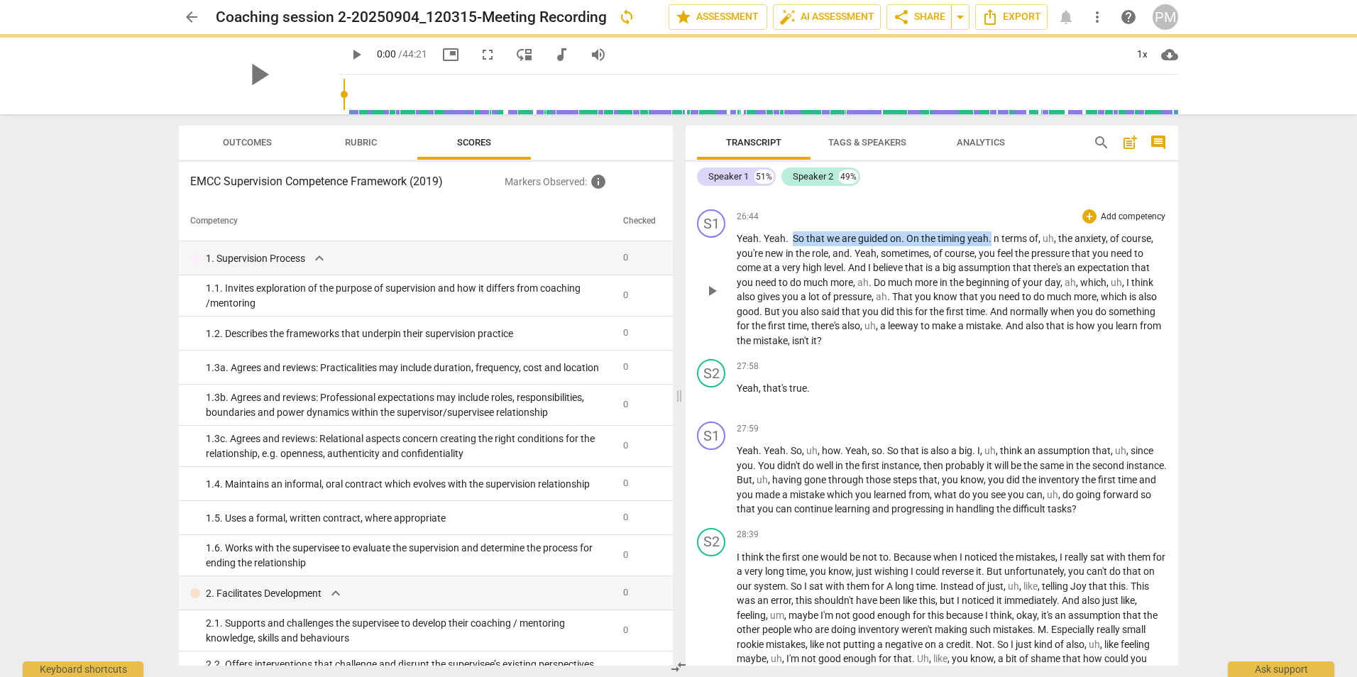
drag, startPoint x: 992, startPoint y: 295, endPoint x: 793, endPoint y: 293, distance: 199.5
click at [793, 293] on p "Yeah . Yeah . So that we are guided on . On the timing yeah . n terms of , uh ,…" at bounding box center [952, 289] width 430 height 116
click at [793, 244] on span "So" at bounding box center [799, 238] width 13 height 11
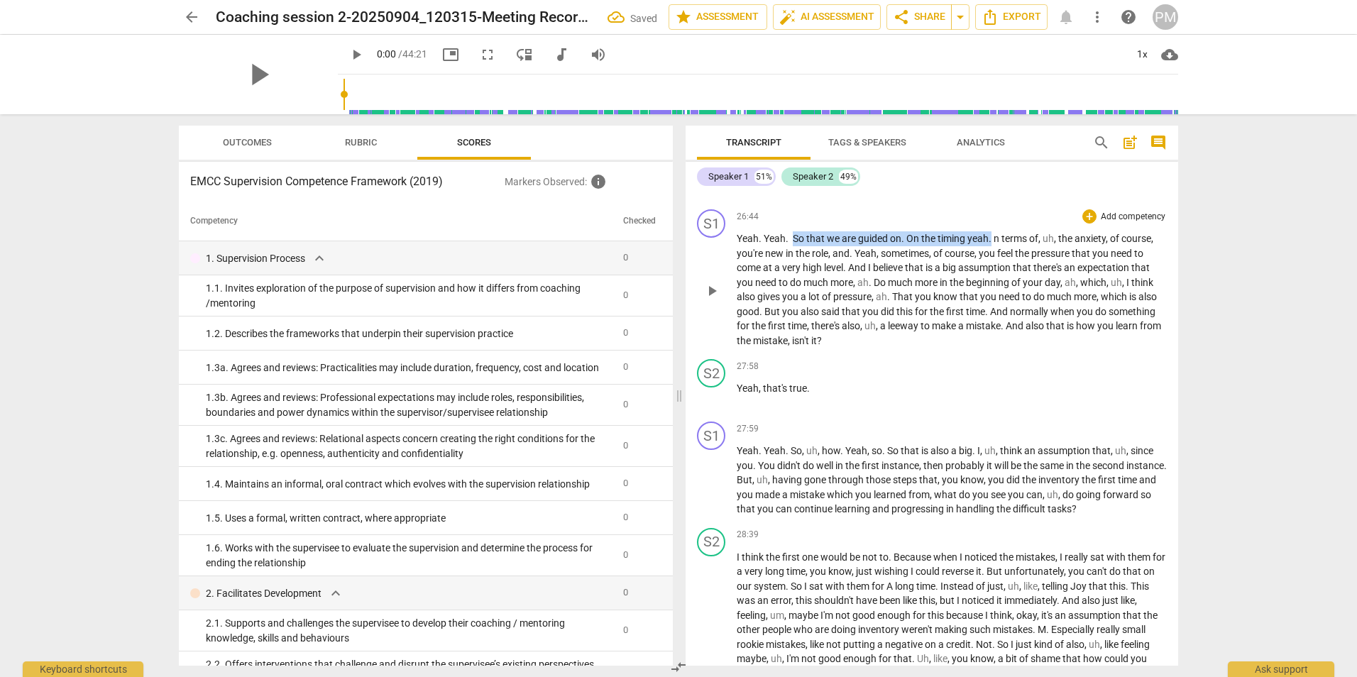
drag, startPoint x: 794, startPoint y: 293, endPoint x: 992, endPoint y: 295, distance: 198.1
click at [992, 295] on p "Yeah . Yeah . So that we are guided on . On the timing yeah . n terms of , uh ,…" at bounding box center [952, 289] width 430 height 116
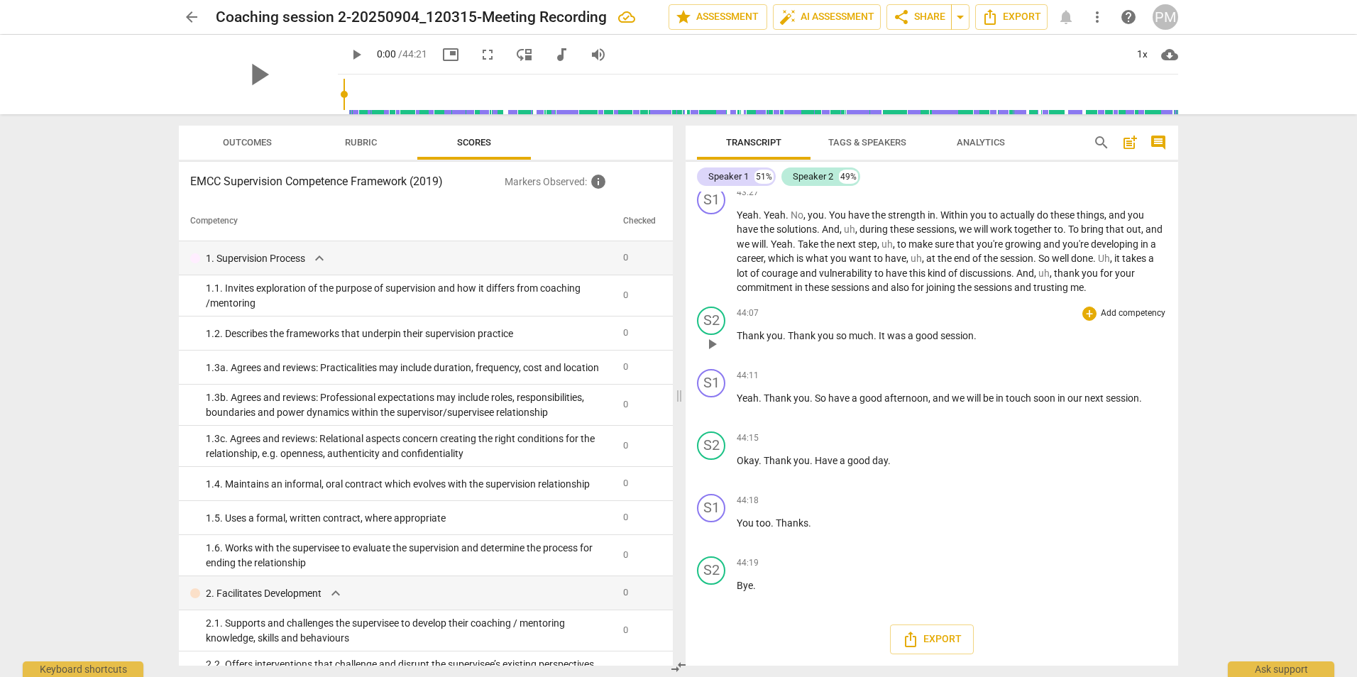
scroll to position [10403, 0]
click at [935, 635] on span "Export" at bounding box center [932, 639] width 60 height 17
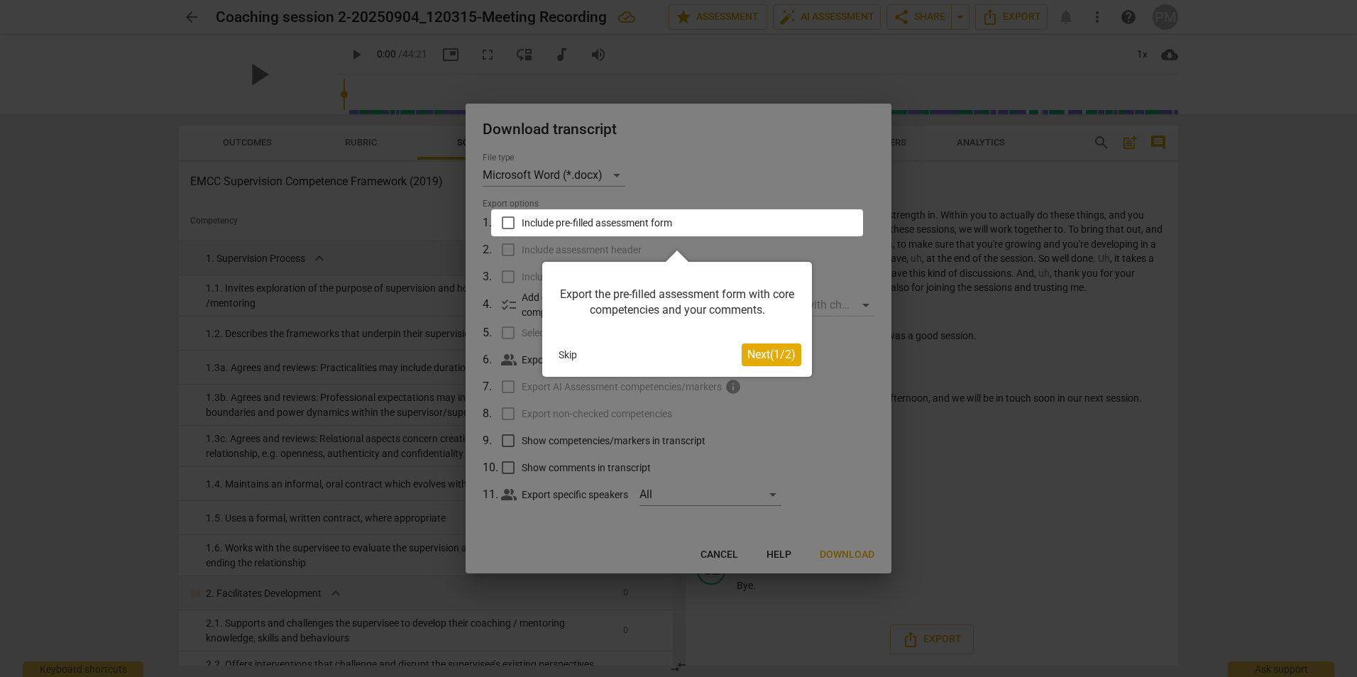
click at [565, 356] on button "Skip" at bounding box center [568, 354] width 30 height 21
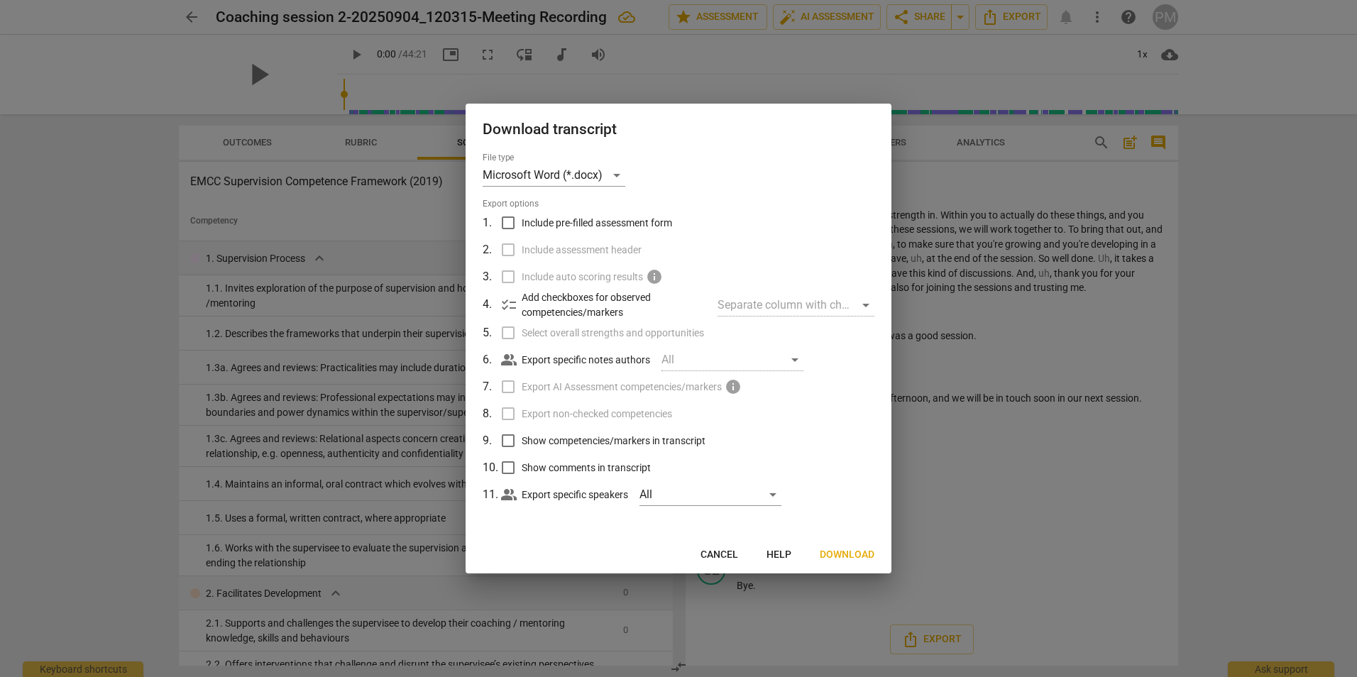
click at [846, 554] on span "Download" at bounding box center [847, 555] width 55 height 14
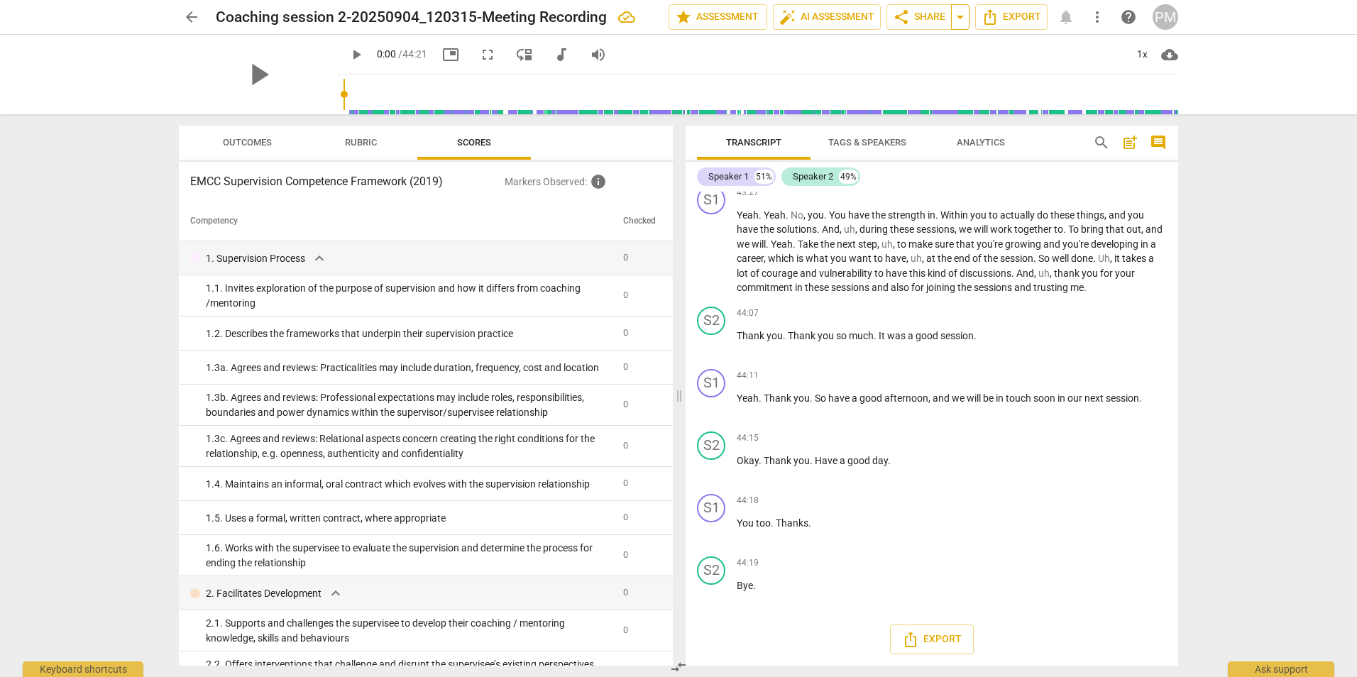
click at [959, 18] on span "arrow_drop_down" at bounding box center [960, 17] width 17 height 17
click at [1288, 666] on div "Ask support" at bounding box center [1281, 666] width 106 height 23
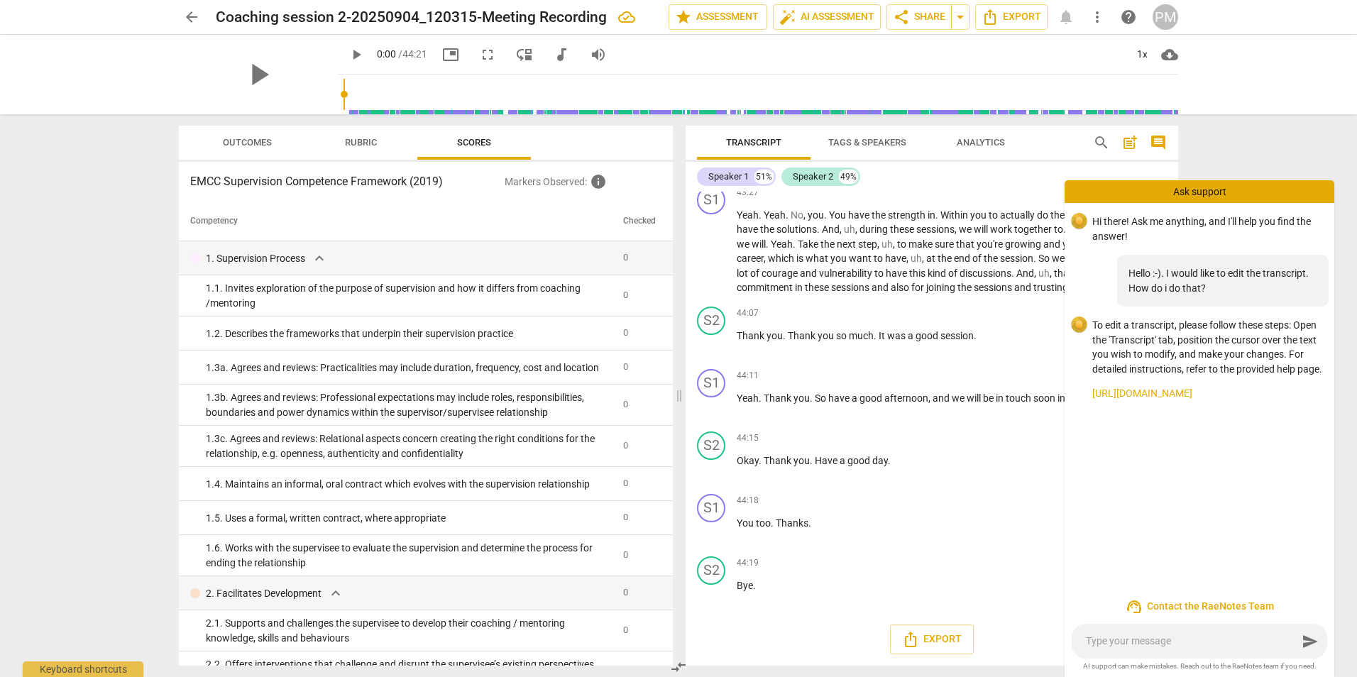
click at [1171, 642] on textarea at bounding box center [1192, 641] width 212 height 13
type textarea "I"
type textarea "I W"
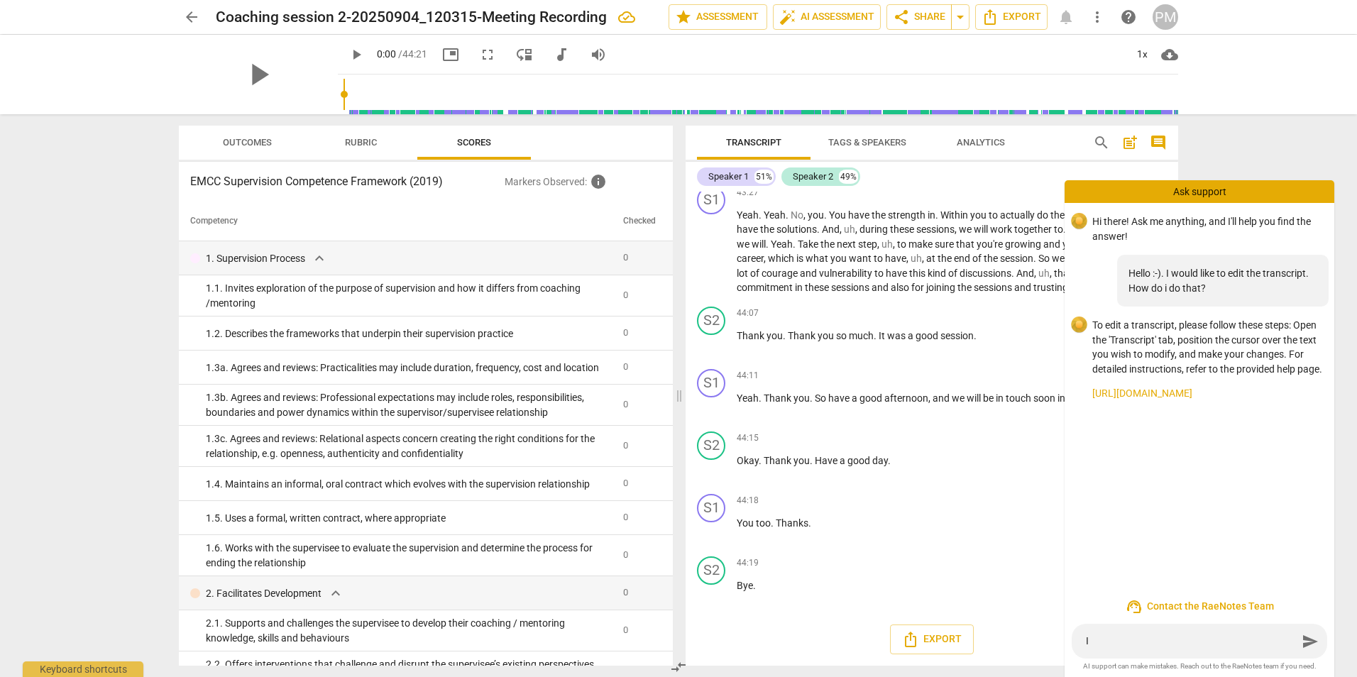
type textarea "I W"
type textarea "I WU"
type textarea "I W"
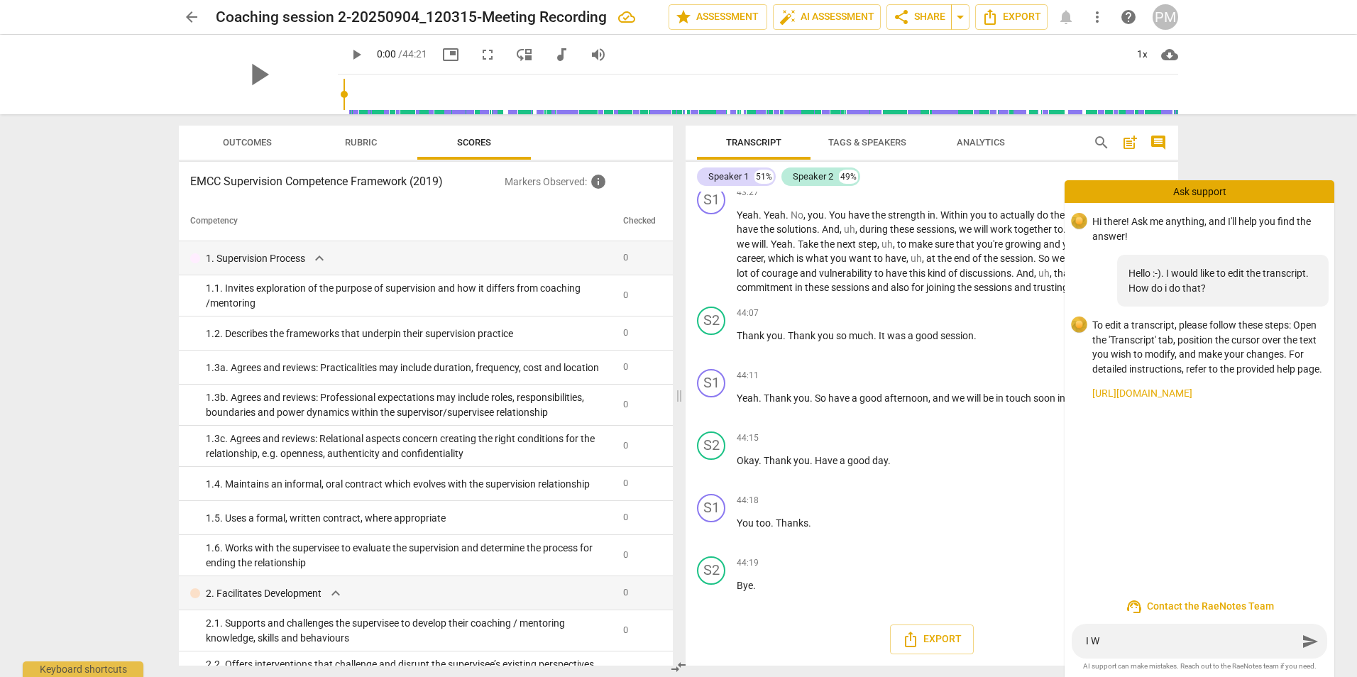
type textarea "I"
type textarea "I w"
type textarea "I wo"
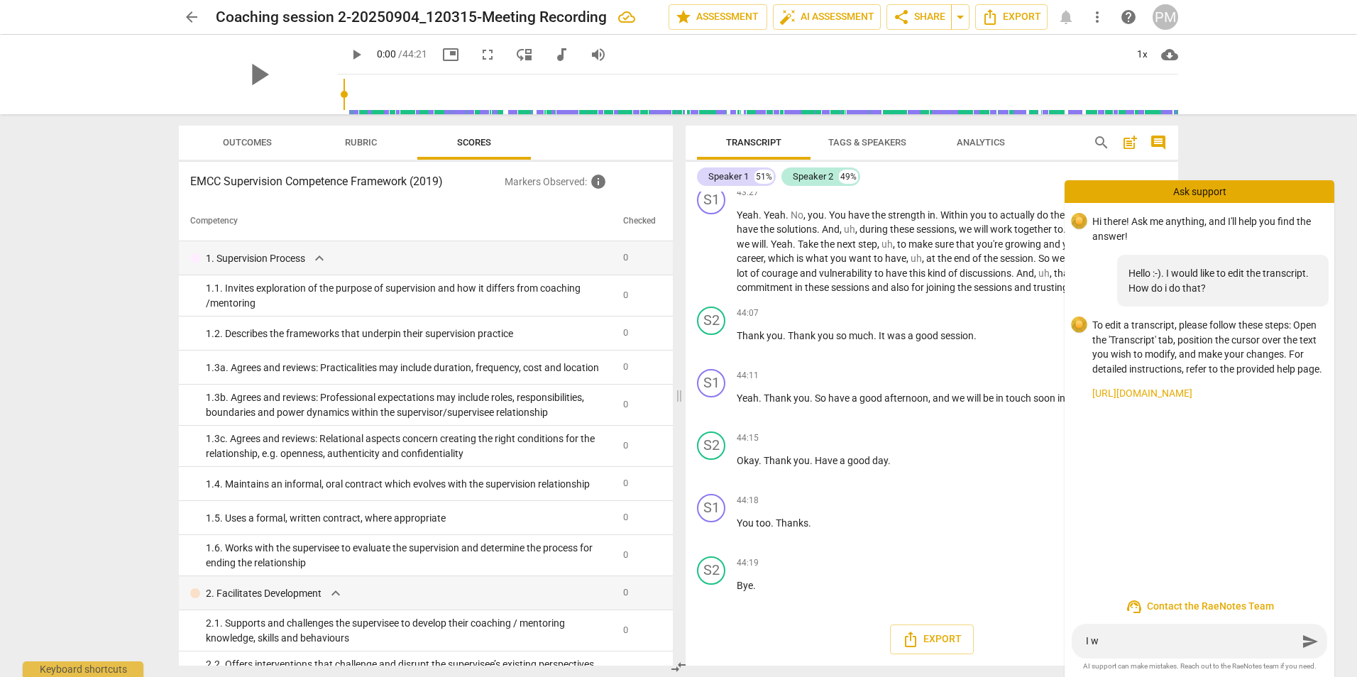
type textarea "I wo"
type textarea "I wou"
type textarea "I woul"
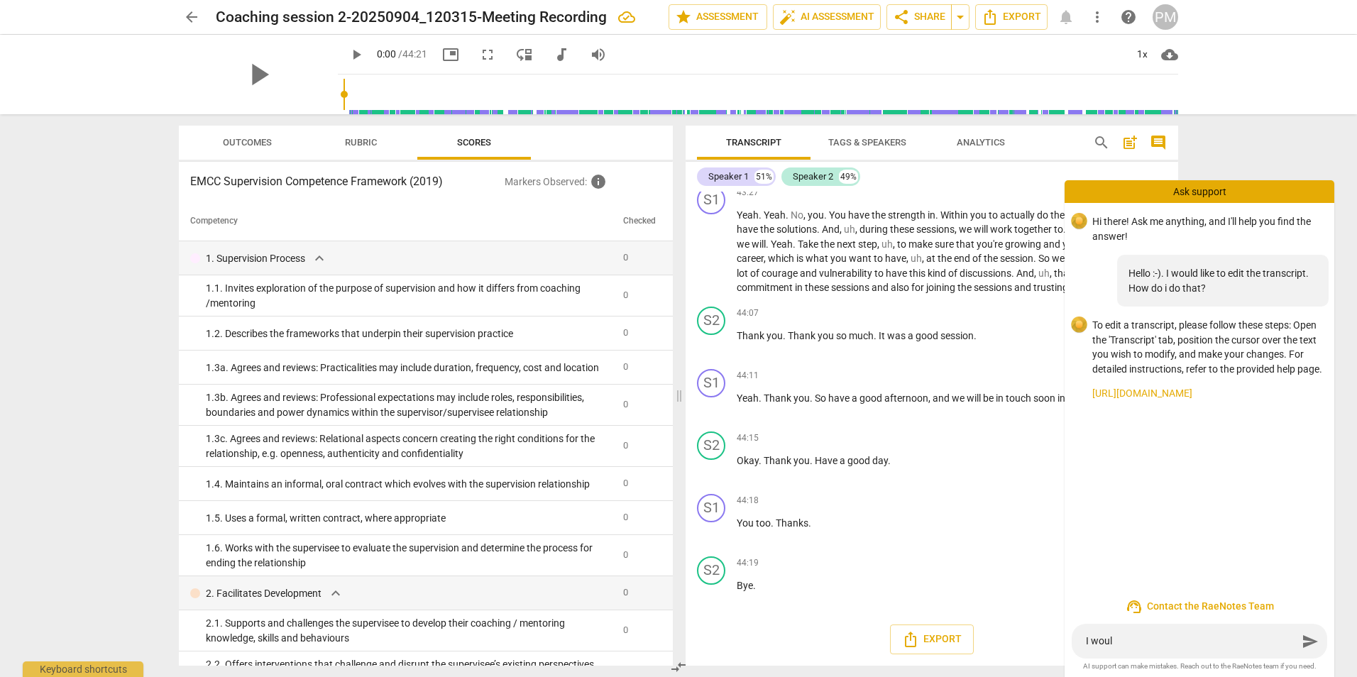
type textarea "I would"
type textarea "I would l"
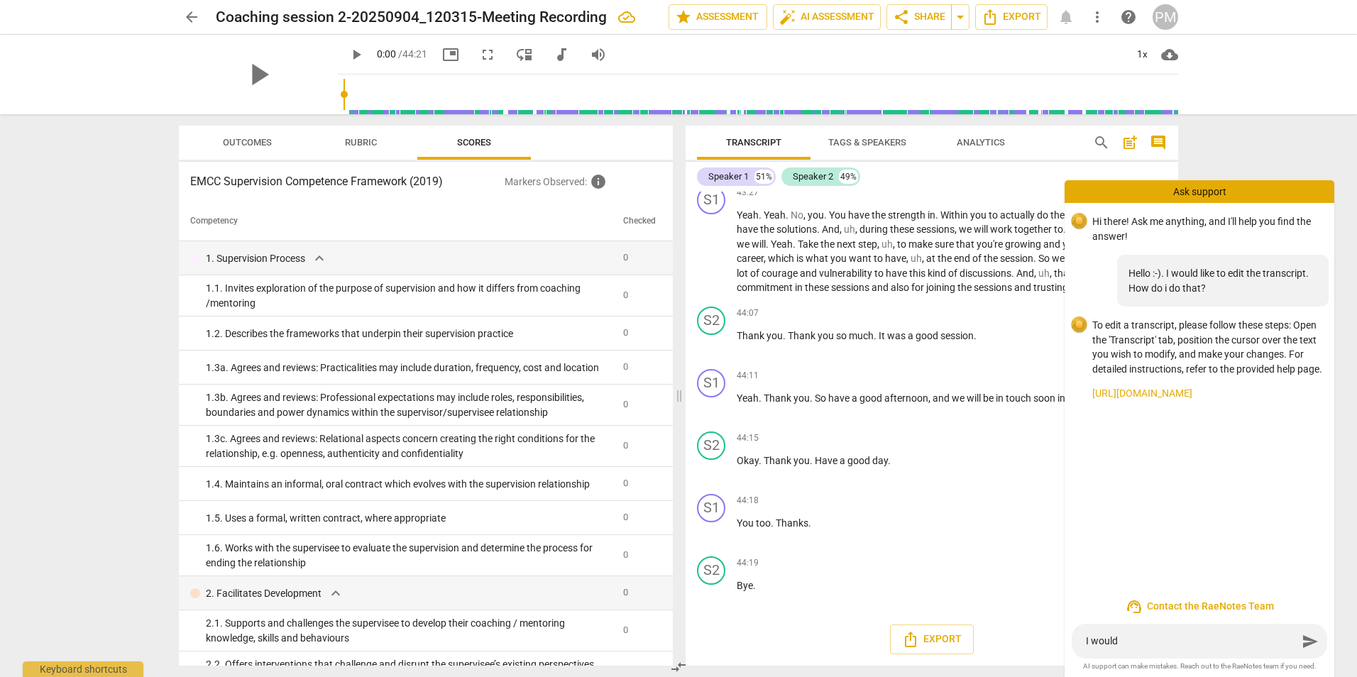
type textarea "I would l"
type textarea "I would li"
type textarea "I would lik"
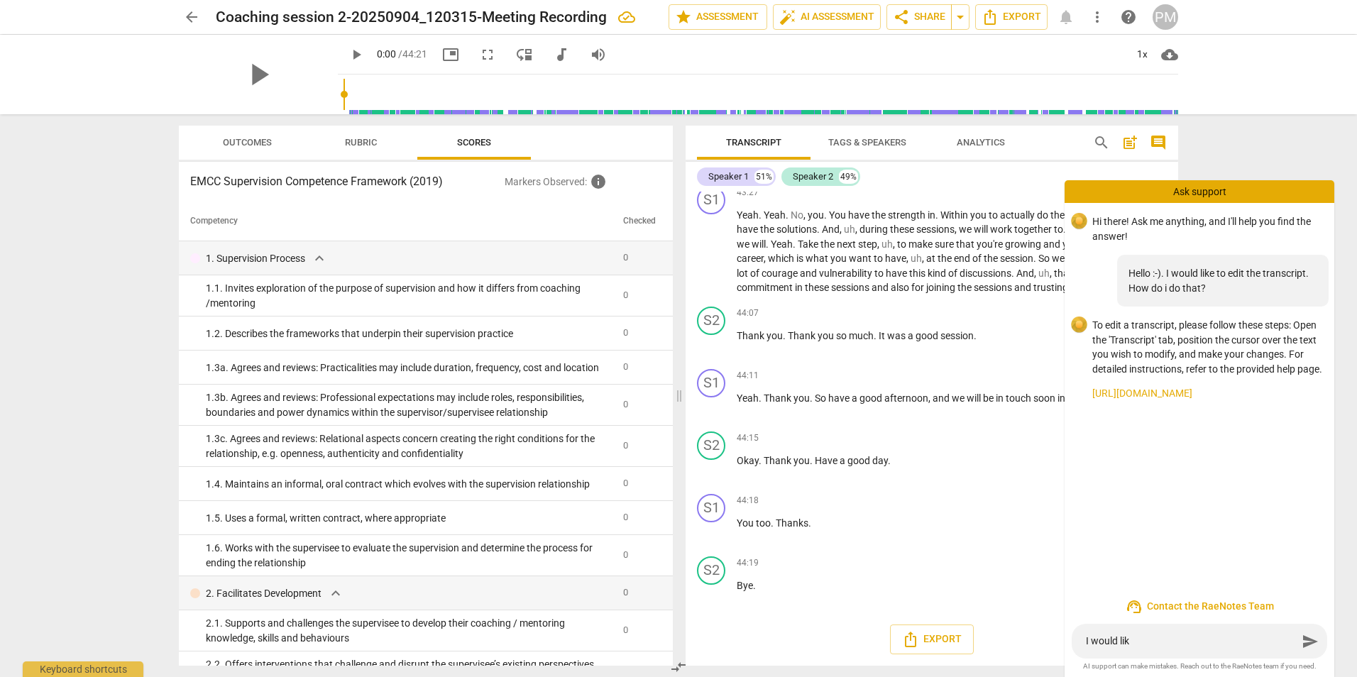
type textarea "I would like"
type textarea "I would like t"
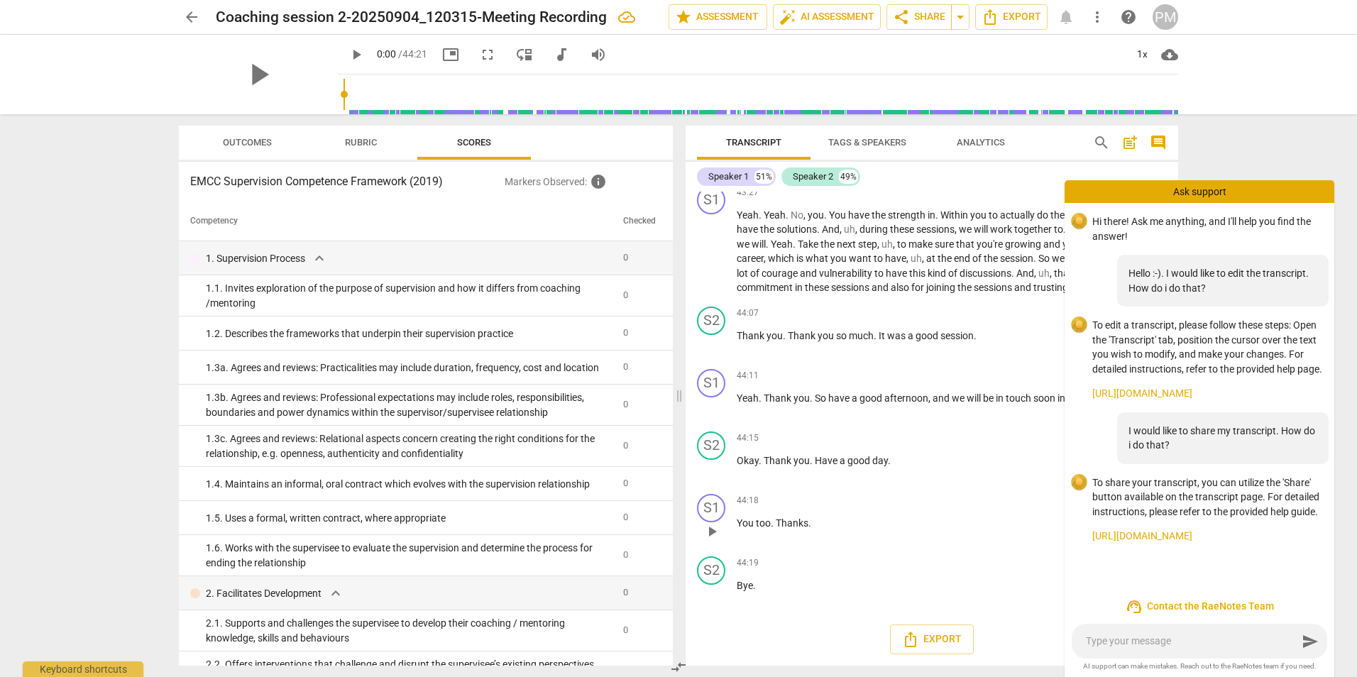
click at [966, 518] on p "You too . Thanks ." at bounding box center [952, 523] width 430 height 15
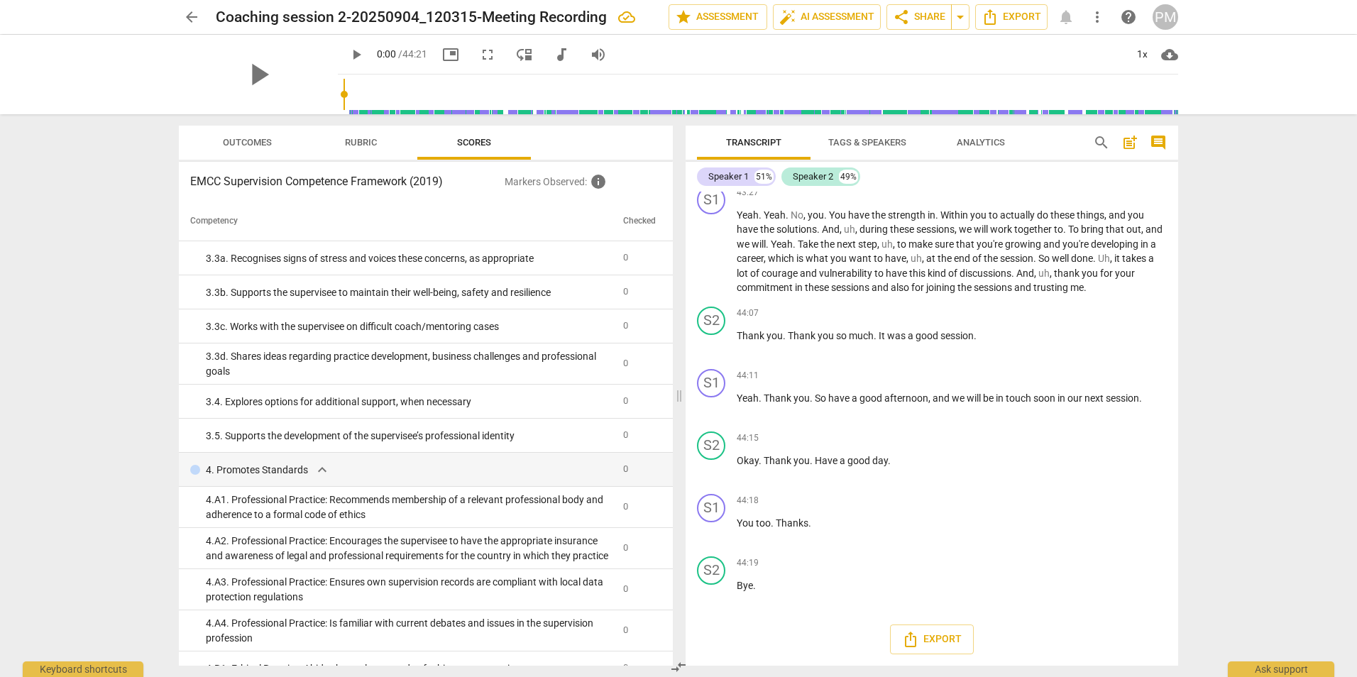
scroll to position [781, 0]
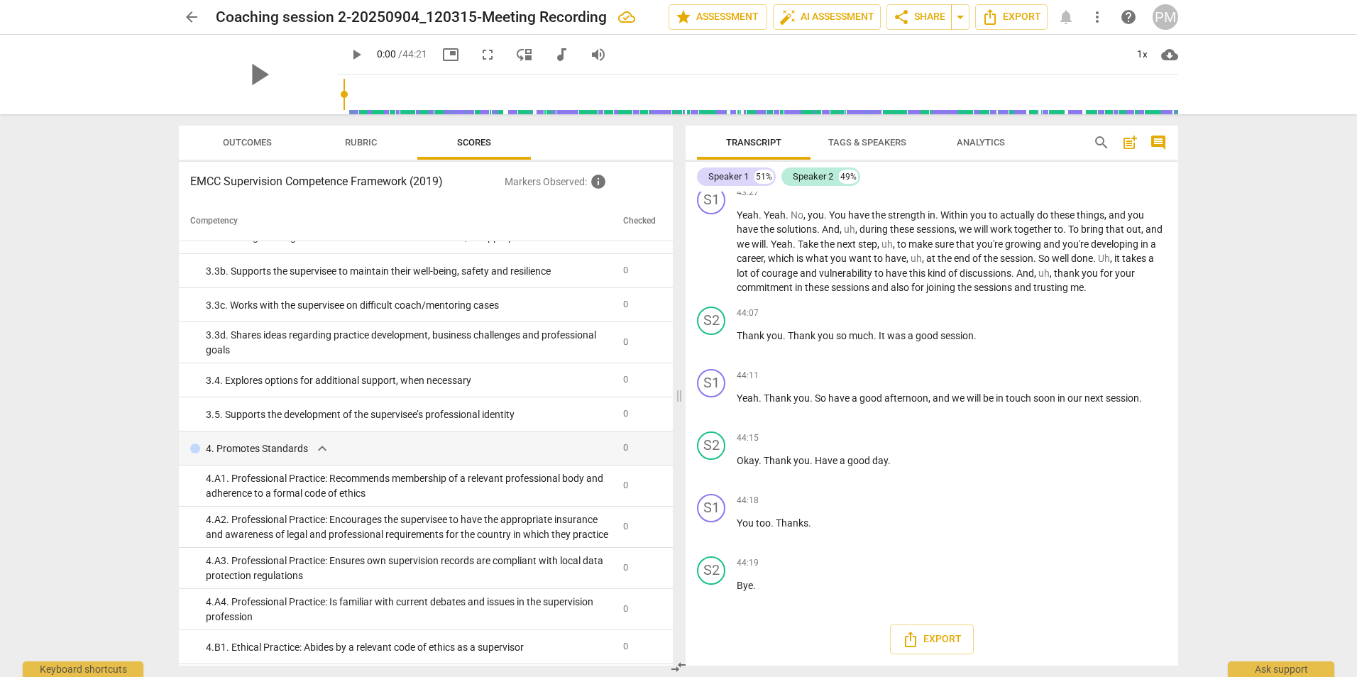
click at [1102, 15] on span "more_vert" at bounding box center [1097, 17] width 17 height 17
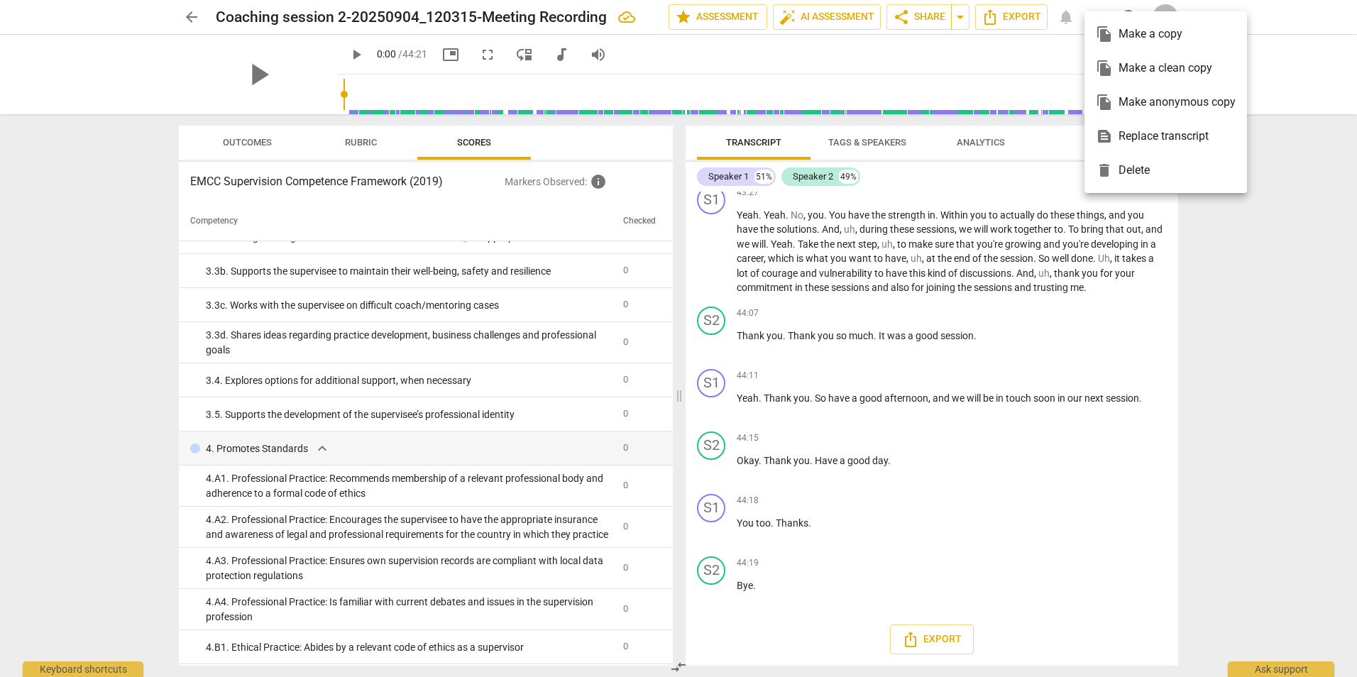
click at [731, 18] on div at bounding box center [678, 338] width 1357 height 677
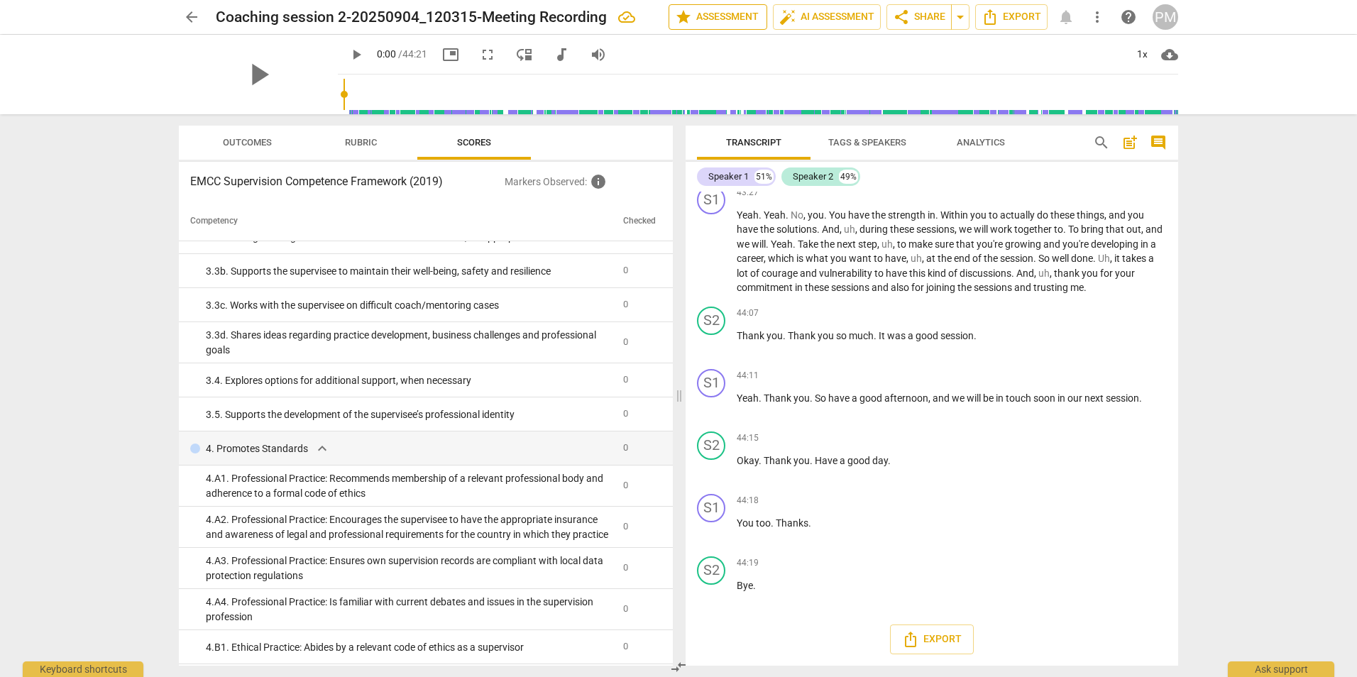
click at [731, 18] on span "star Assessment" at bounding box center [718, 17] width 86 height 17
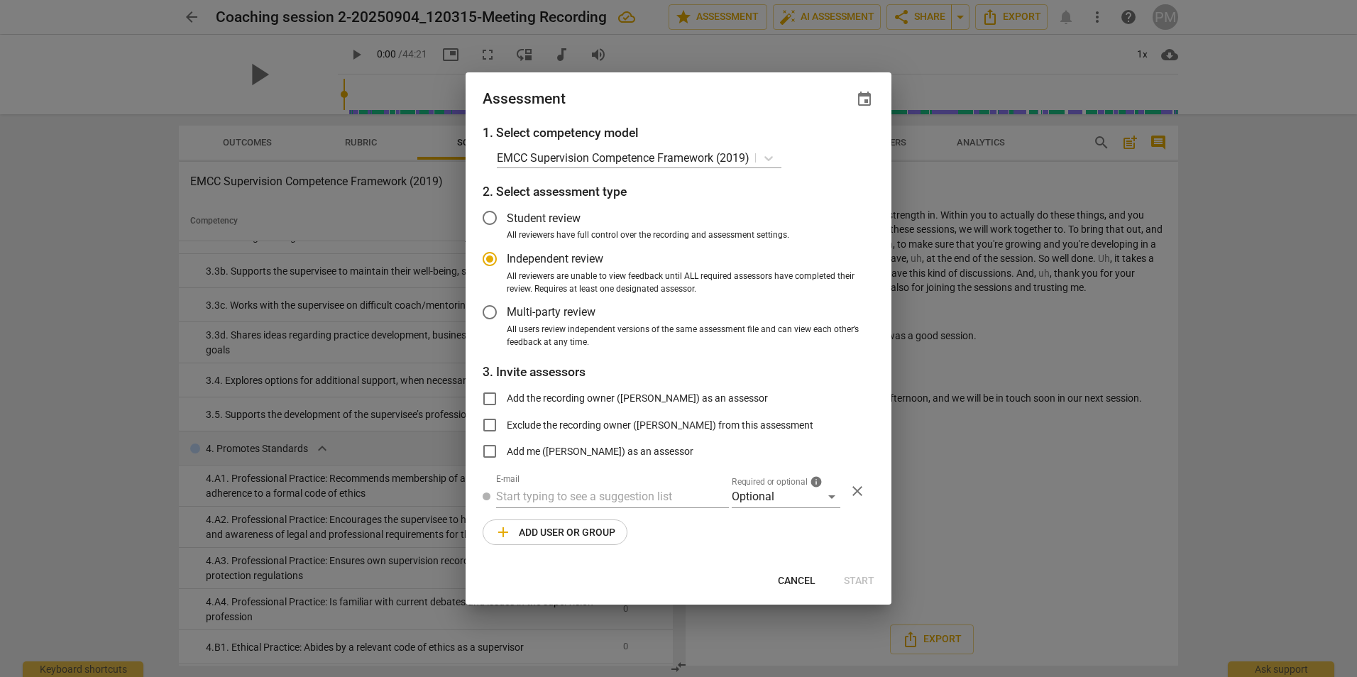
click at [496, 221] on input "Student review" at bounding box center [490, 218] width 34 height 34
click at [491, 398] on input "Add the recording owner ([PERSON_NAME]) as an assessor" at bounding box center [490, 399] width 34 height 34
click at [613, 494] on input "text" at bounding box center [612, 497] width 233 height 23
click at [833, 498] on div "Optional" at bounding box center [786, 497] width 109 height 23
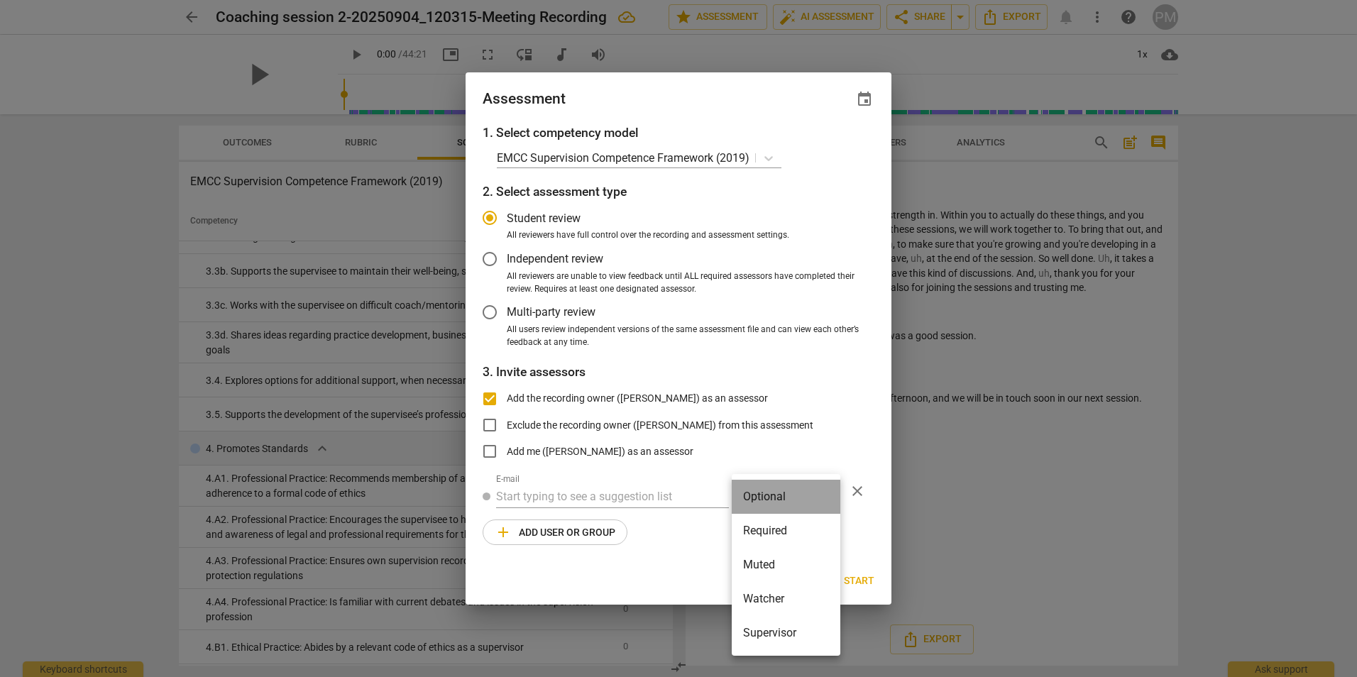
click at [833, 498] on li "Optional" at bounding box center [786, 497] width 109 height 34
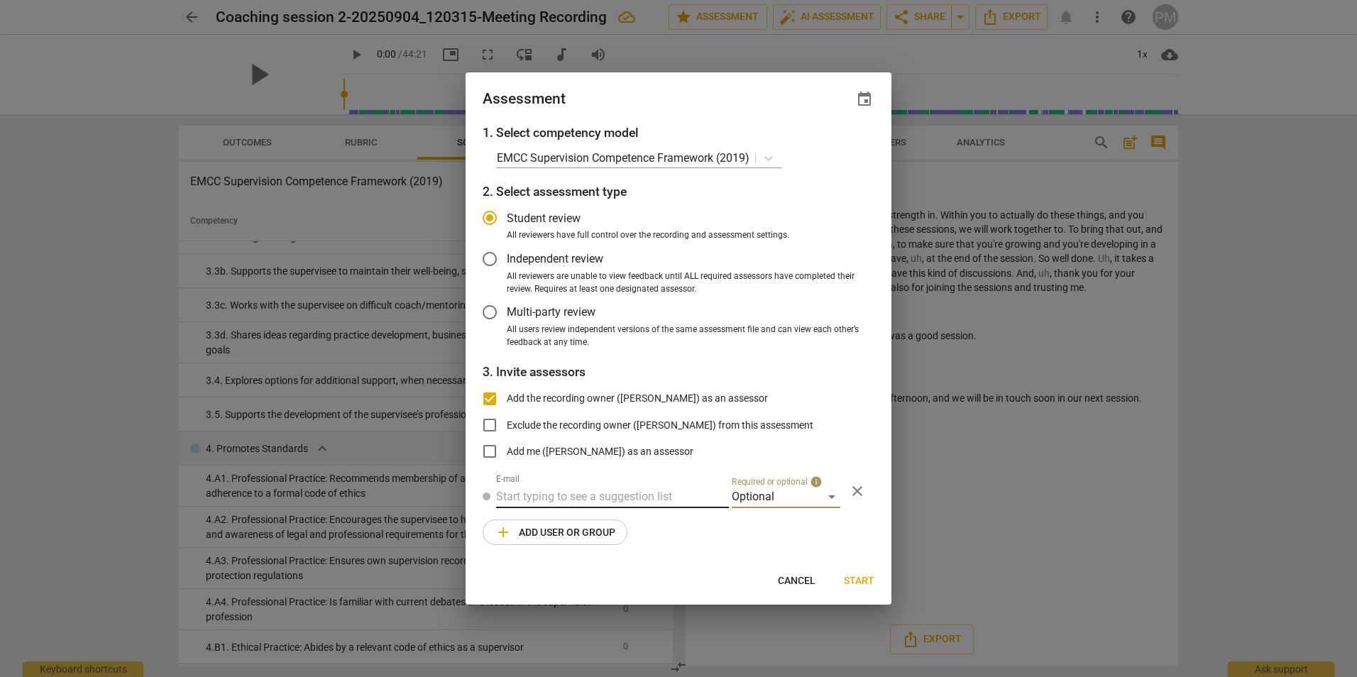
click at [590, 494] on input "text" at bounding box center [612, 497] width 233 height 23
click at [533, 497] on input "text" at bounding box center [612, 497] width 233 height 23
paste input "[EMAIL_ADDRESS][DOMAIN_NAME]"
click at [869, 579] on span "Start" at bounding box center [859, 581] width 31 height 14
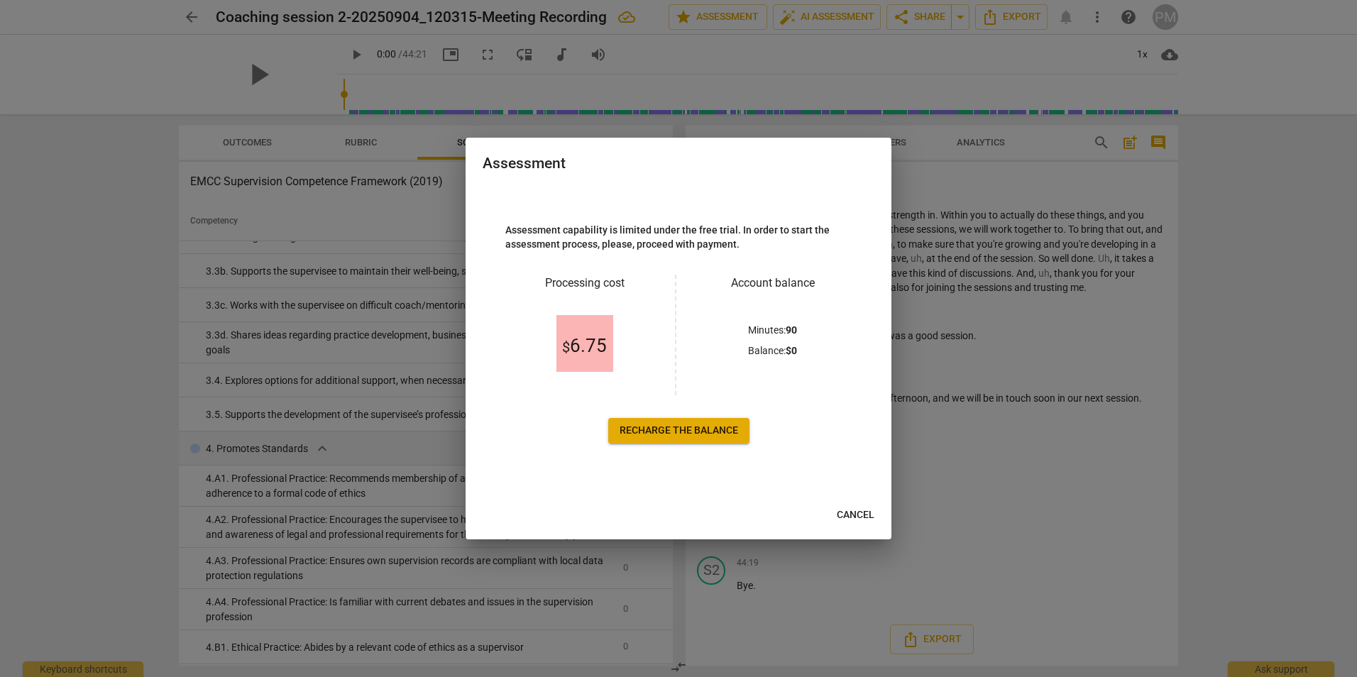
click at [709, 431] on span "Recharge the balance" at bounding box center [679, 431] width 119 height 14
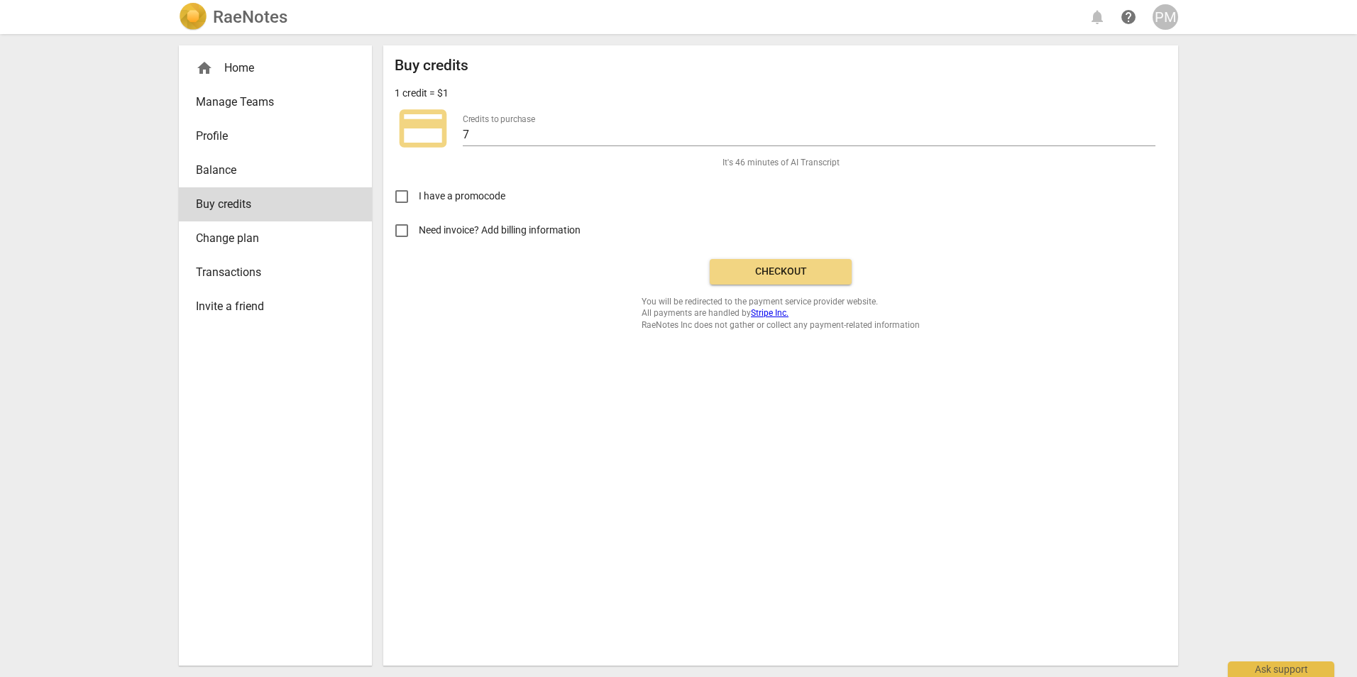
click at [787, 271] on span "Checkout" at bounding box center [780, 272] width 119 height 14
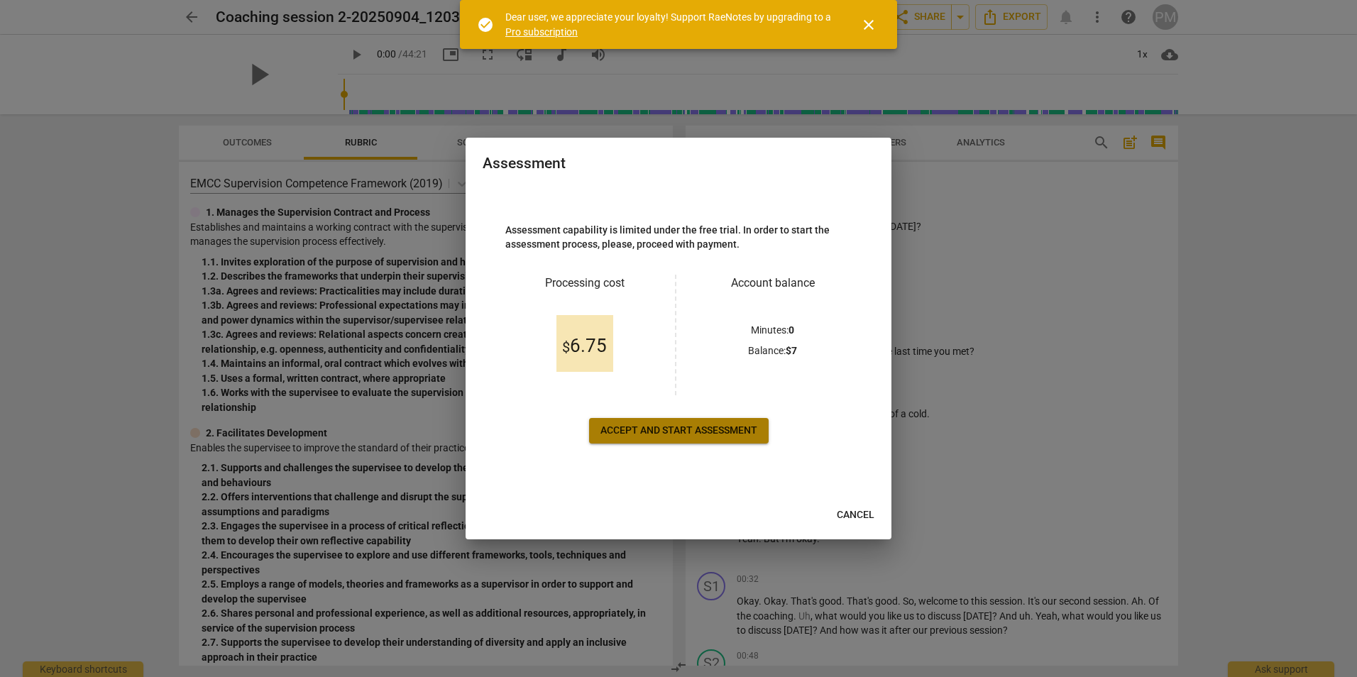
click at [739, 429] on span "Accept and start assessment" at bounding box center [679, 431] width 157 height 14
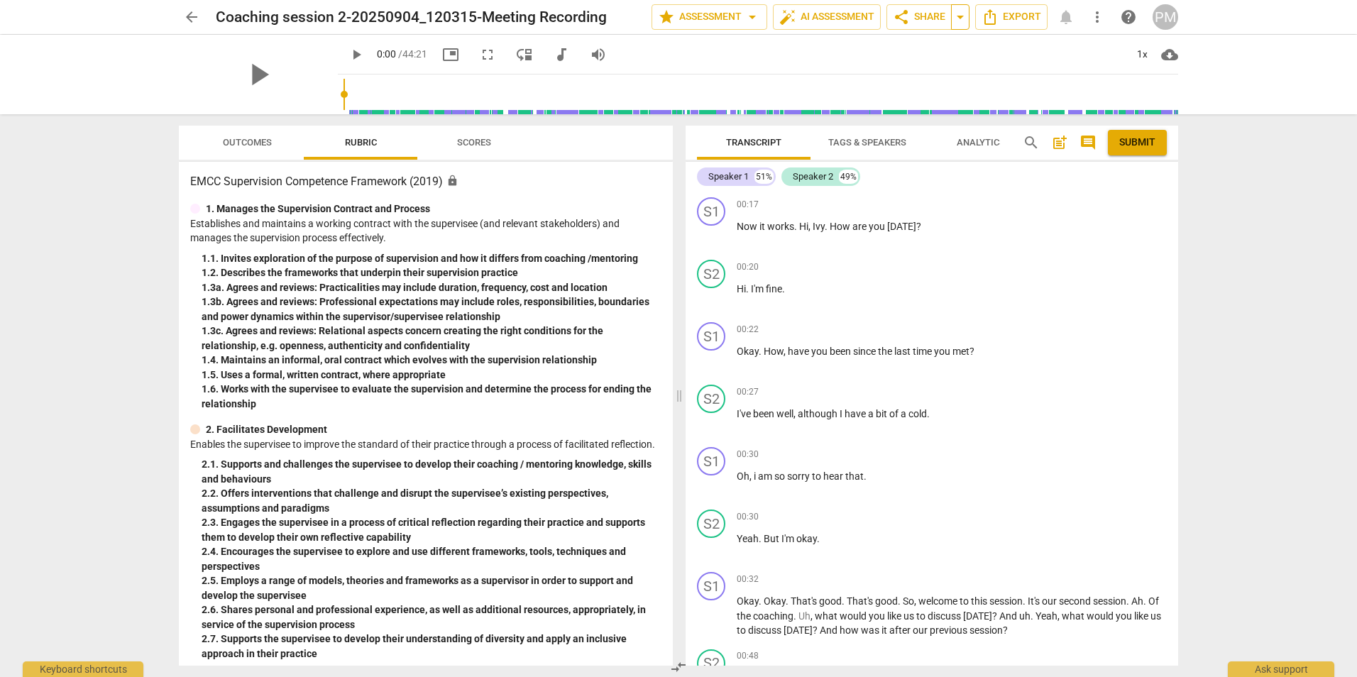
click at [963, 13] on span "arrow_drop_down" at bounding box center [960, 17] width 17 height 17
click at [921, 47] on span "Copy link" at bounding box center [917, 43] width 46 height 13
click at [1010, 14] on span "Export" at bounding box center [1012, 17] width 60 height 17
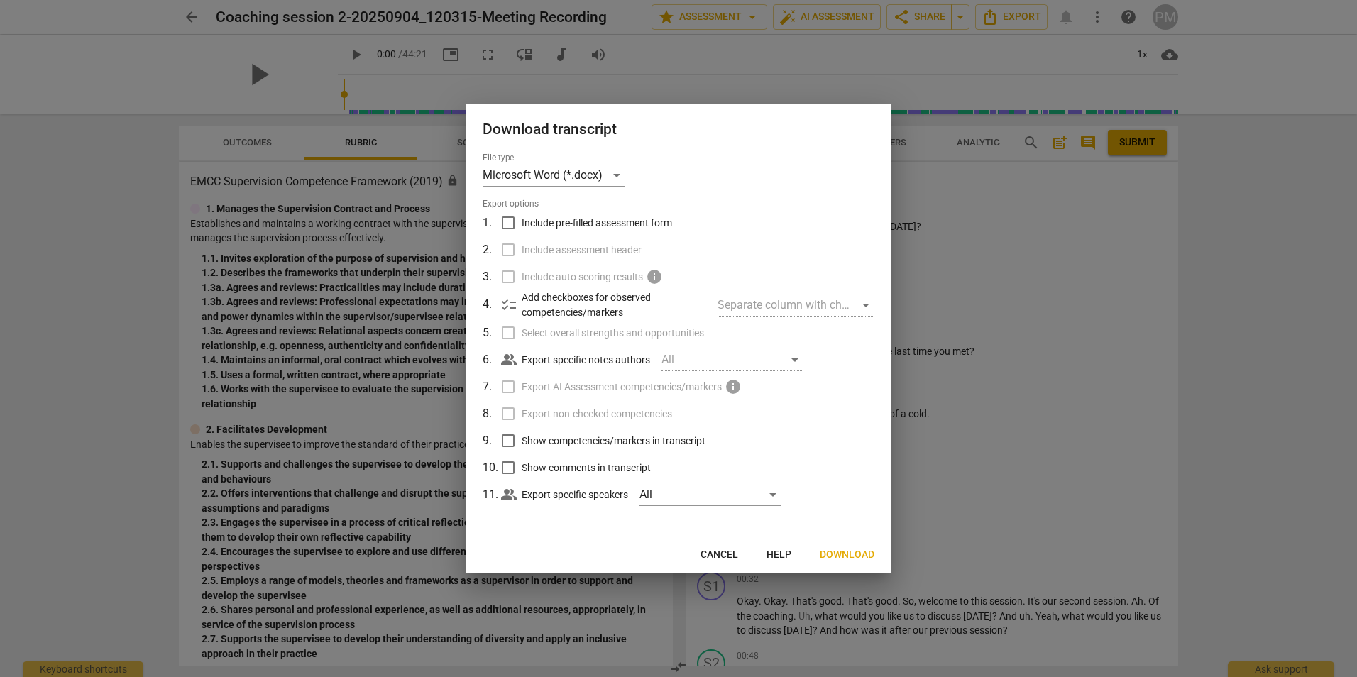
click at [850, 550] on span "Download" at bounding box center [847, 555] width 55 height 14
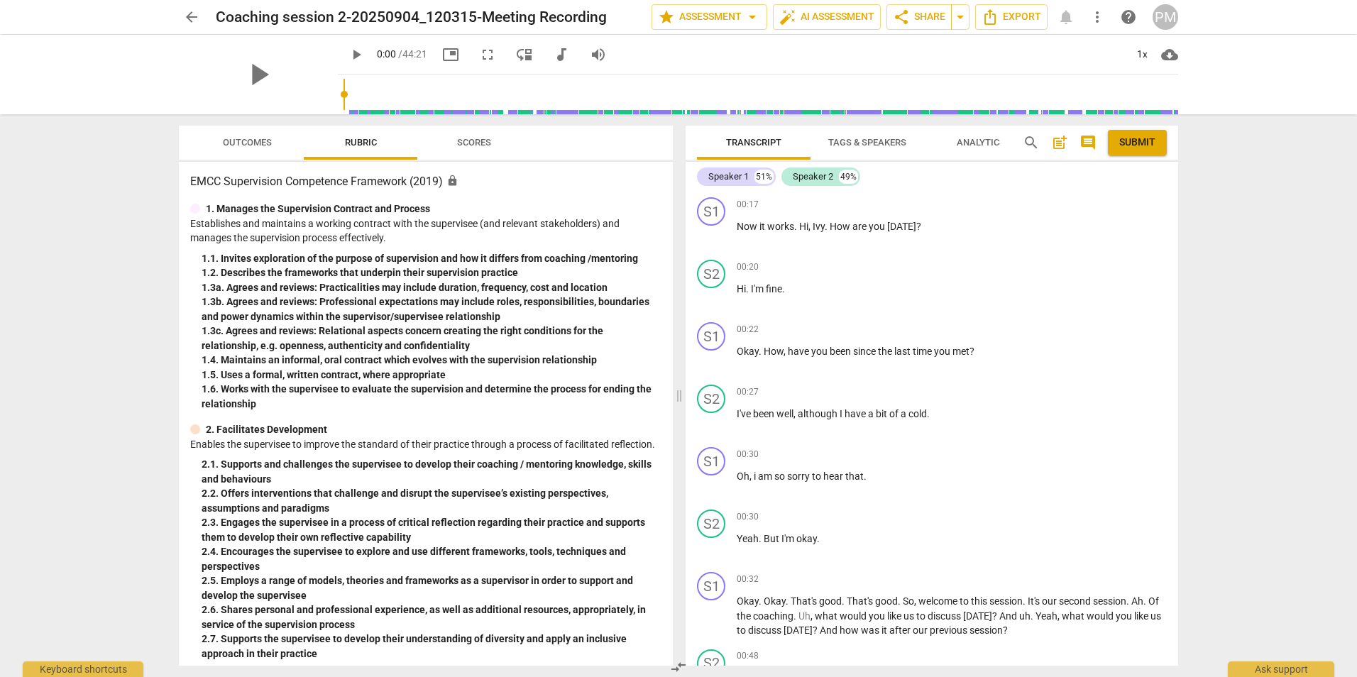
drag, startPoint x: 138, startPoint y: 388, endPoint x: 197, endPoint y: 595, distance: 214.8
click at [348, 50] on span "play_arrow" at bounding box center [356, 54] width 17 height 17
click at [348, 50] on span "pause" at bounding box center [356, 54] width 17 height 17
type input "5"
click at [749, 18] on span "arrow_drop_down" at bounding box center [752, 17] width 17 height 17
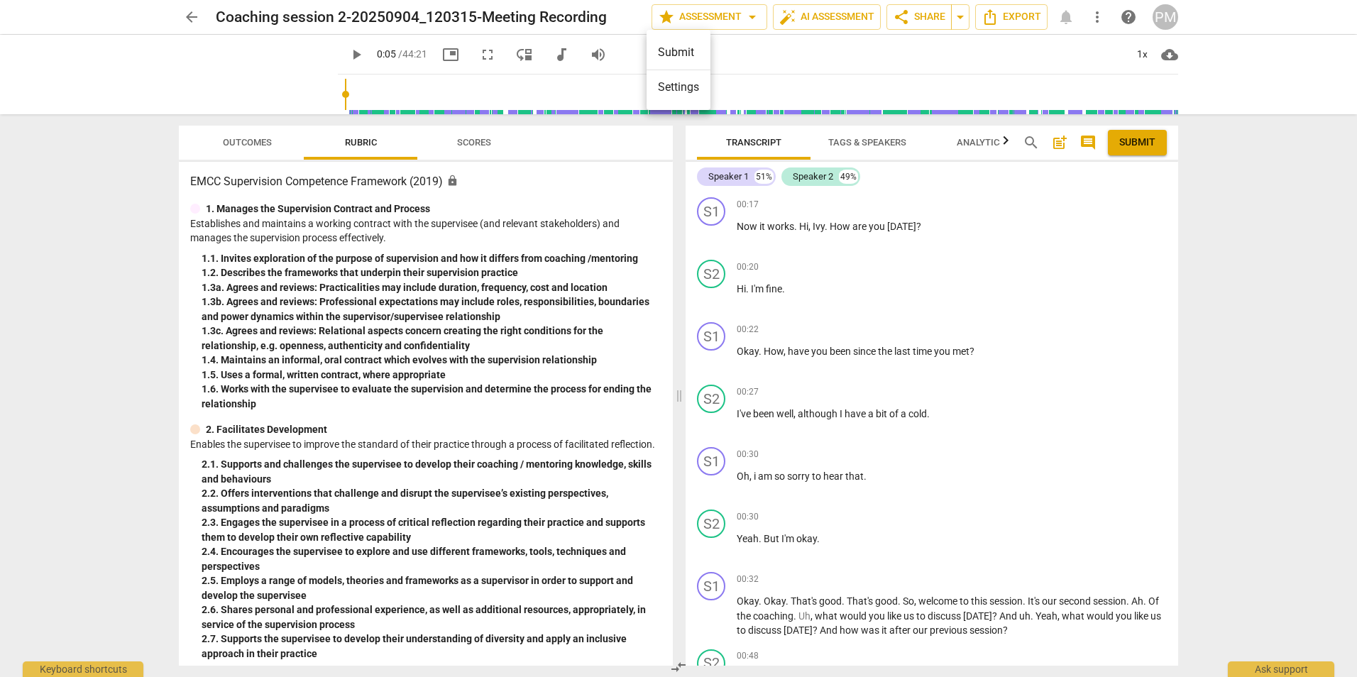
click at [677, 90] on li "Settings" at bounding box center [679, 87] width 64 height 34
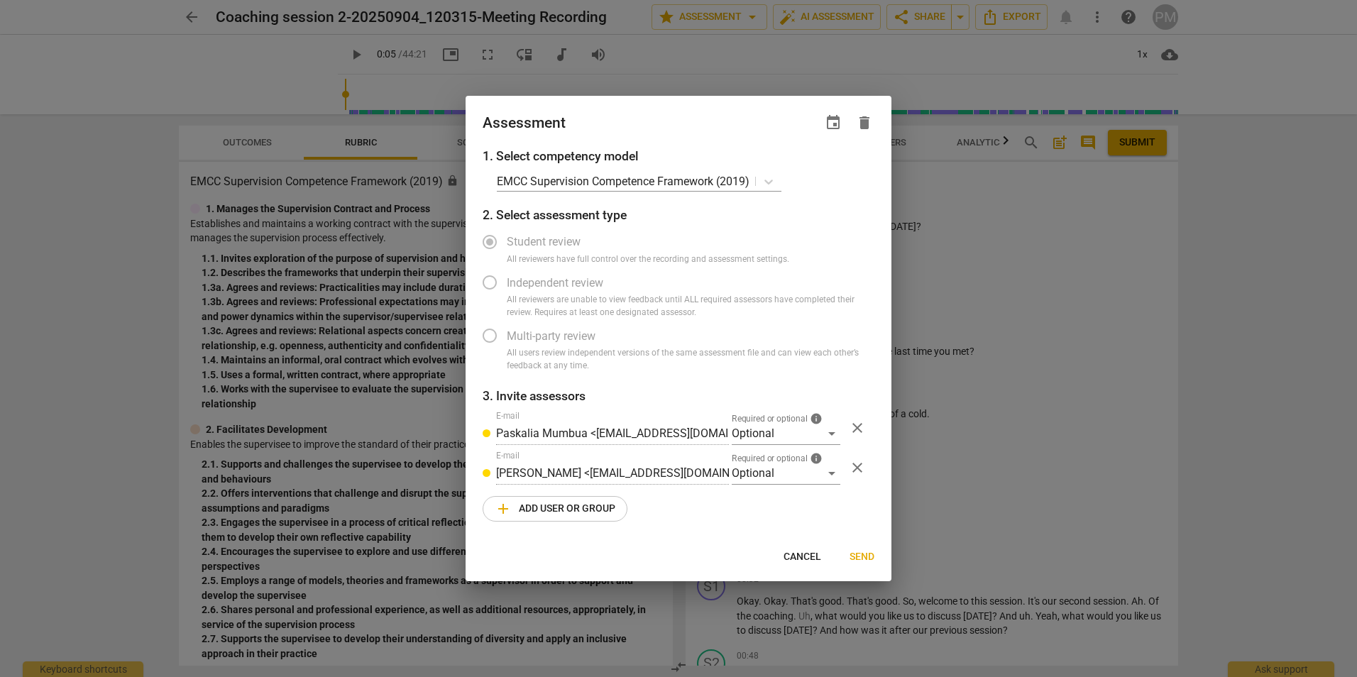
click at [865, 557] on span "Send" at bounding box center [862, 557] width 25 height 14
radio input "false"
